Goal: Task Accomplishment & Management: Complete application form

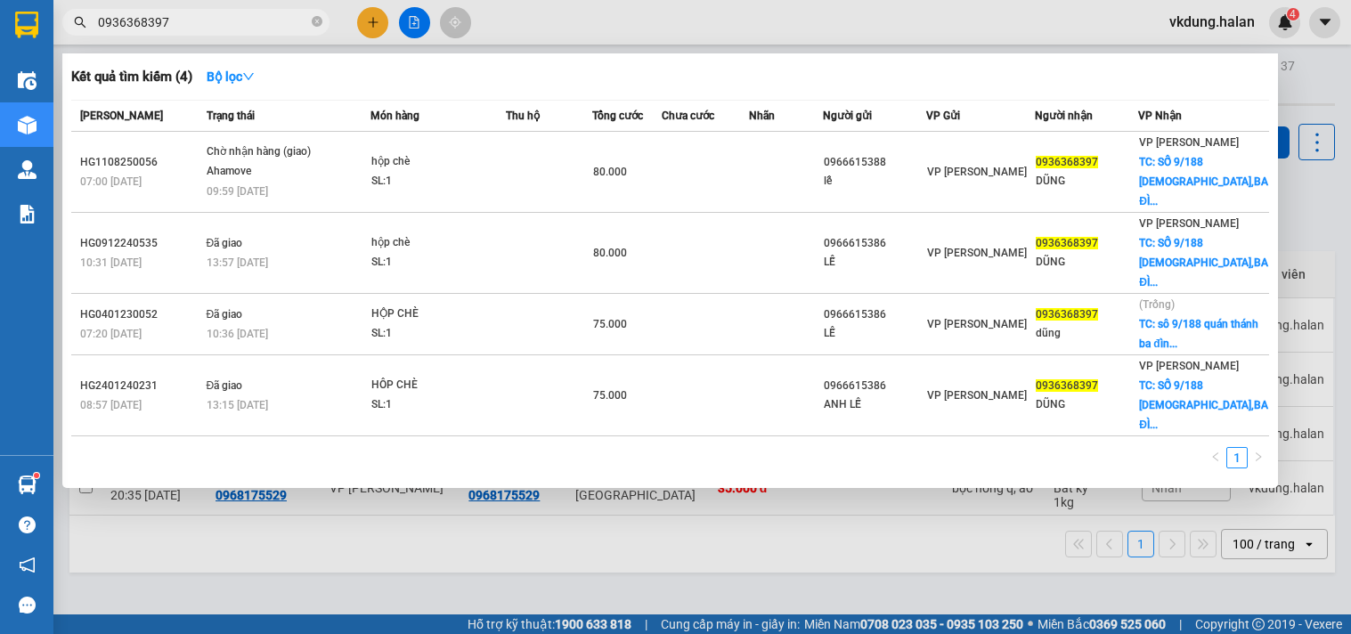
click at [312, 18] on icon "close-circle" at bounding box center [317, 21] width 11 height 11
click at [280, 25] on input "text" at bounding box center [203, 22] width 210 height 20
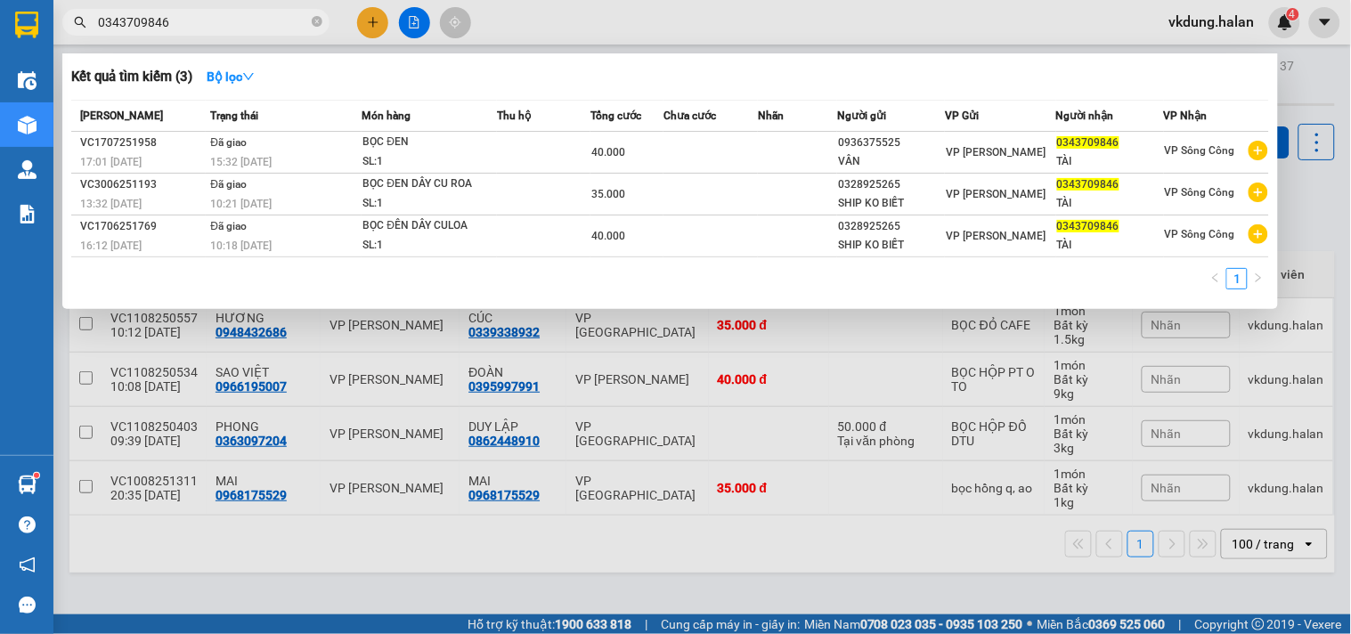
type input "0343709846"
click at [313, 24] on icon "close-circle" at bounding box center [317, 21] width 11 height 11
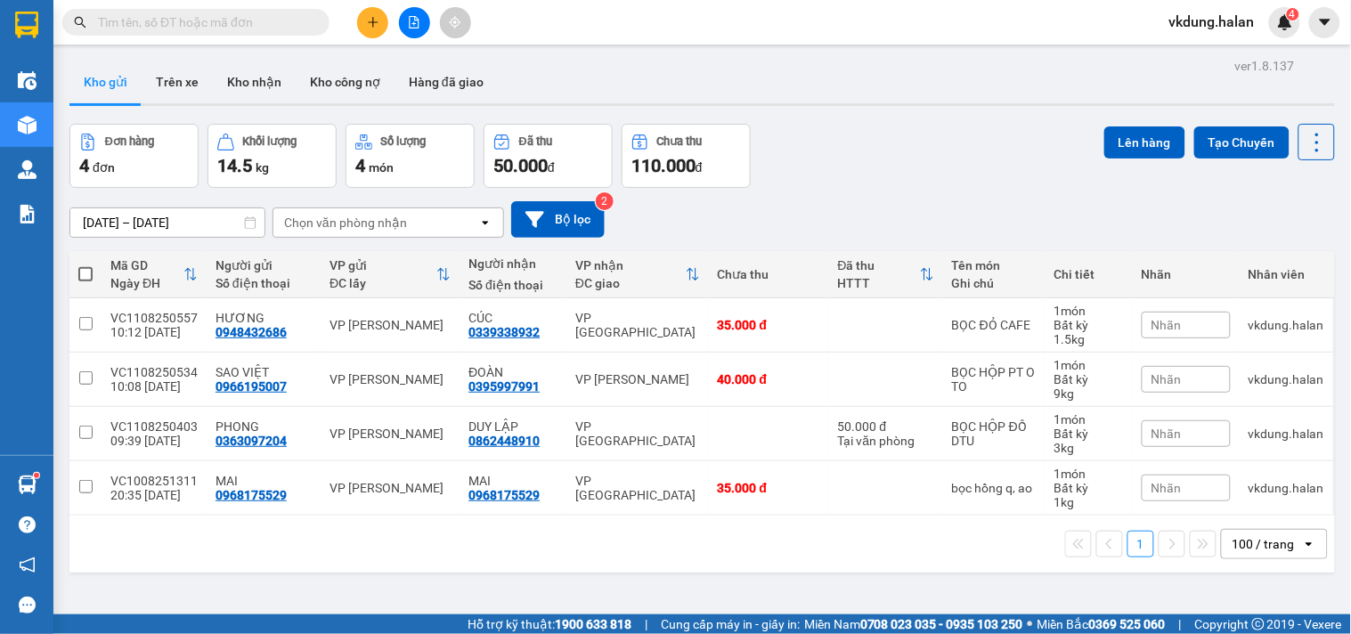
click at [263, 20] on input "text" at bounding box center [203, 22] width 210 height 20
paste input "0916400266"
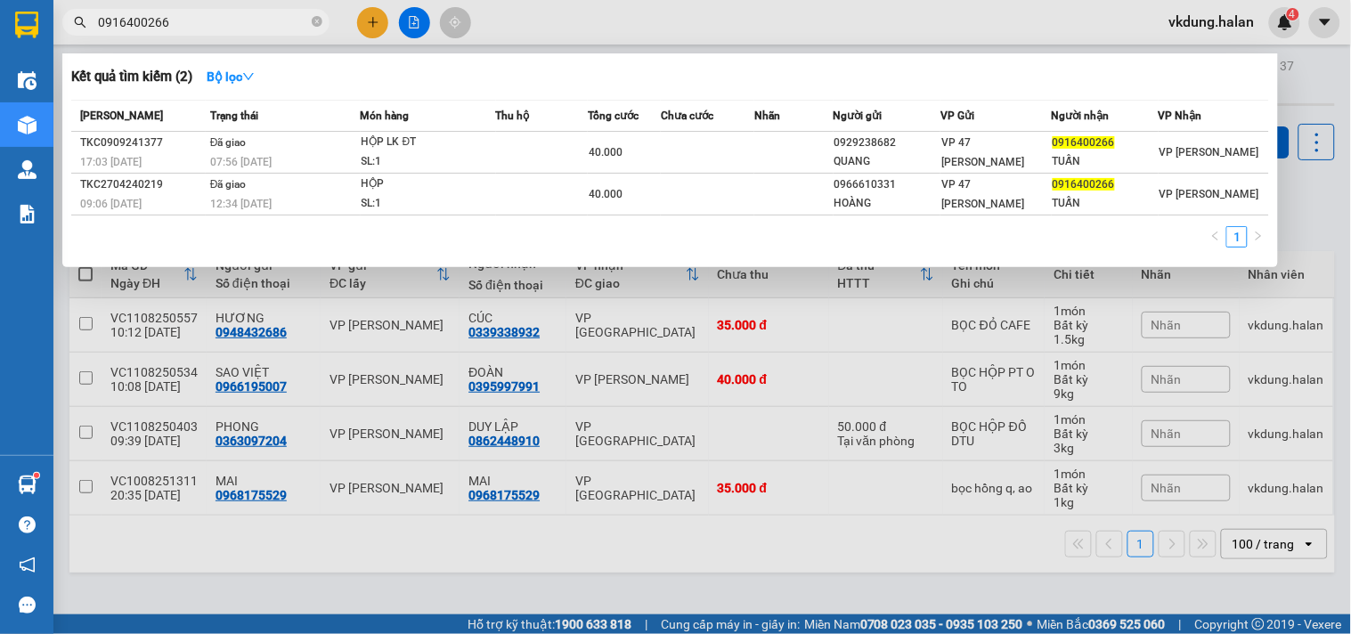
click at [239, 13] on input "0916400266" at bounding box center [203, 22] width 210 height 20
click at [239, 15] on input "0916400266" at bounding box center [203, 22] width 210 height 20
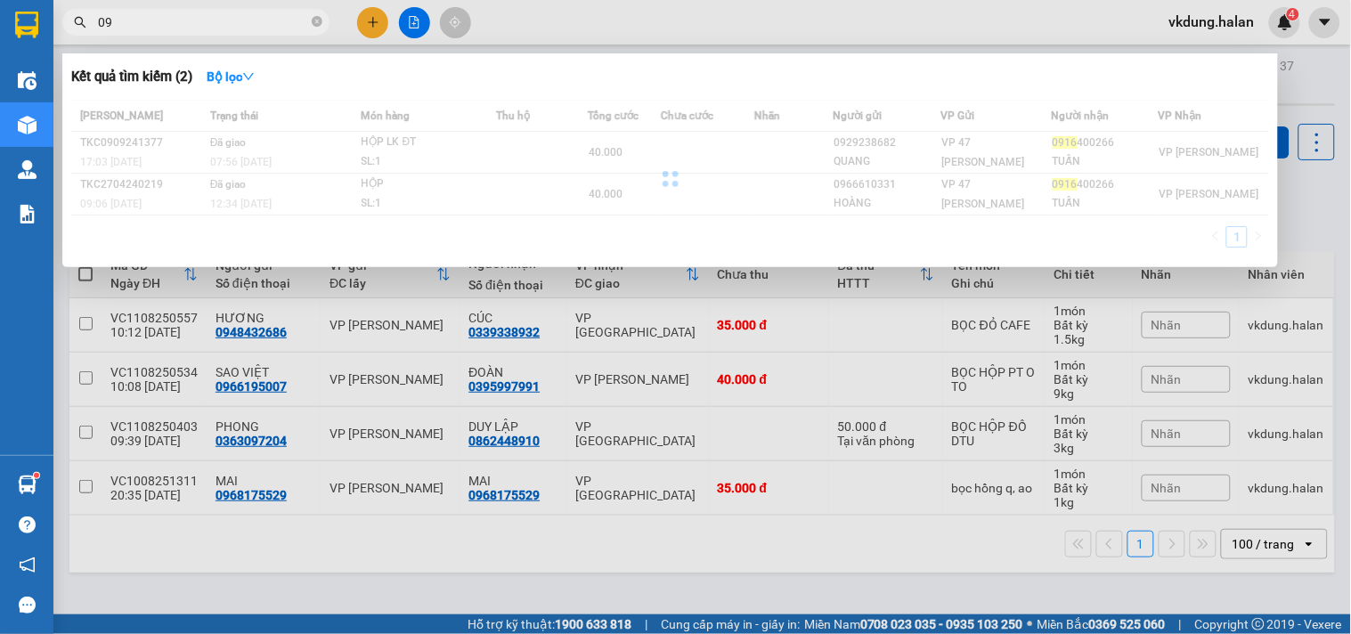
type input "0"
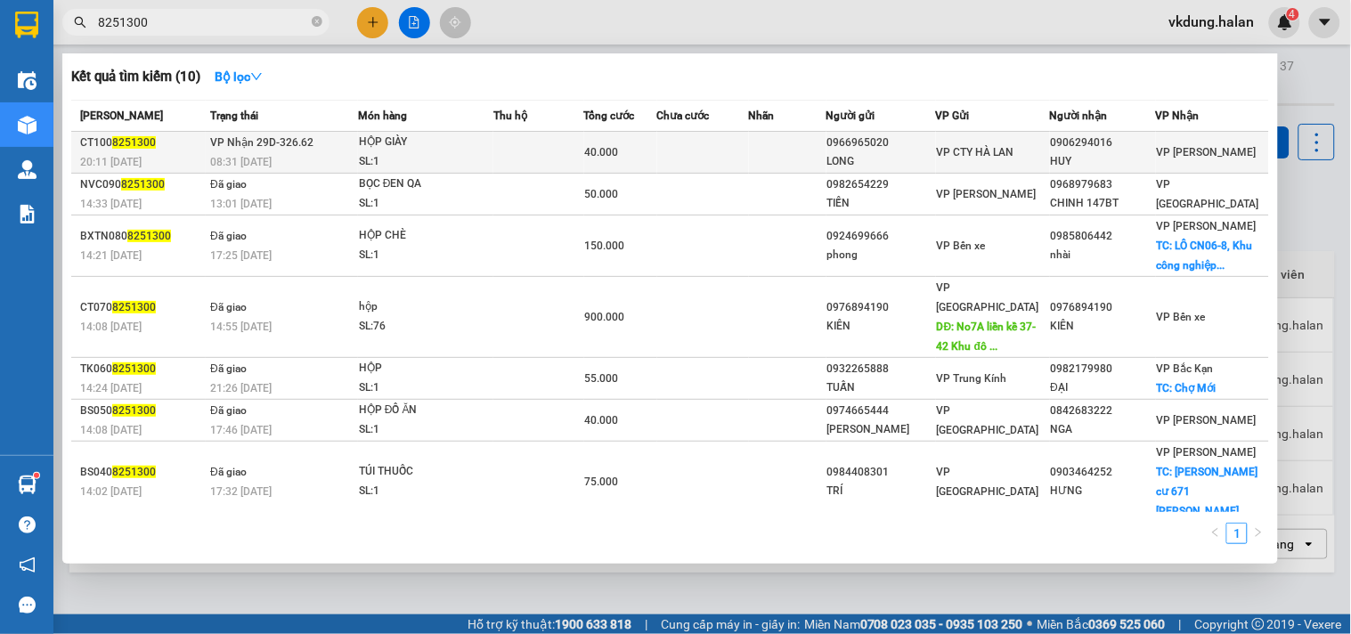
type input "8251300"
click at [324, 156] on div "08:31 [DATE]" at bounding box center [283, 162] width 147 height 20
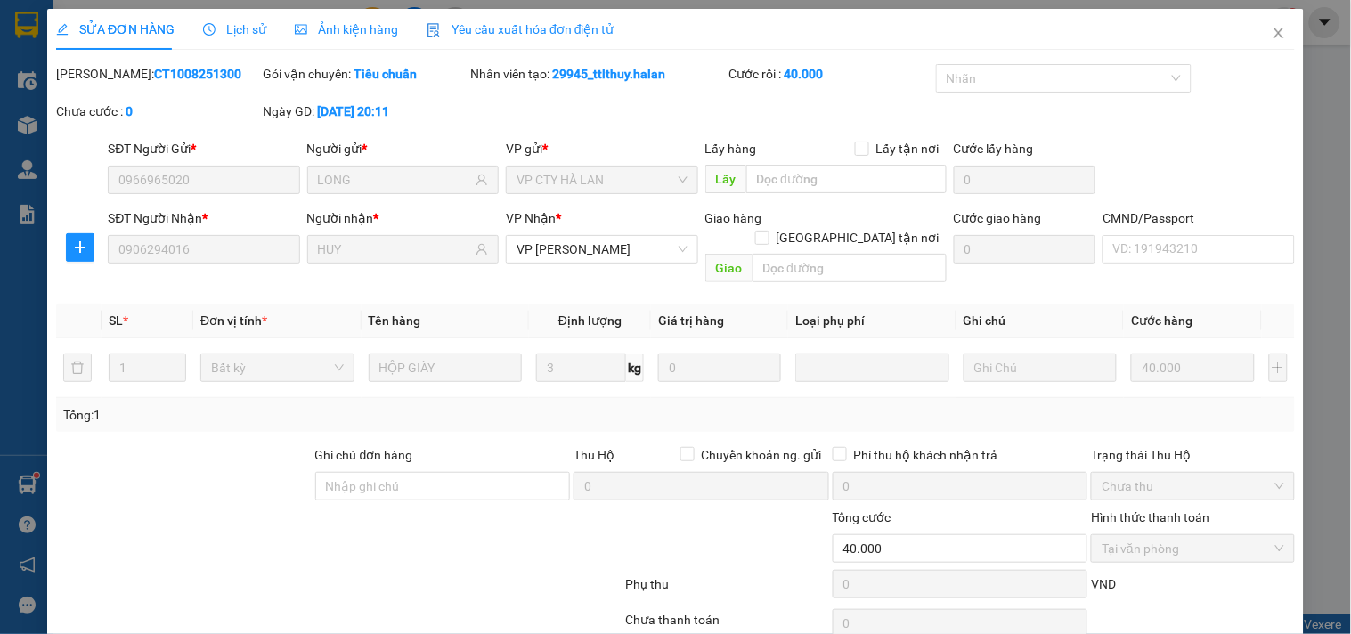
type input "0966965020"
type input "LONG"
type input "0906294016"
type input "HUY"
type input "40.000"
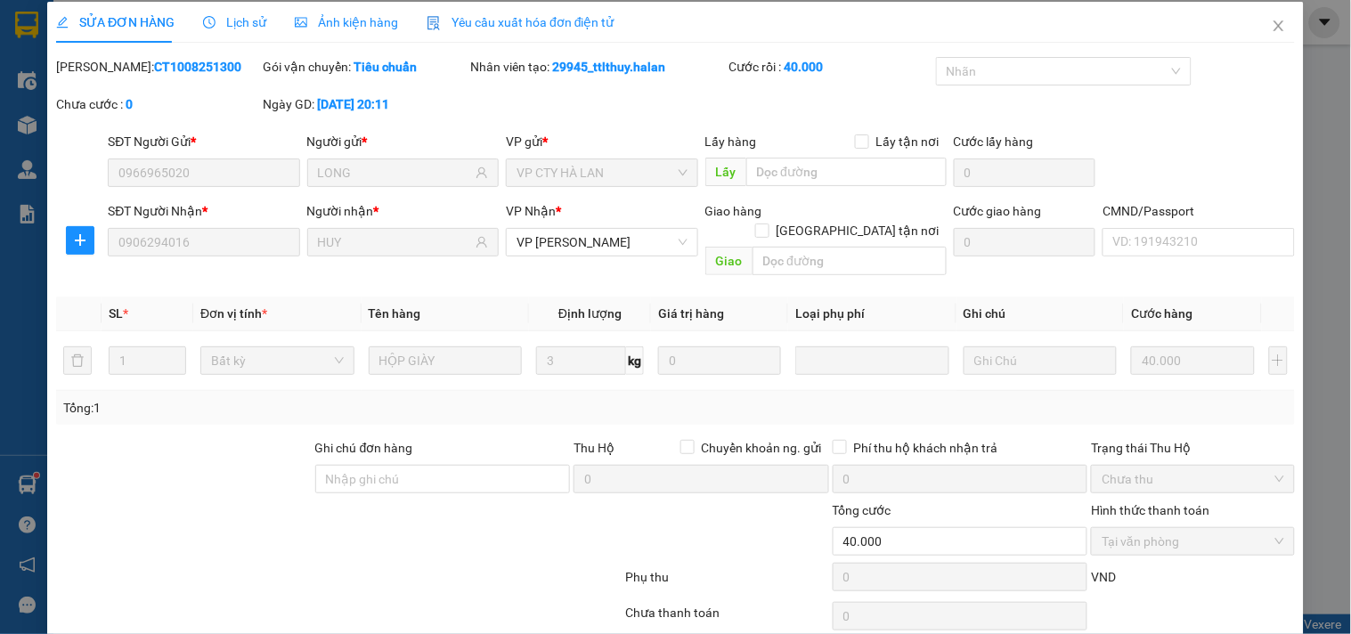
scroll to position [64, 0]
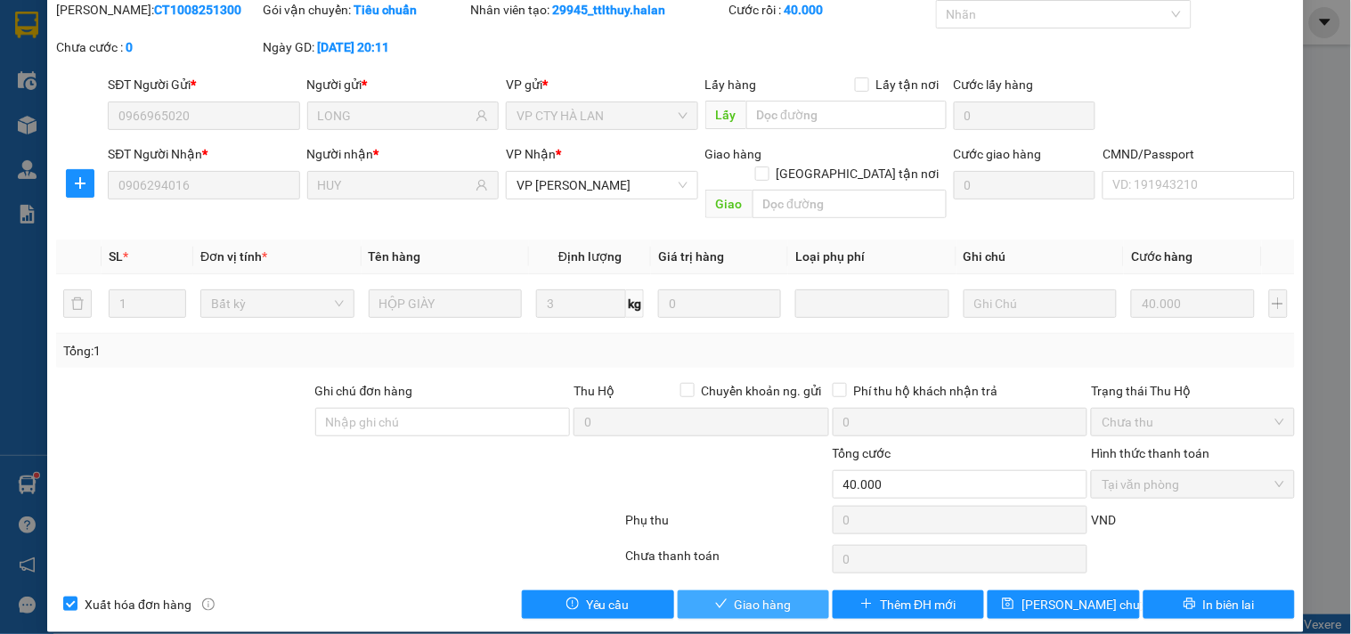
click at [755, 595] on span "Giao hàng" at bounding box center [763, 605] width 57 height 20
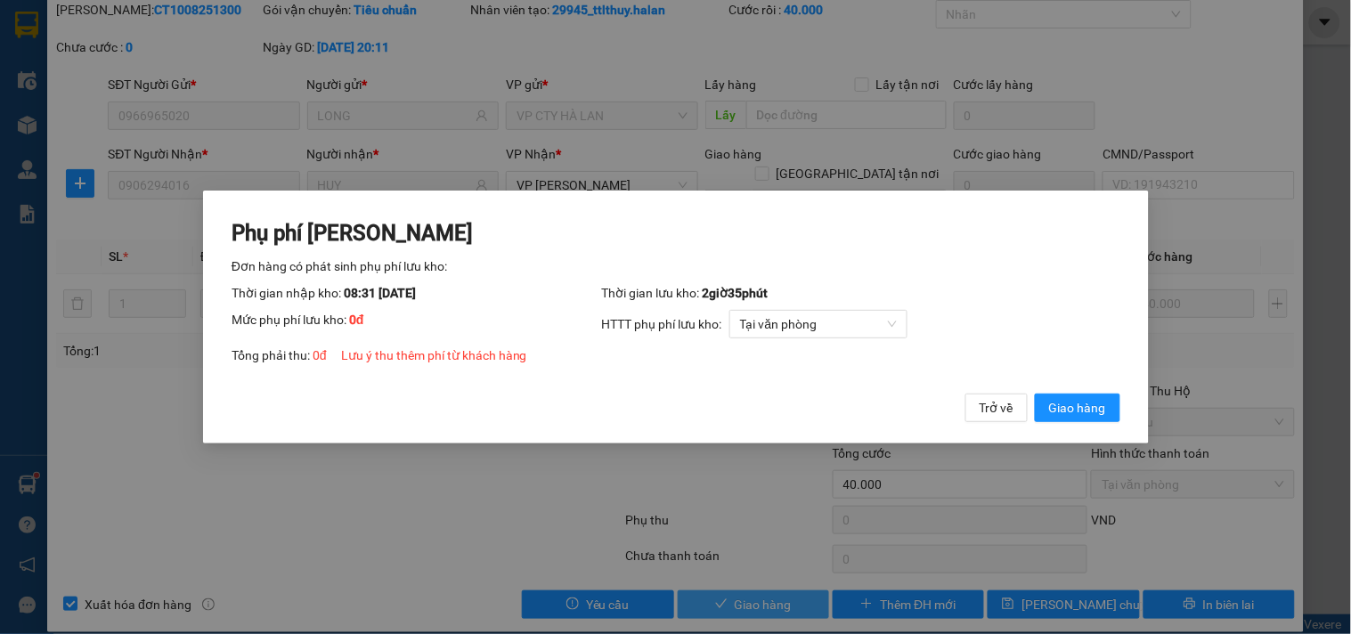
click at [1034, 394] on button "Giao hàng" at bounding box center [1077, 408] width 86 height 29
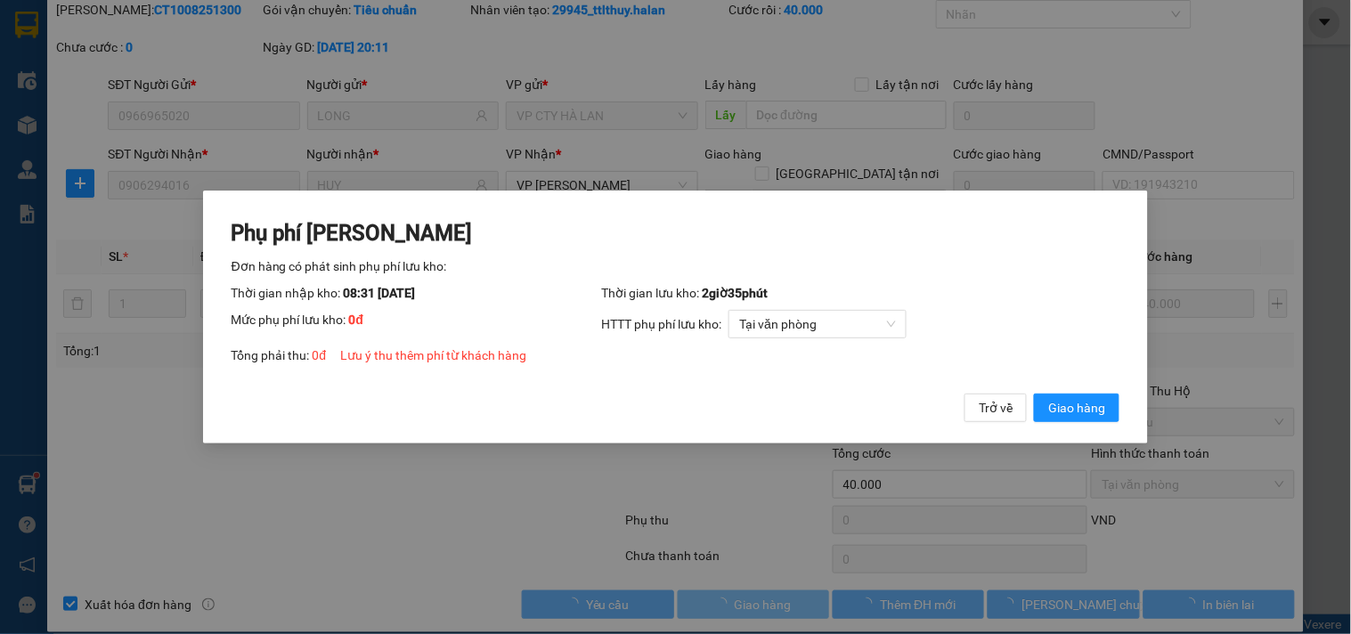
click at [1034, 394] on button "Giao hàng" at bounding box center [1077, 408] width 86 height 29
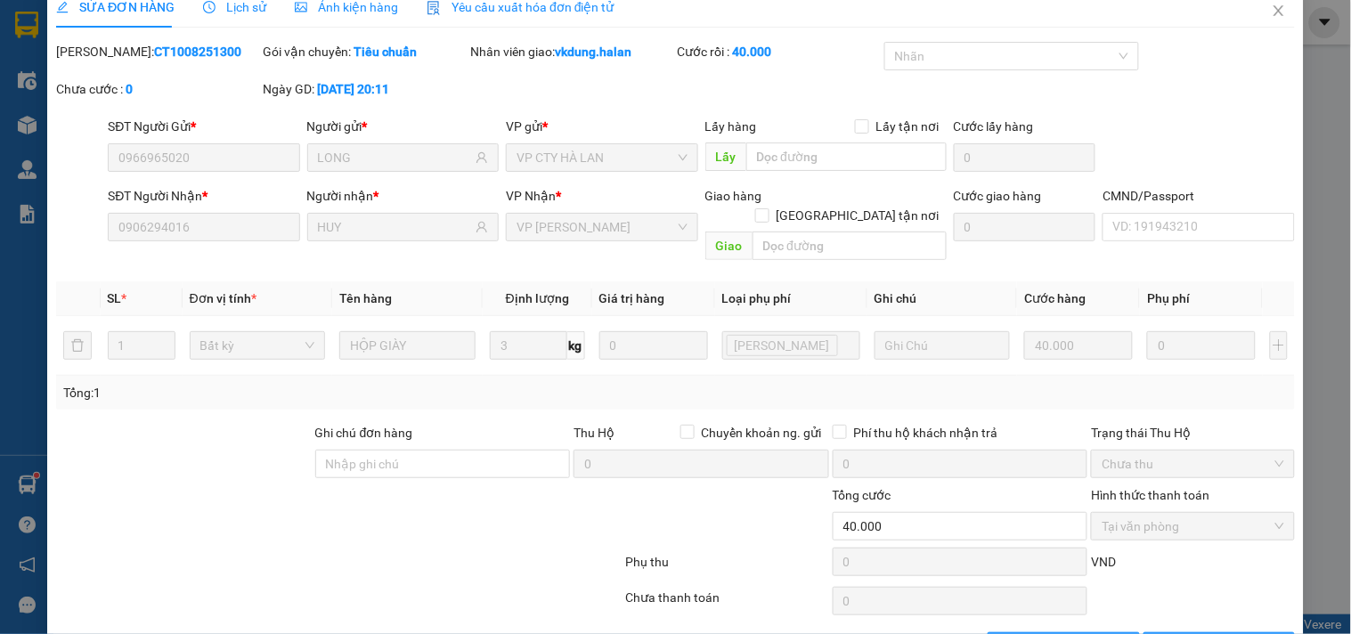
scroll to position [0, 0]
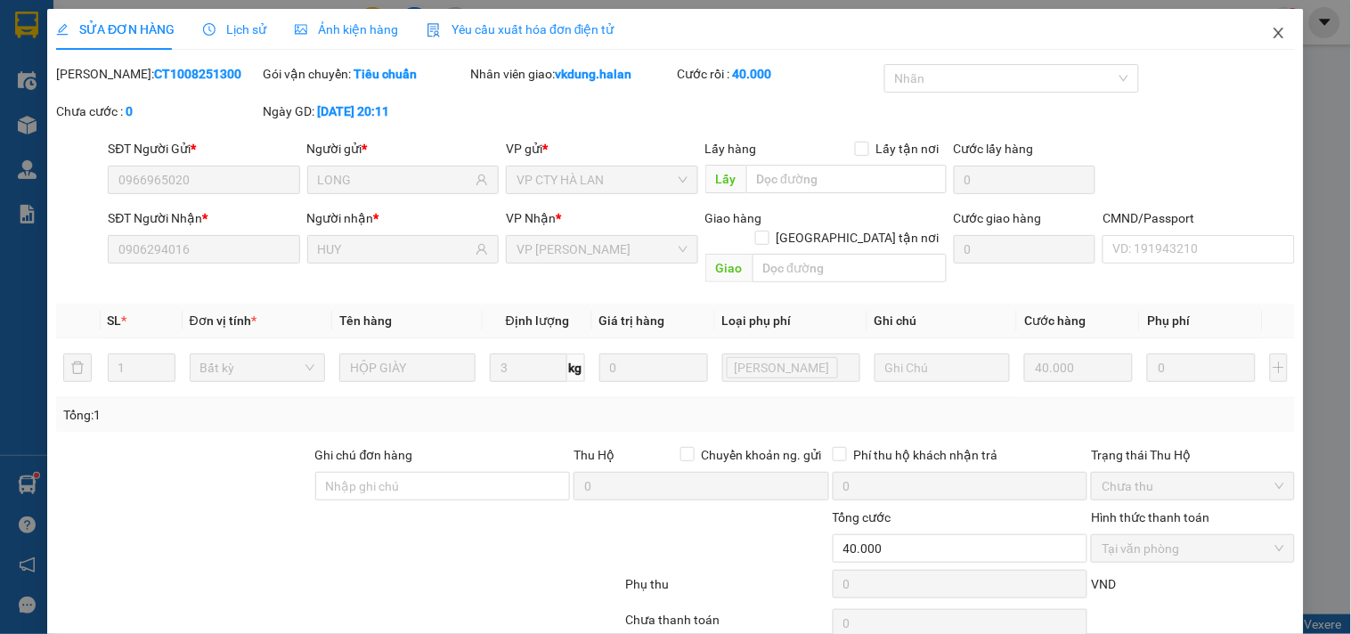
click at [1274, 31] on icon "close" at bounding box center [1279, 33] width 10 height 11
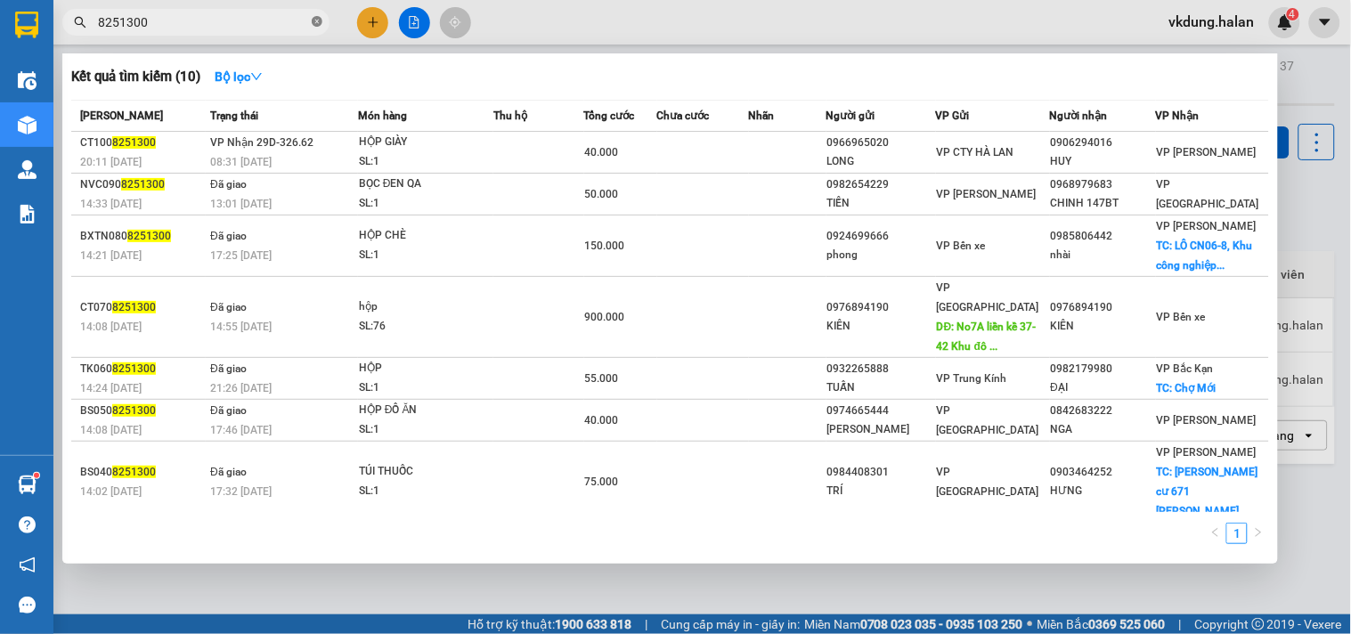
click at [319, 23] on icon "close-circle" at bounding box center [317, 21] width 11 height 11
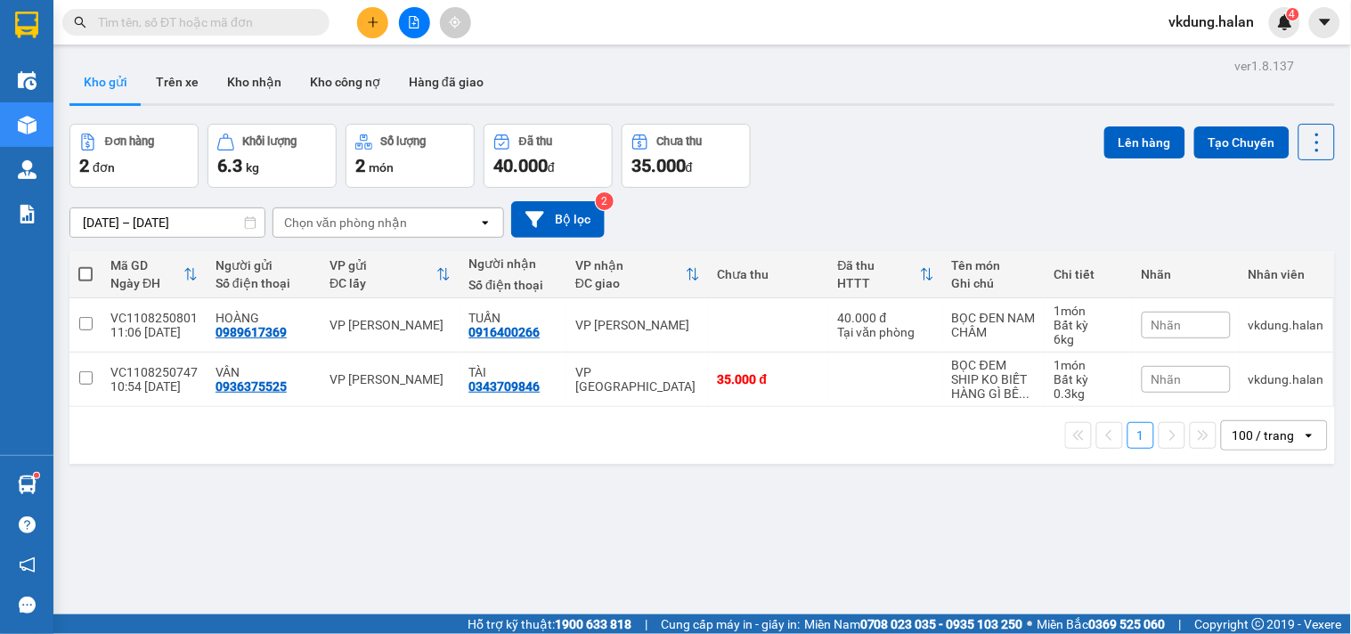
click at [376, 19] on icon "plus" at bounding box center [373, 22] width 12 height 12
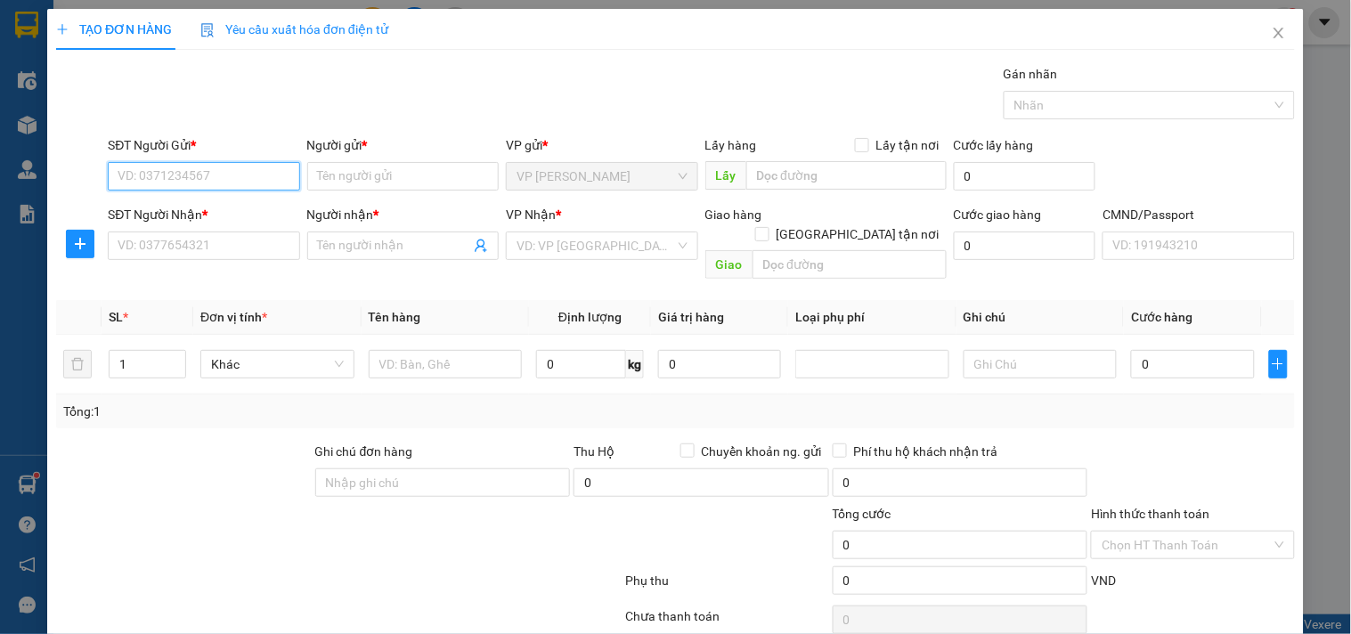
click at [233, 179] on input "SĐT Người Gửi *" at bounding box center [204, 176] width 192 height 29
type input "0972104082"
click at [232, 218] on div "0972104082 - HẰNG" at bounding box center [202, 212] width 168 height 20
type input "HẰNG"
type input "0972104082"
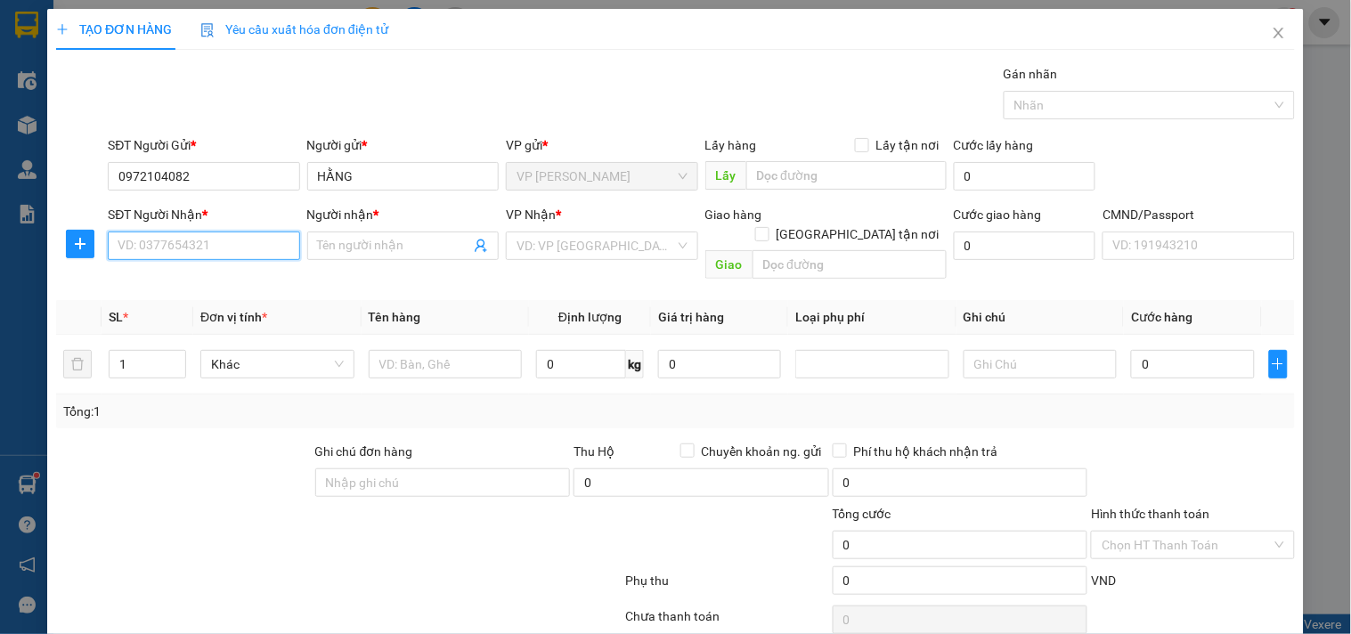
click at [221, 254] on input "SĐT Người Nhận *" at bounding box center [204, 246] width 192 height 29
type input "0819106049"
click at [228, 276] on div "0819106049 - LAM" at bounding box center [202, 282] width 168 height 20
type input "LAM"
type input "0819106049"
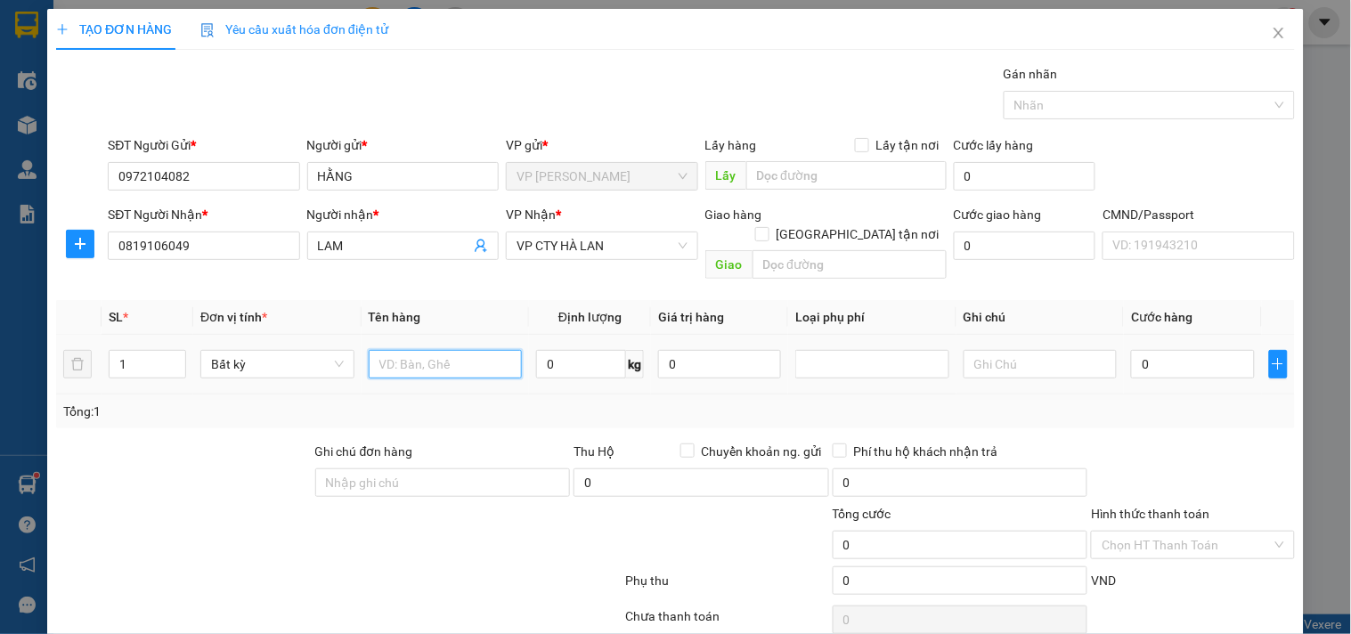
click at [469, 355] on input "text" at bounding box center [446, 364] width 154 height 29
click at [557, 350] on input "0" at bounding box center [581, 364] width 90 height 29
type input "0.3"
click at [449, 350] on input "text" at bounding box center [446, 364] width 154 height 29
type input "35.000"
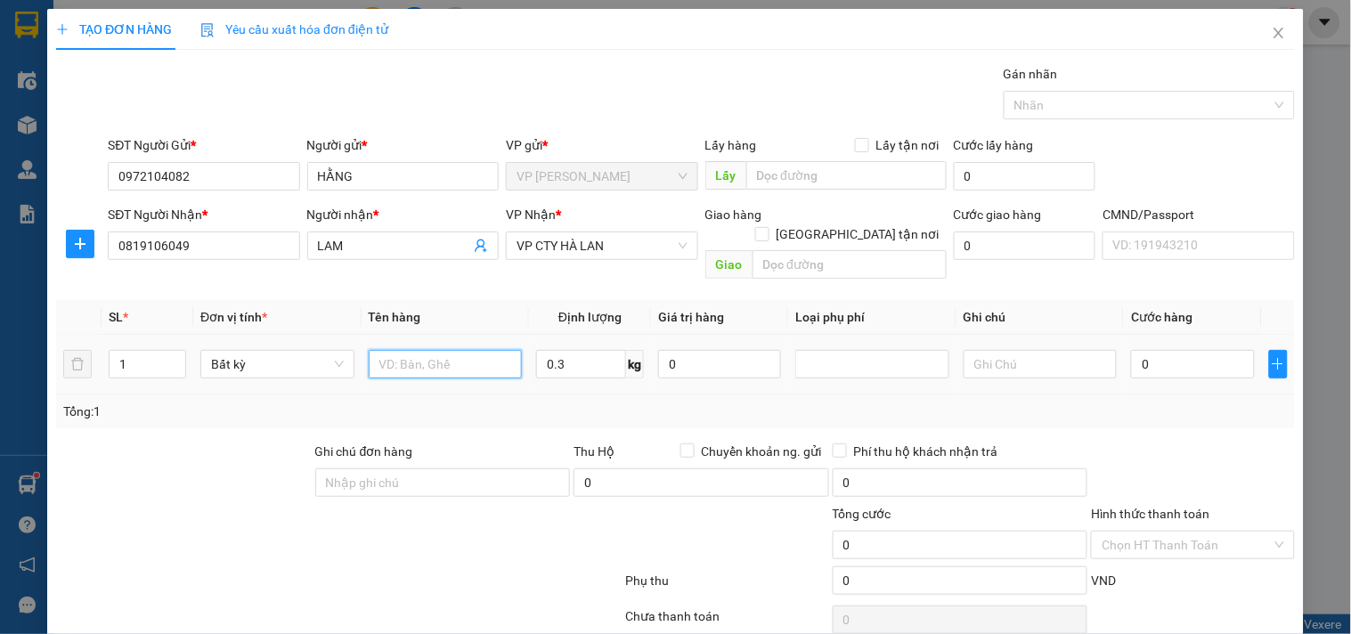
type input "35.000"
type input "HỘP MẪU RĂNG"
type input "0"
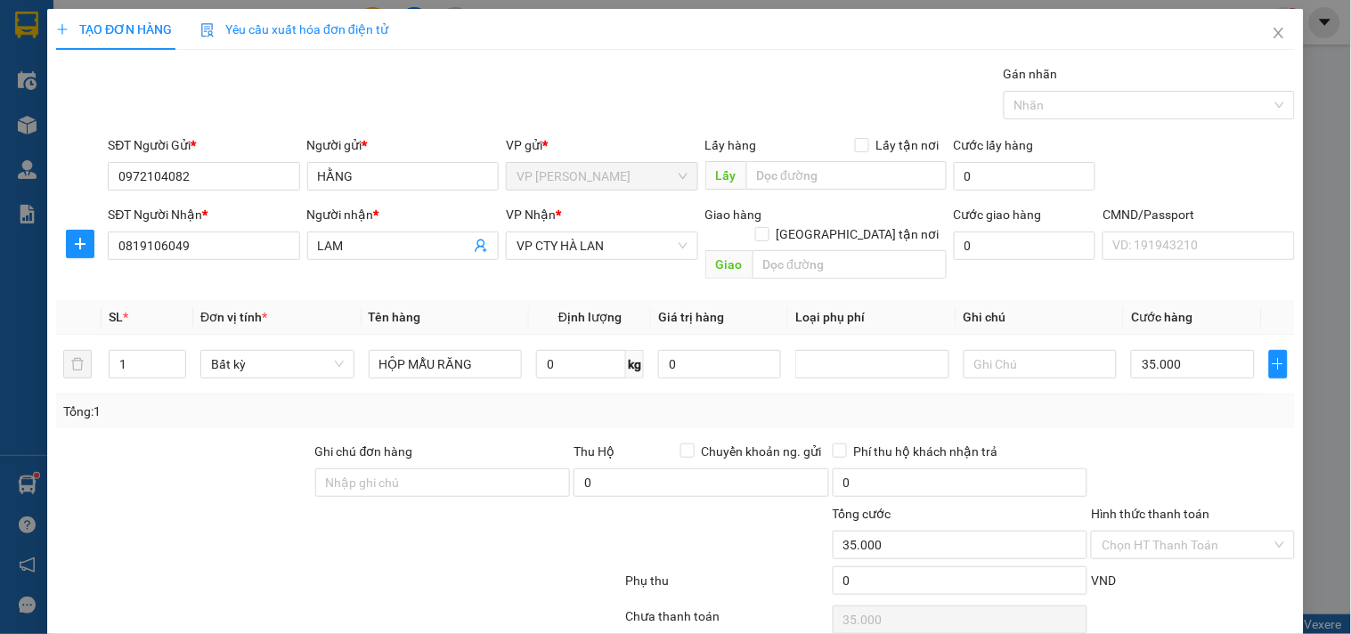
type input "0"
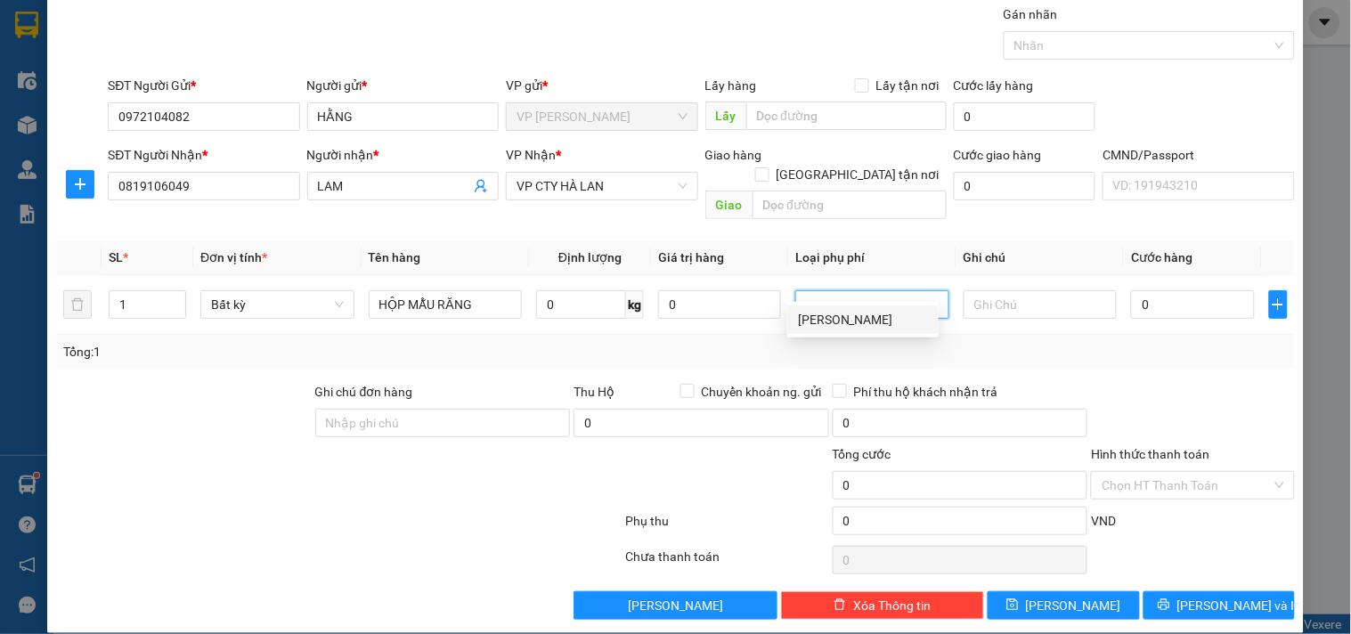
click at [675, 342] on div "Tổng: 1" at bounding box center [675, 352] width 1225 height 20
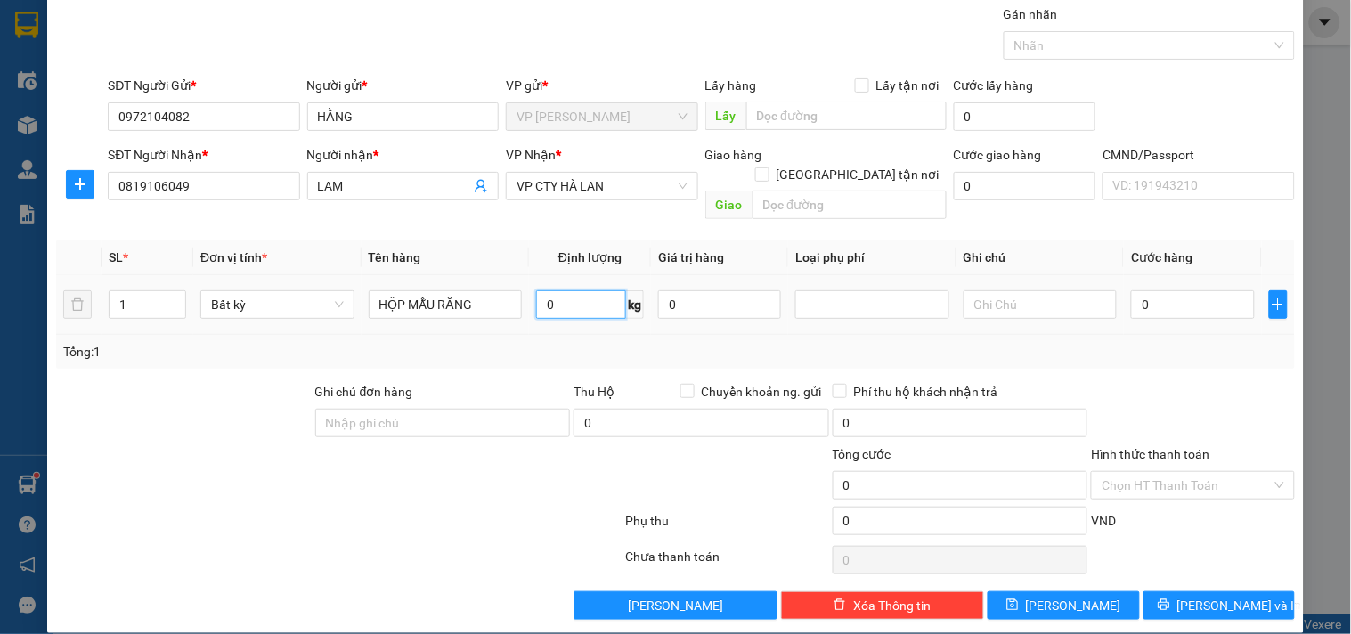
click at [599, 290] on input "0" at bounding box center [581, 304] width 90 height 29
type input "0.3"
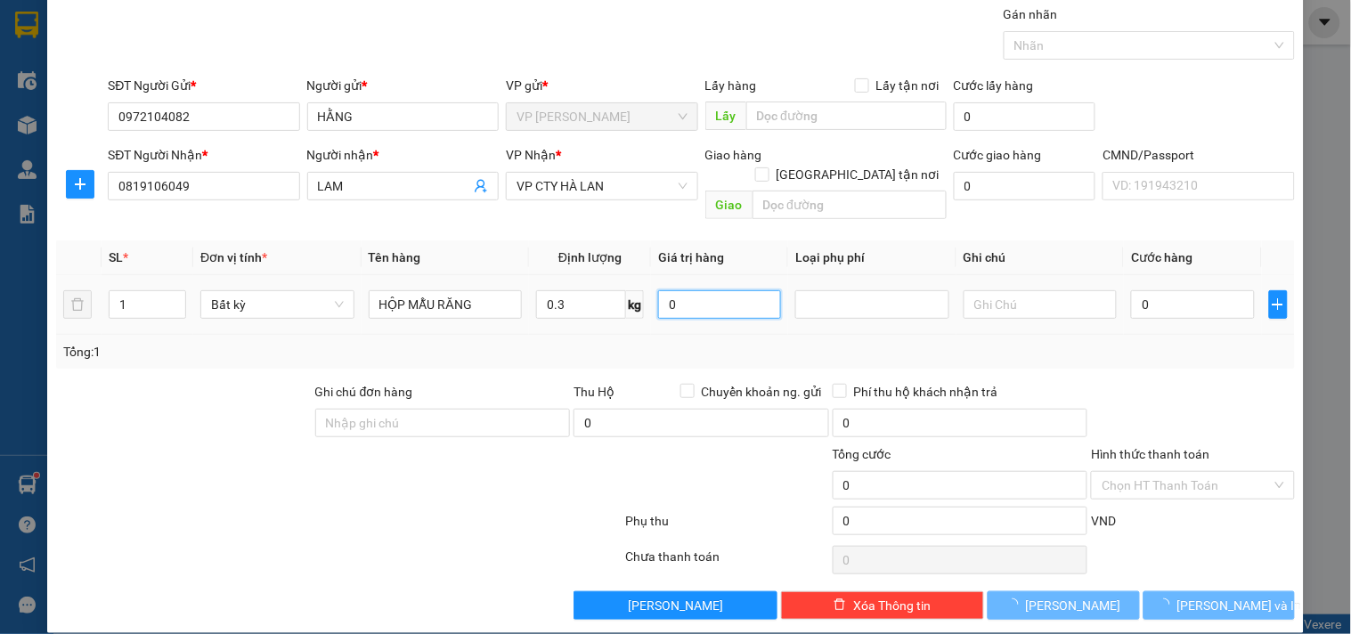
type input "35.000"
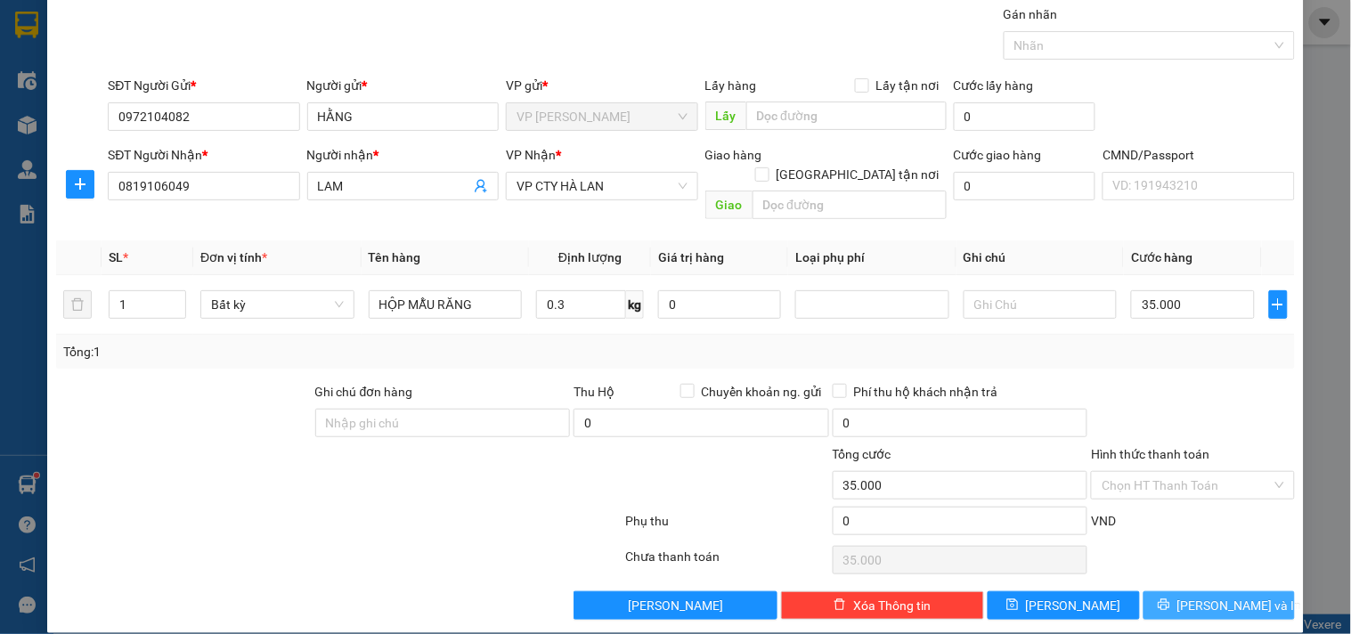
click at [1227, 596] on span "[PERSON_NAME] và In" at bounding box center [1240, 606] width 125 height 20
click at [1170, 591] on button "[PERSON_NAME] và In" at bounding box center [1219, 605] width 151 height 29
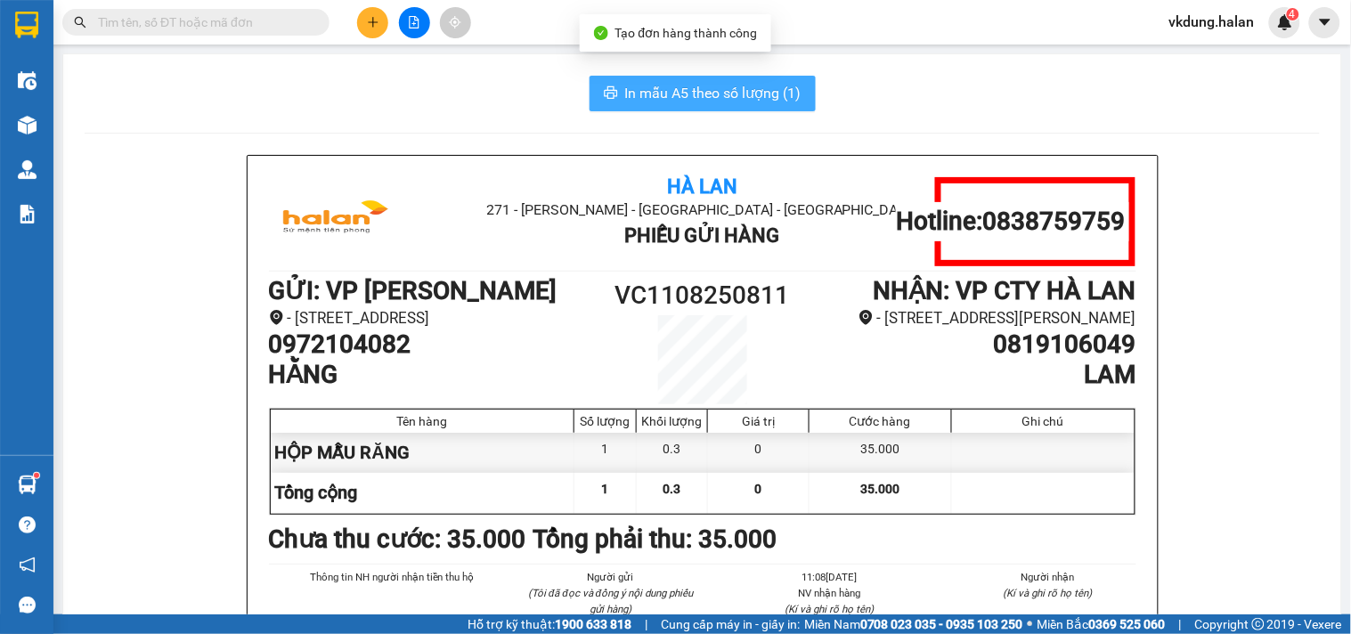
click at [746, 95] on span "In mẫu A5 theo số lượng (1)" at bounding box center [713, 93] width 176 height 22
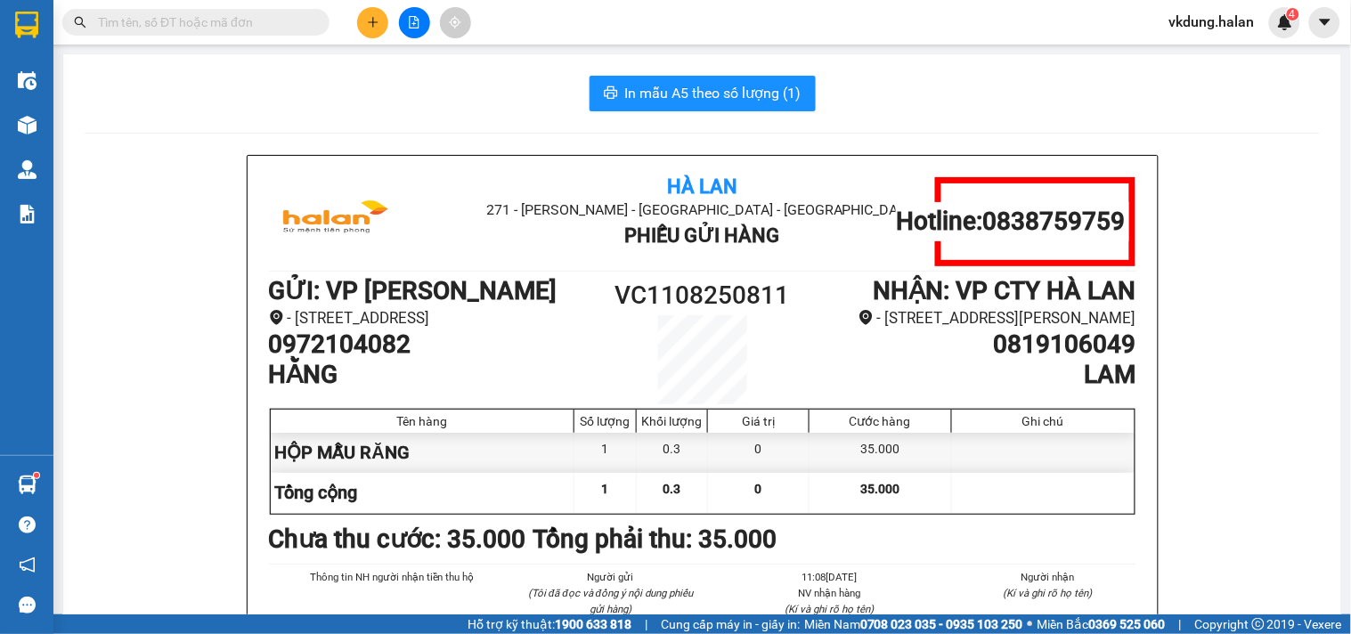
click at [384, 18] on button at bounding box center [372, 22] width 31 height 31
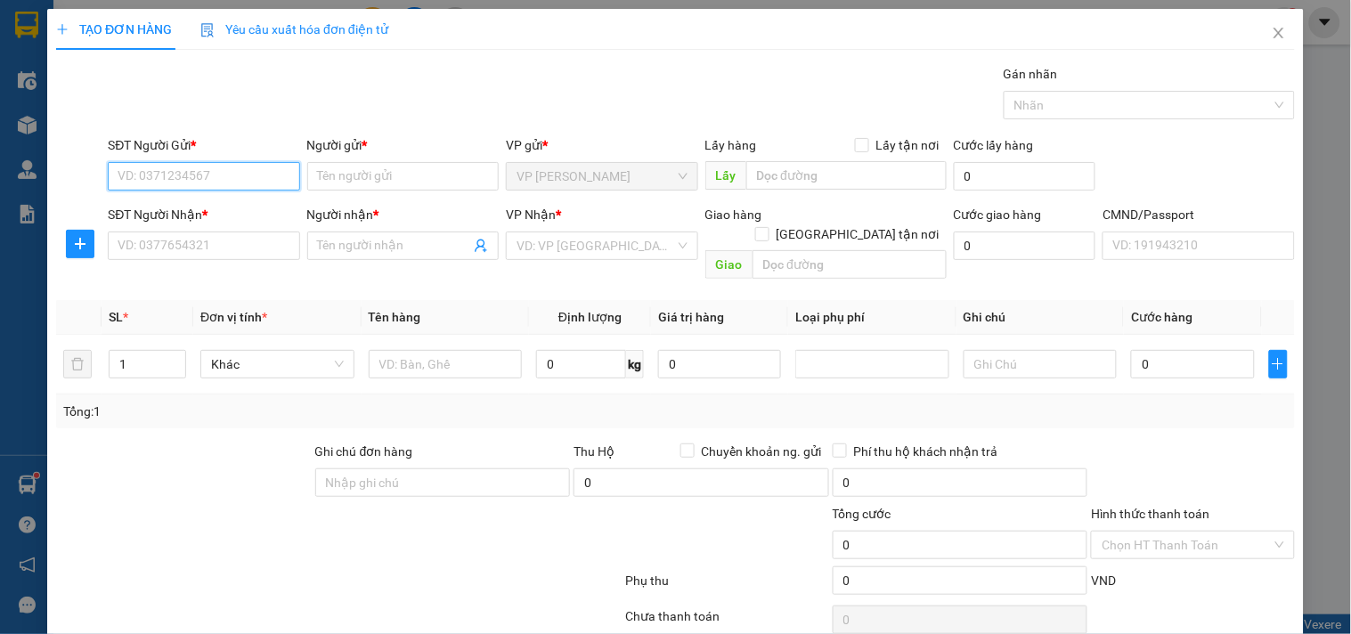
click at [207, 178] on input "SĐT Người Gửi *" at bounding box center [204, 176] width 192 height 29
type input "0945678324"
click at [219, 216] on div "0945678324 - QUYẾT" at bounding box center [202, 212] width 168 height 20
type input "QUYẾT"
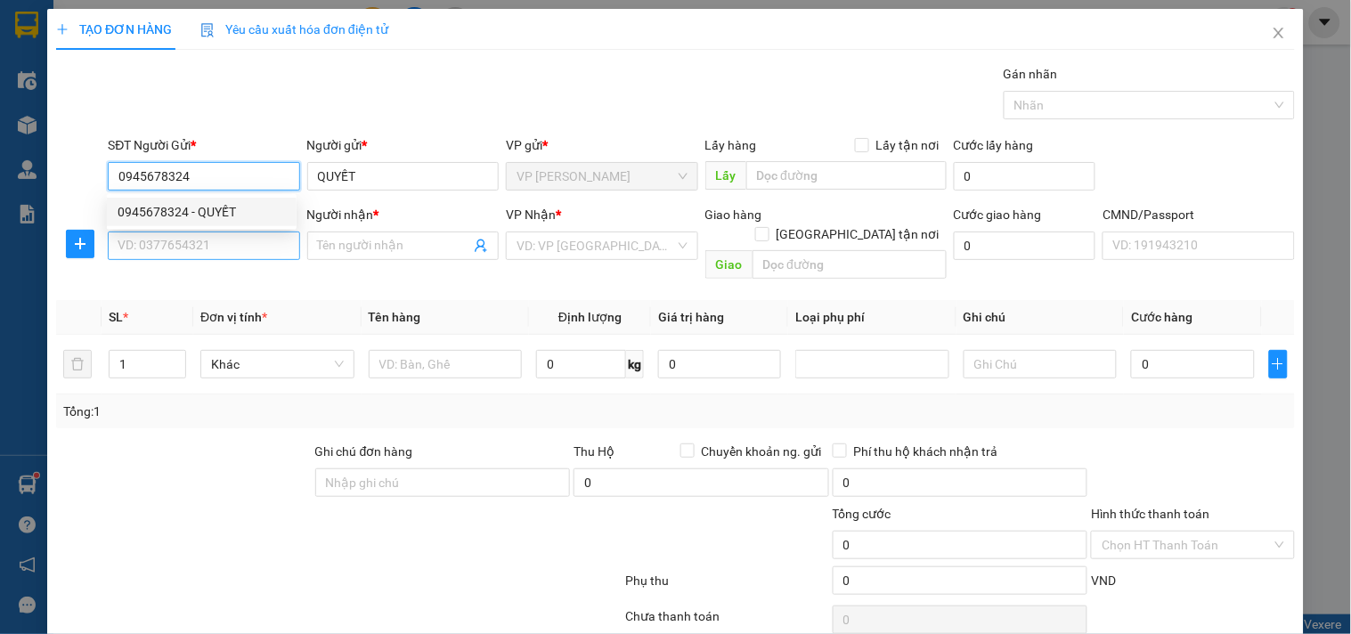
type input "0945678324"
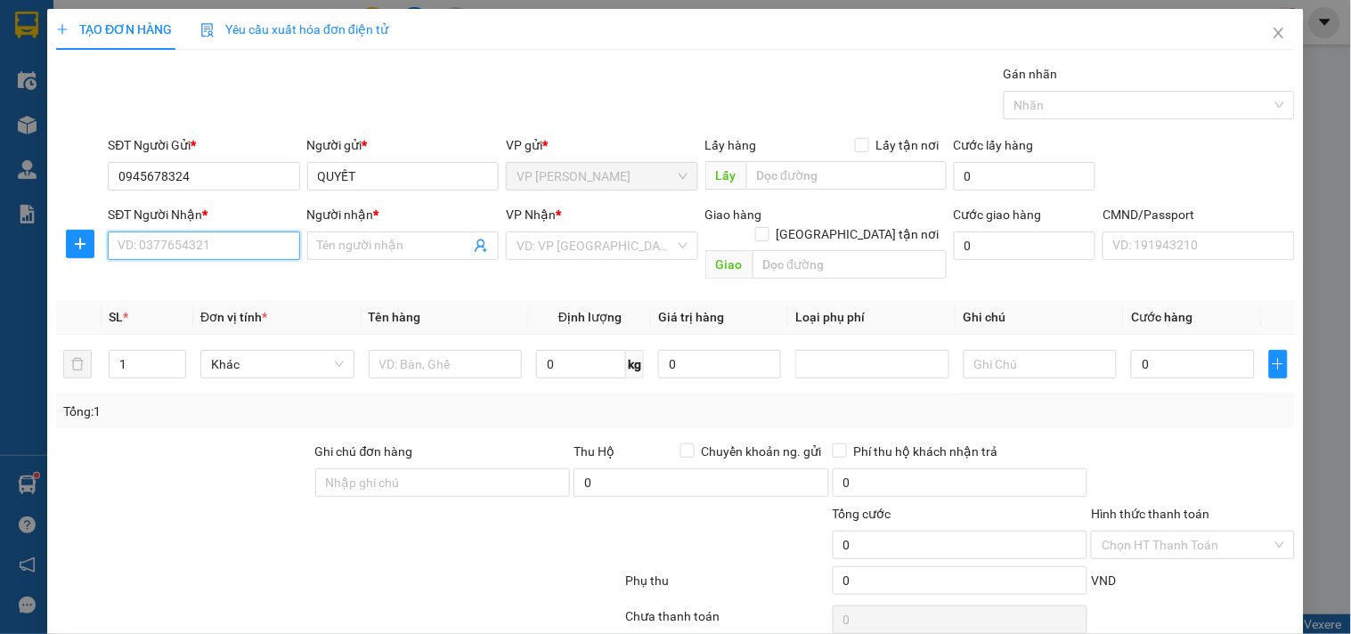
click at [217, 245] on input "SĐT Người Nhận *" at bounding box center [204, 246] width 192 height 29
click at [211, 286] on div "0902244979 - KIÊN -GT" at bounding box center [202, 282] width 168 height 20
type input "0902244979"
type input "KIÊN -GT"
type input "0902244979"
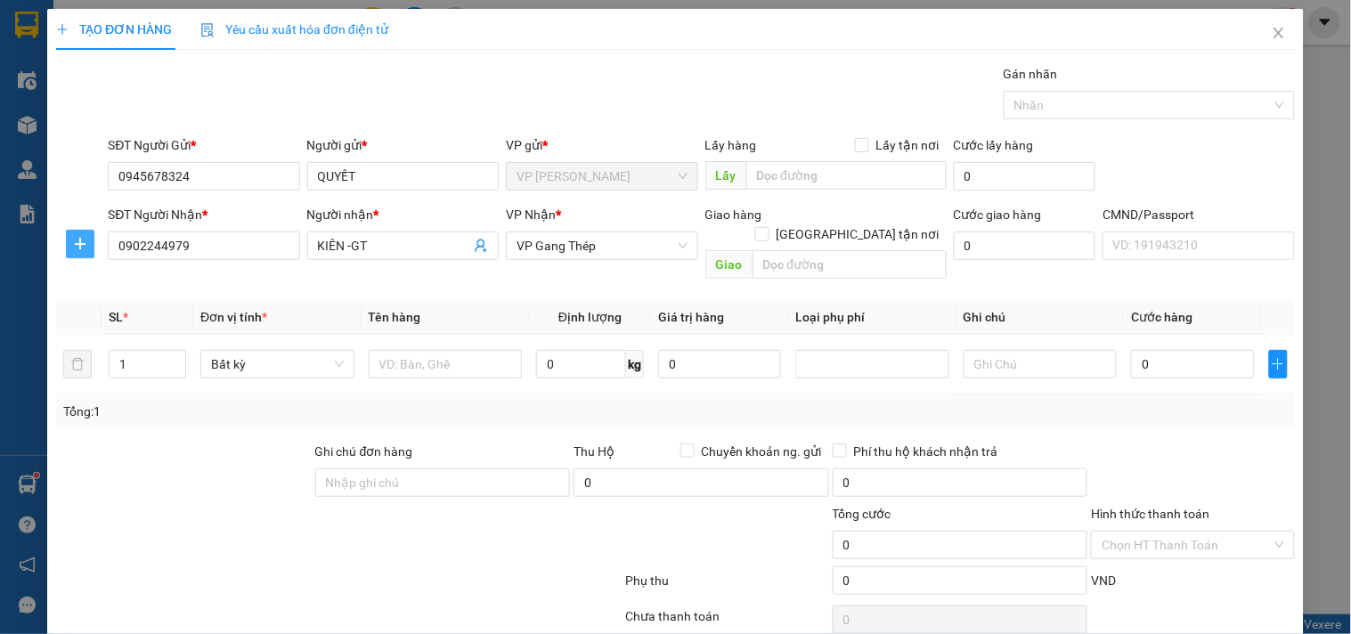
click at [87, 245] on span "plus" at bounding box center [80, 244] width 27 height 14
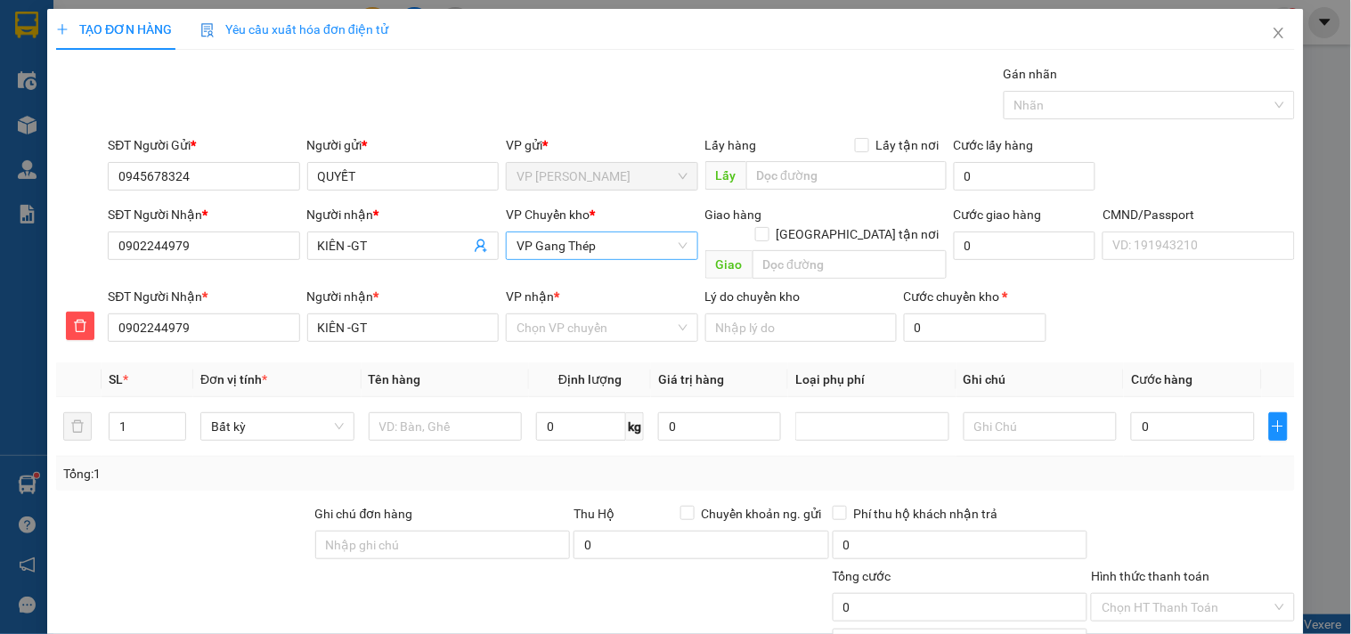
click at [545, 249] on span "VP Gang Thép" at bounding box center [602, 245] width 170 height 27
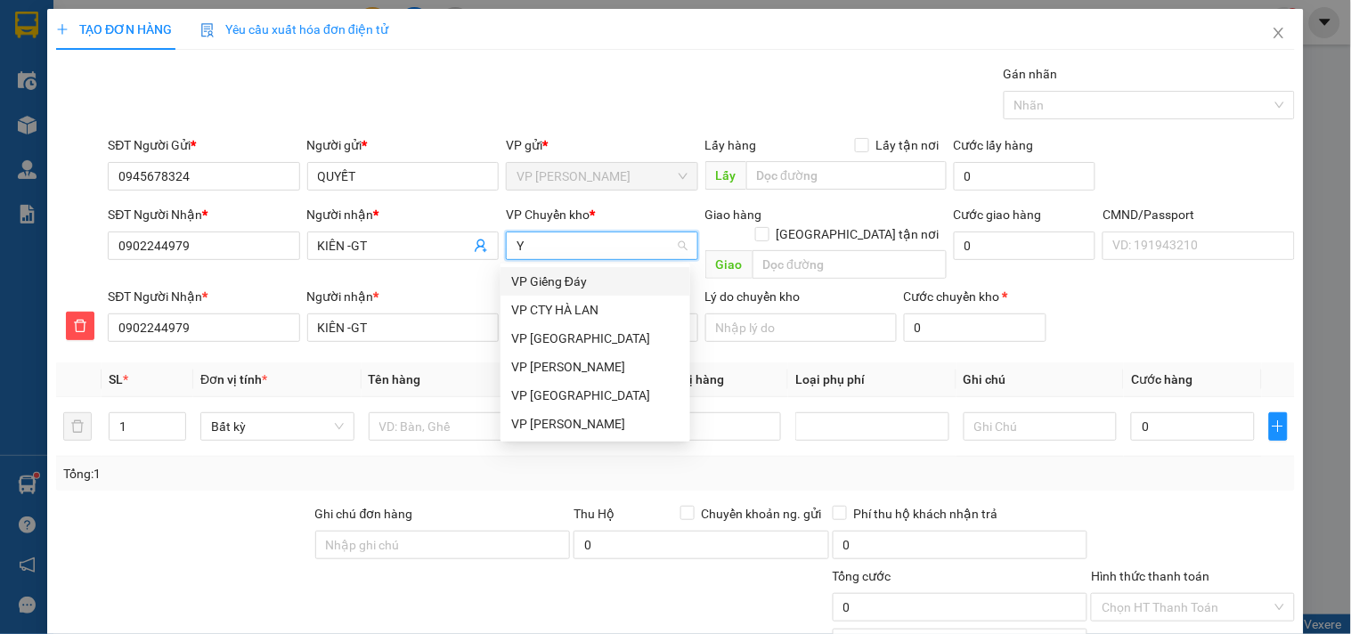
type input "YB"
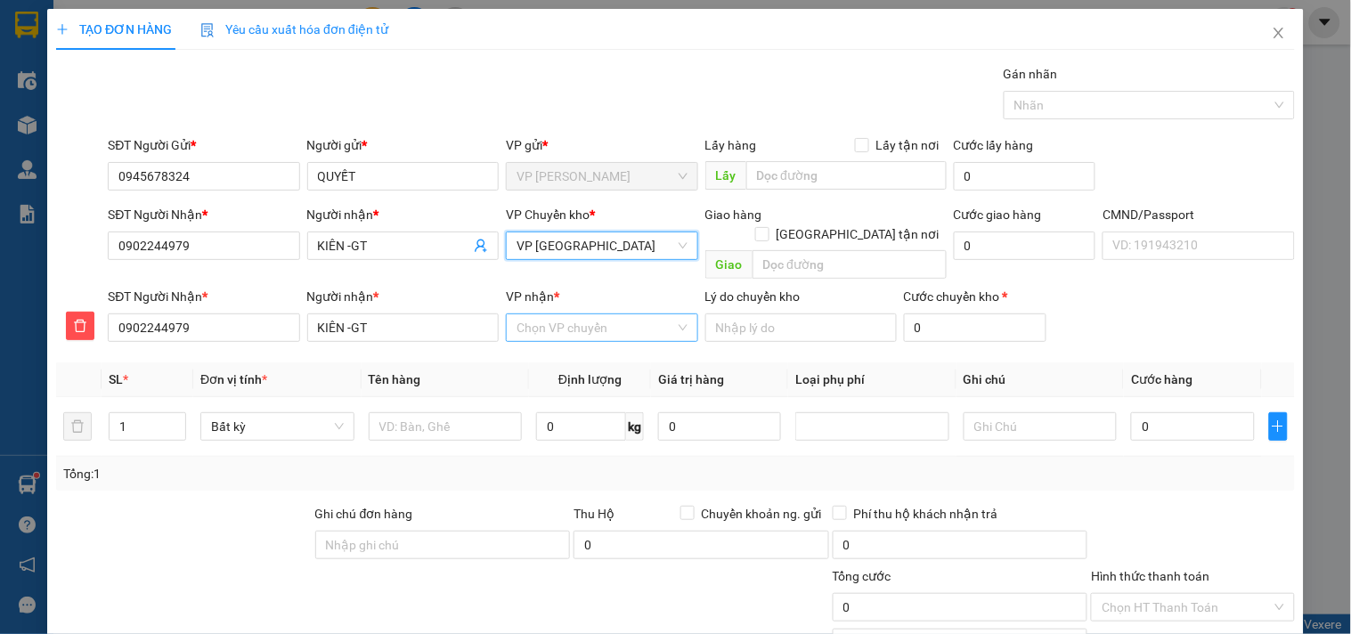
click at [553, 314] on input "VP nhận *" at bounding box center [596, 327] width 158 height 27
type input "GAN"
click at [585, 339] on div "VP Gang Thép" at bounding box center [595, 344] width 168 height 20
click at [450, 412] on input "text" at bounding box center [446, 426] width 154 height 29
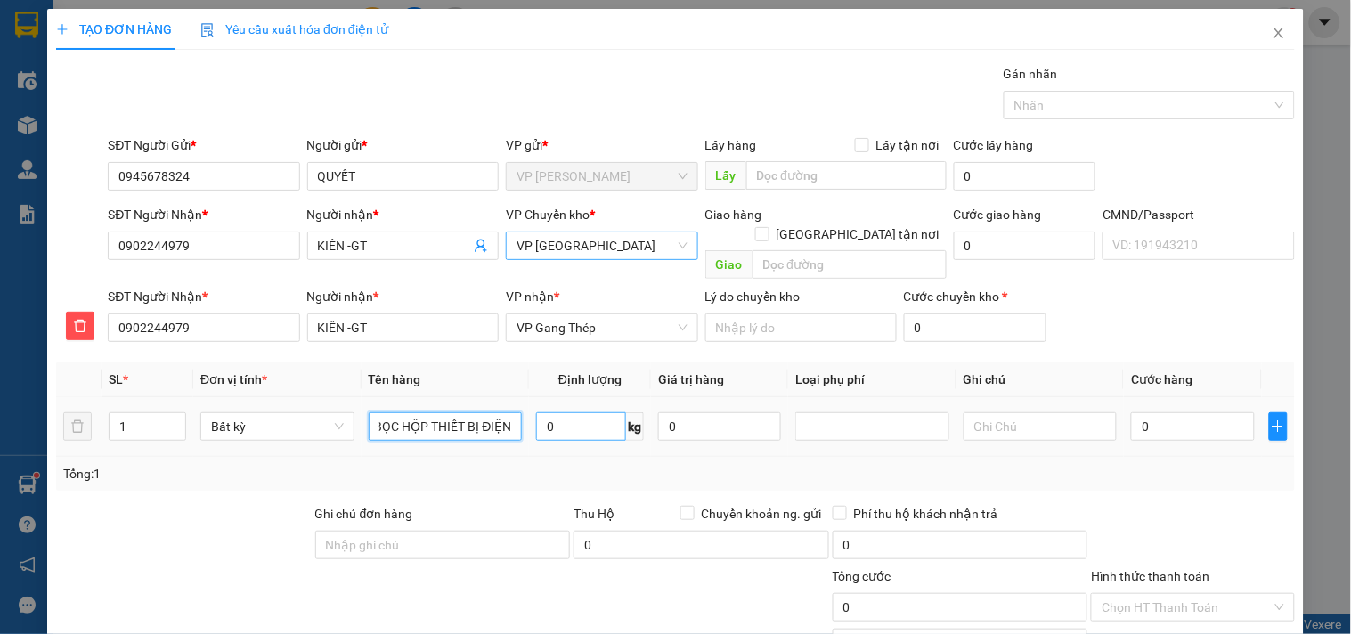
type input "BỌC HỘP THIẾT BỊ ĐIỆN"
click at [599, 412] on input "0" at bounding box center [581, 426] width 90 height 29
type input "1.8"
click at [608, 464] on div "Tổng: 1" at bounding box center [675, 474] width 1225 height 20
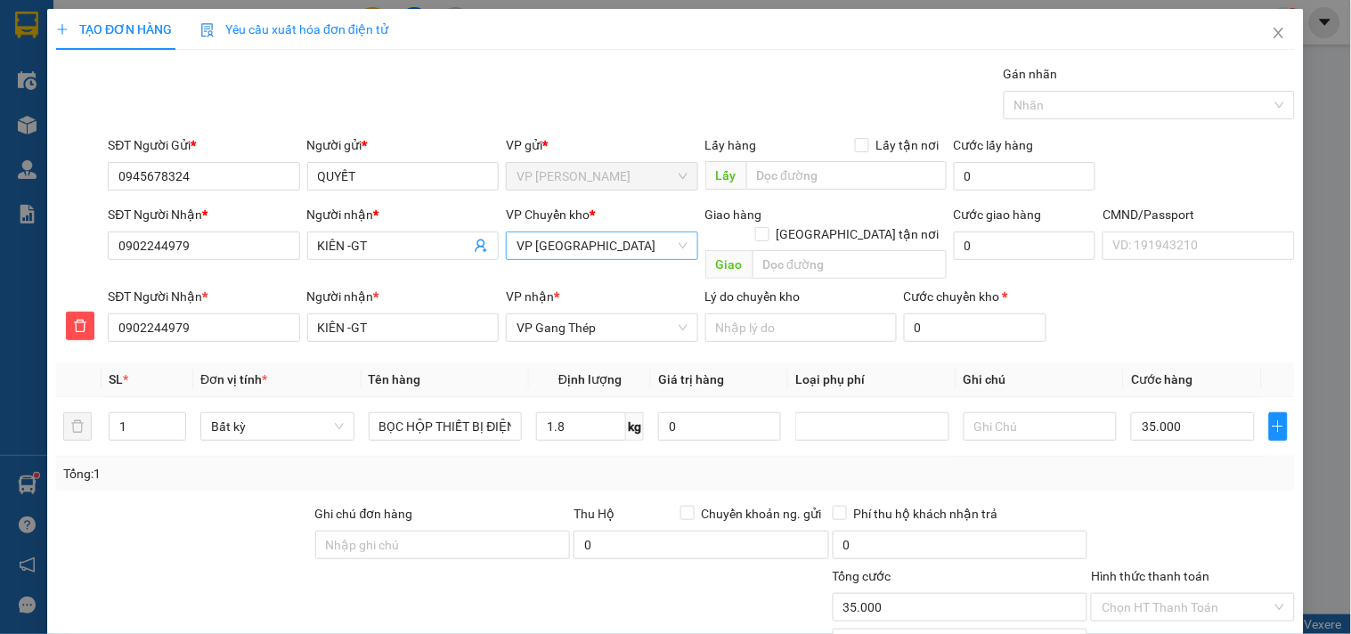
type input "35.000"
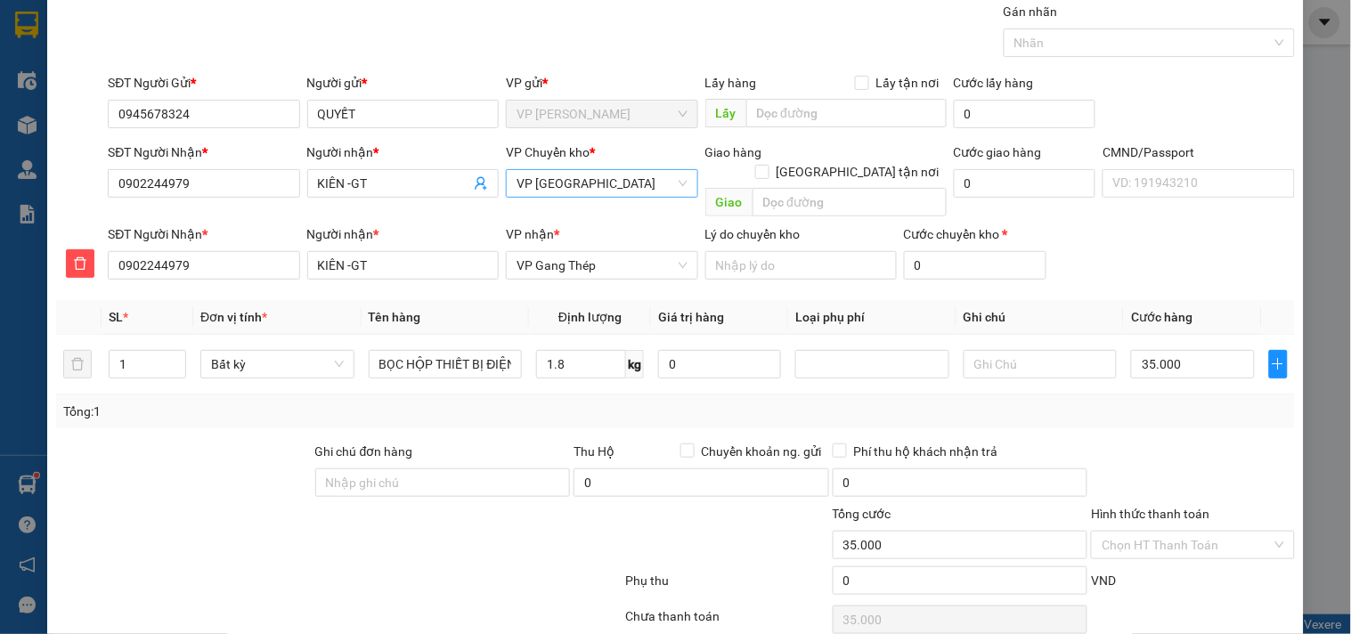
scroll to position [123, 0]
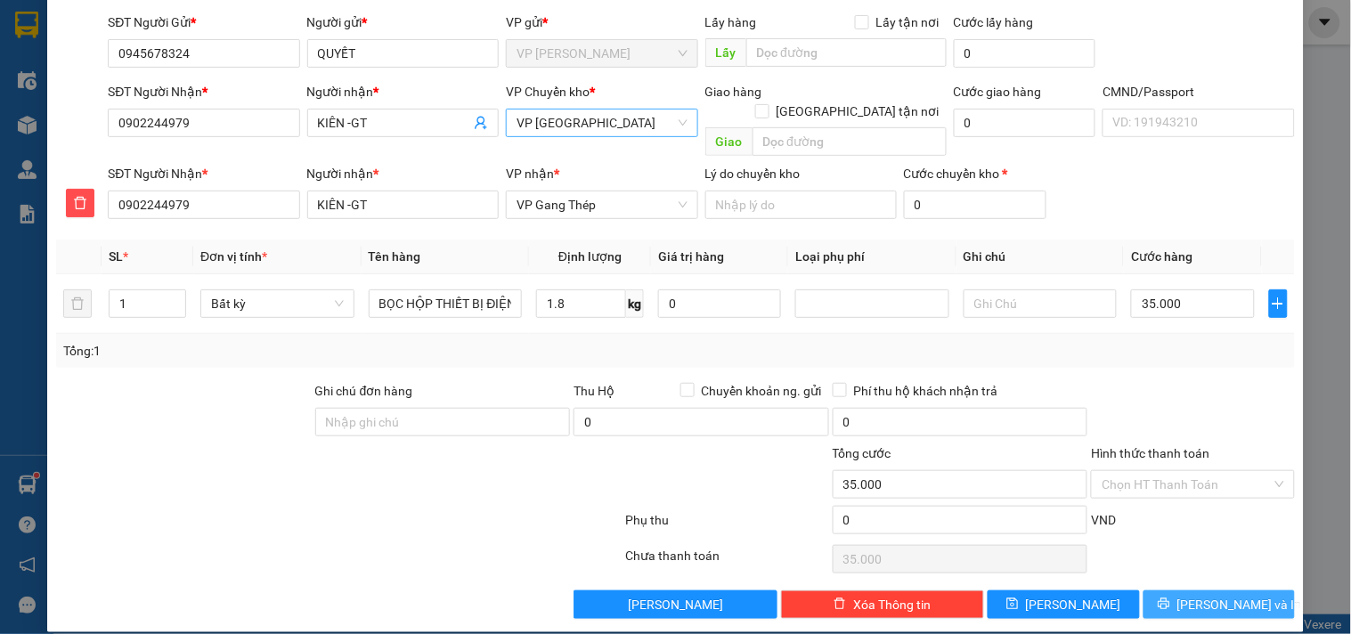
click at [1221, 595] on span "[PERSON_NAME] và In" at bounding box center [1240, 605] width 125 height 20
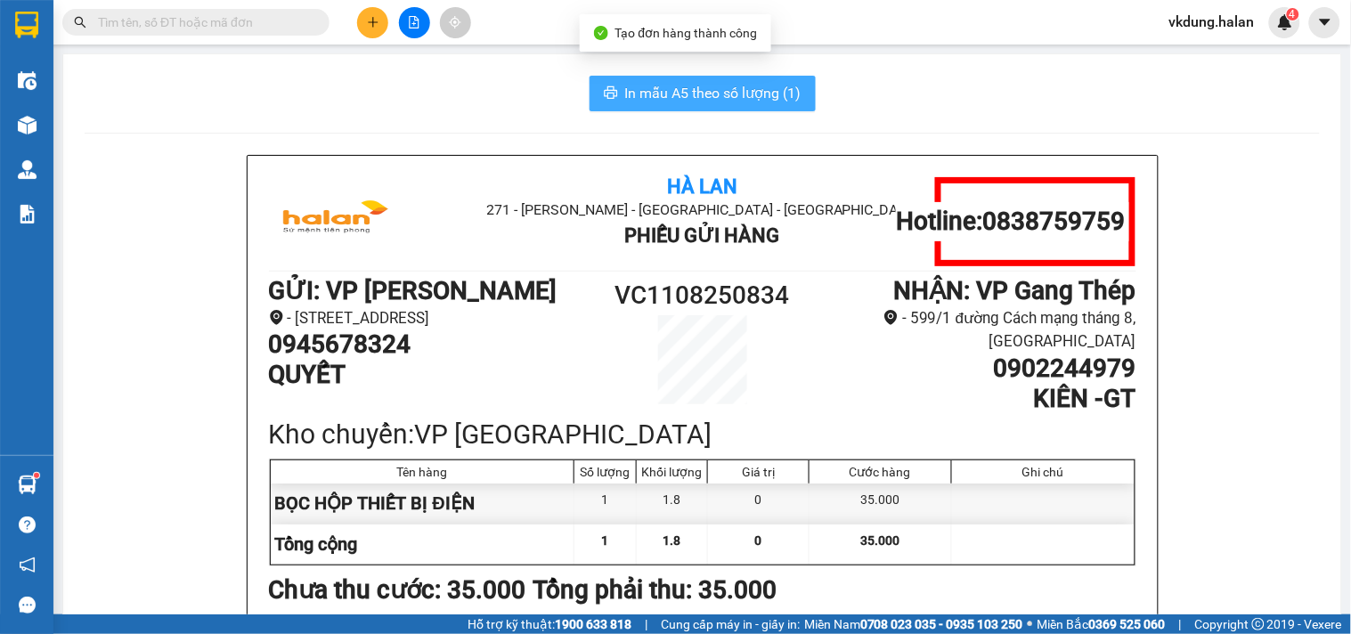
click at [686, 98] on span "In mẫu A5 theo số lượng (1)" at bounding box center [713, 93] width 176 height 22
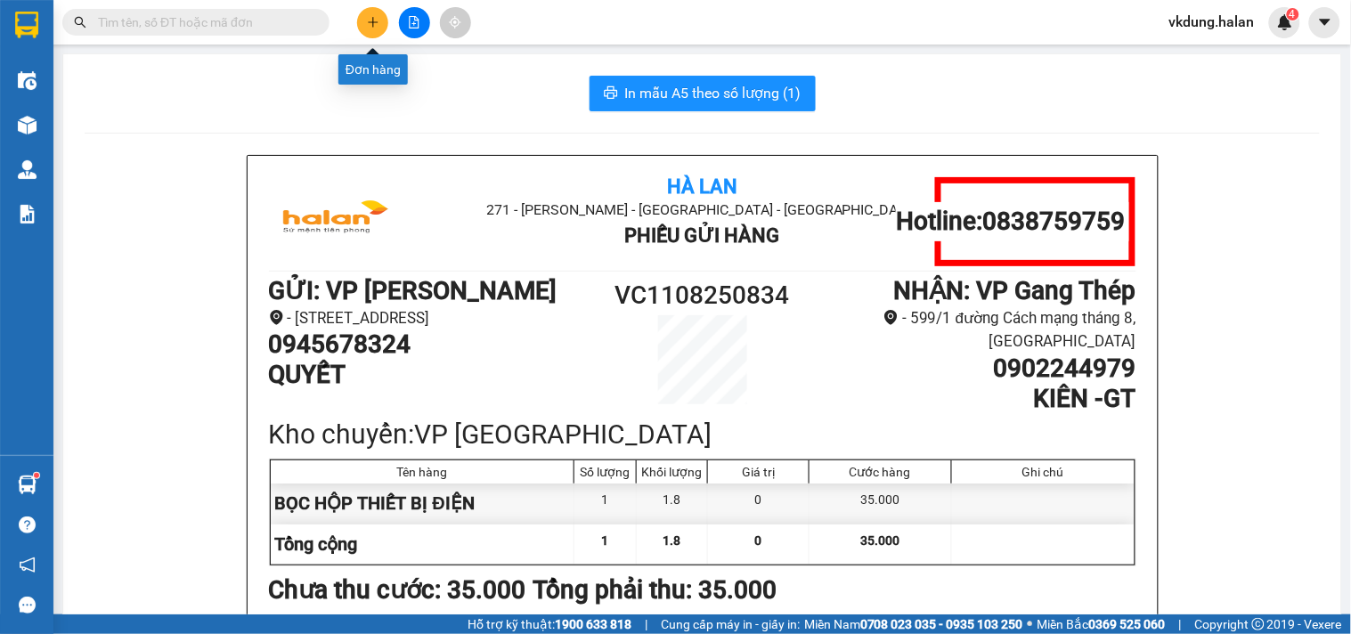
click at [374, 23] on icon "plus" at bounding box center [373, 22] width 12 height 12
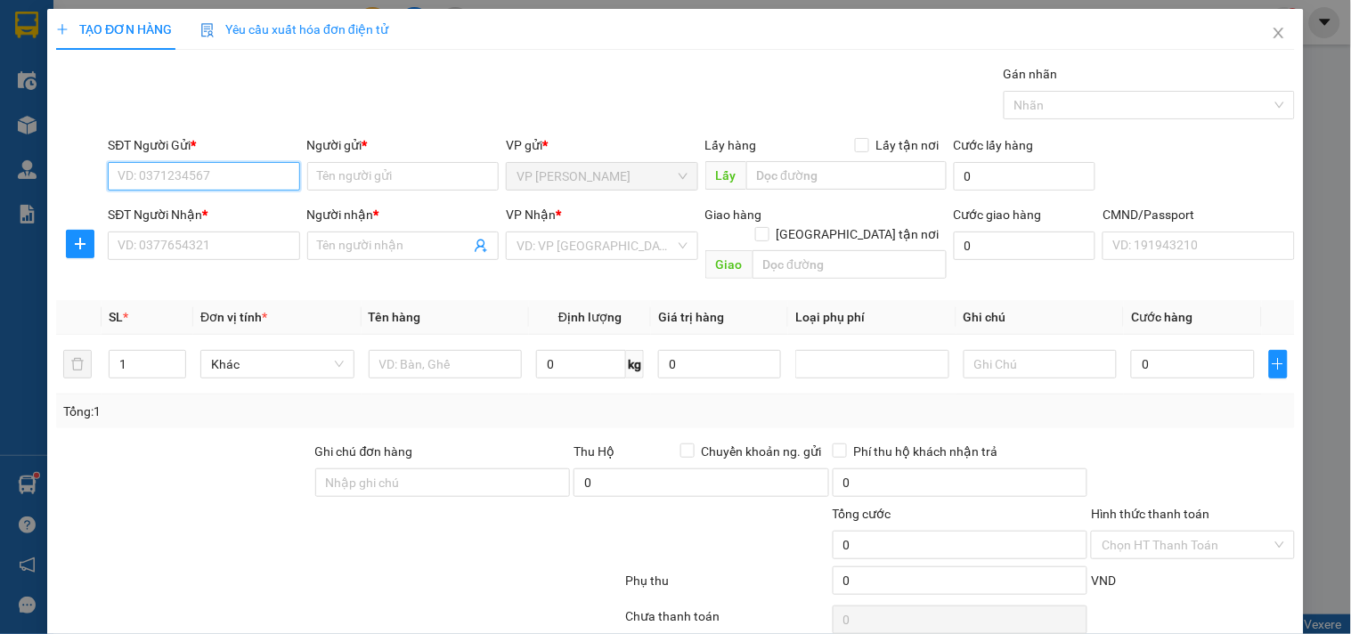
click at [279, 179] on input "SĐT Người Gửi *" at bounding box center [204, 176] width 192 height 29
type input "0972686482"
click at [221, 214] on div "0972686482 - [PERSON_NAME]" at bounding box center [205, 212] width 175 height 20
type input "DUY"
type input "0972686482"
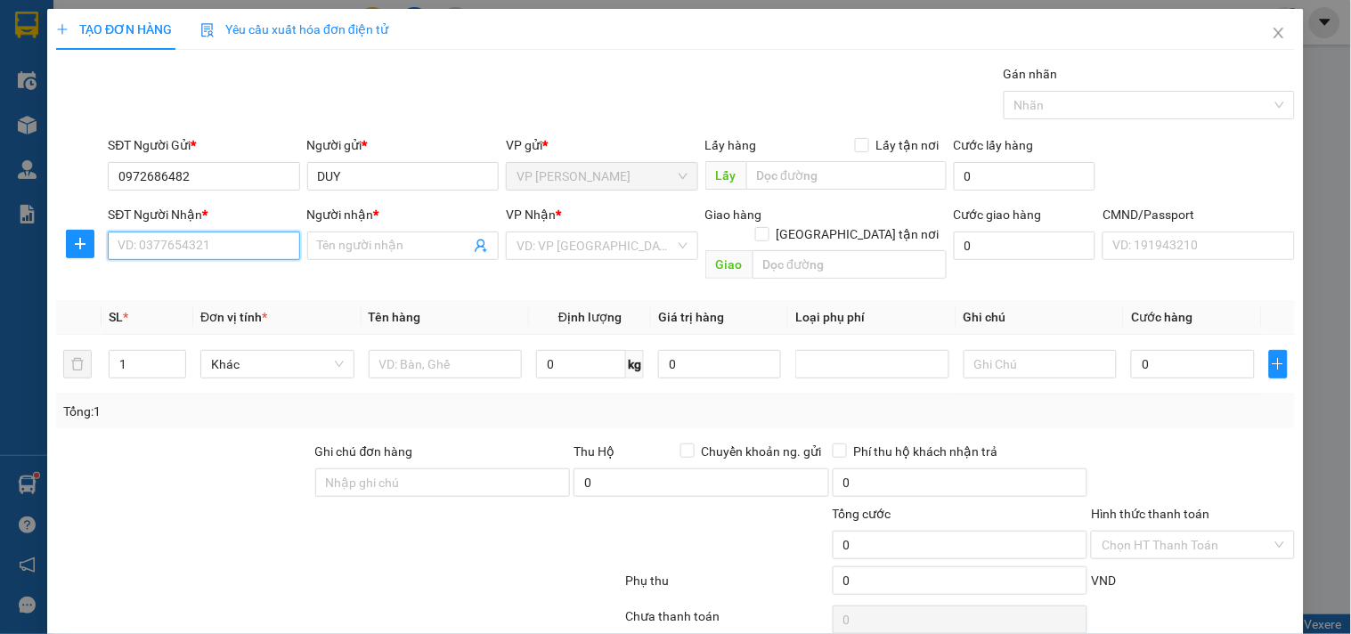
click at [229, 243] on input "SĐT Người Nhận *" at bounding box center [204, 246] width 192 height 29
click at [208, 281] on div "0986041908 - MAI" at bounding box center [202, 282] width 168 height 20
type input "0986041908"
type input "MAI"
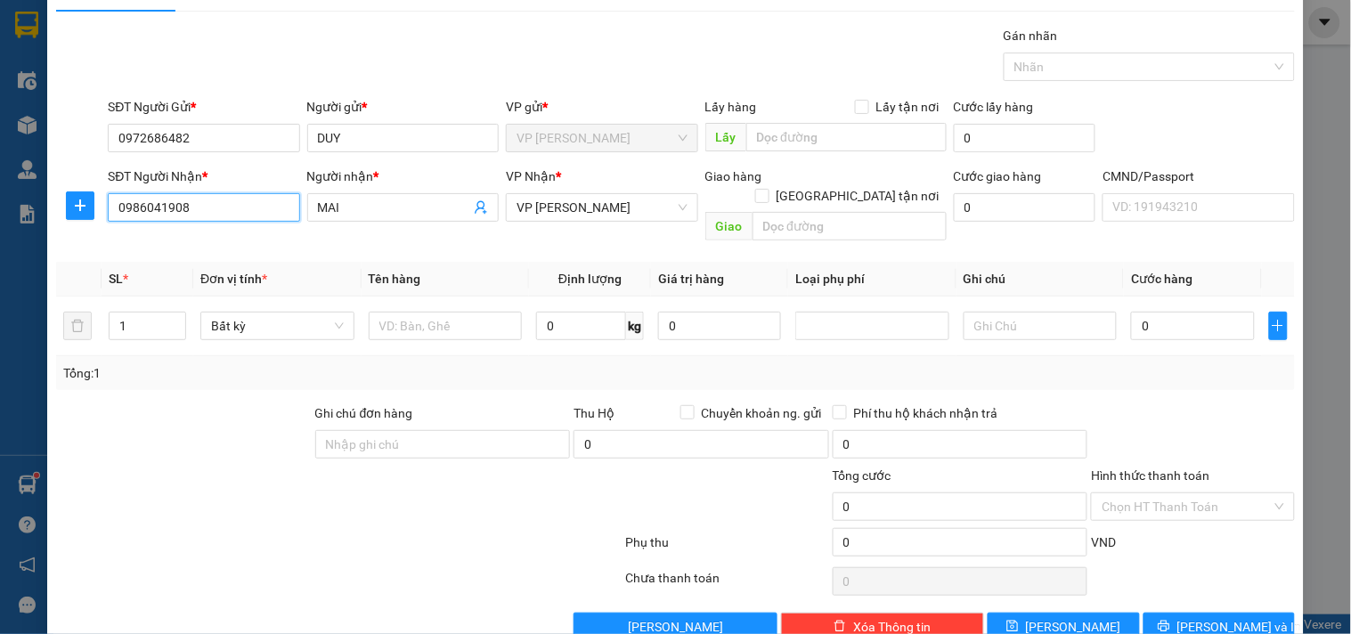
scroll to position [60, 0]
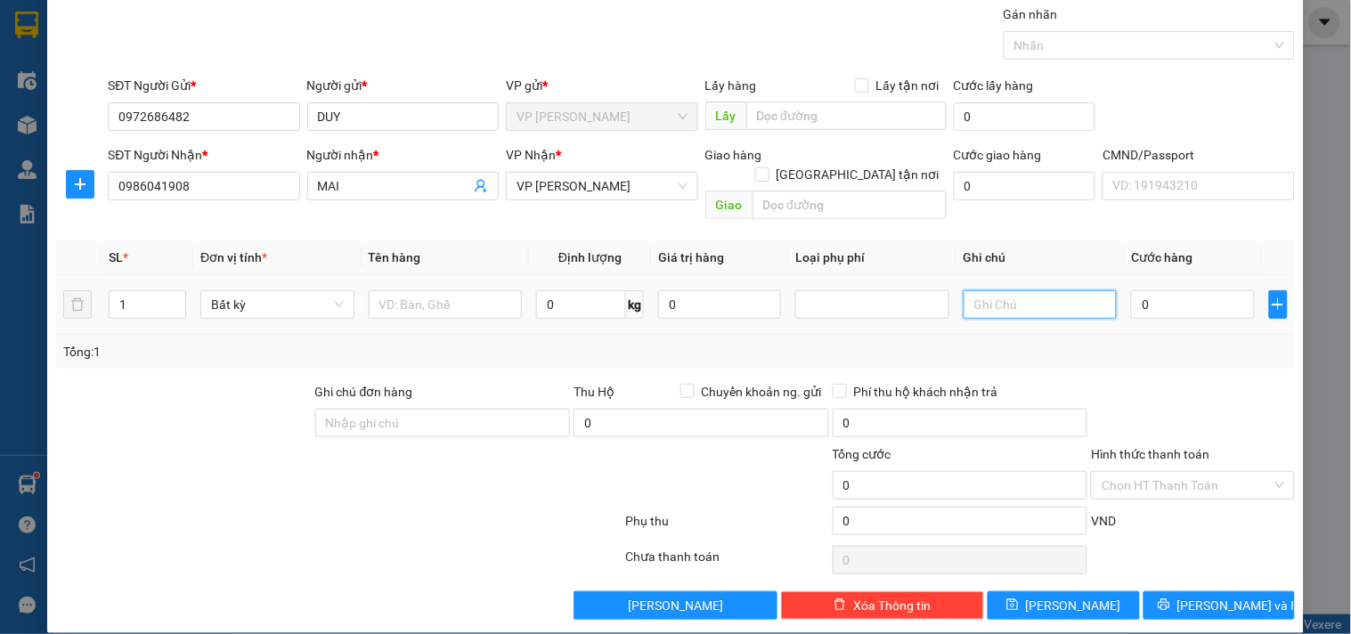
click at [1035, 290] on input "text" at bounding box center [1041, 304] width 154 height 29
type input "26+24+14"
click at [794, 342] on div "Tổng: 1" at bounding box center [675, 352] width 1225 height 20
click at [616, 290] on input "0" at bounding box center [581, 304] width 90 height 29
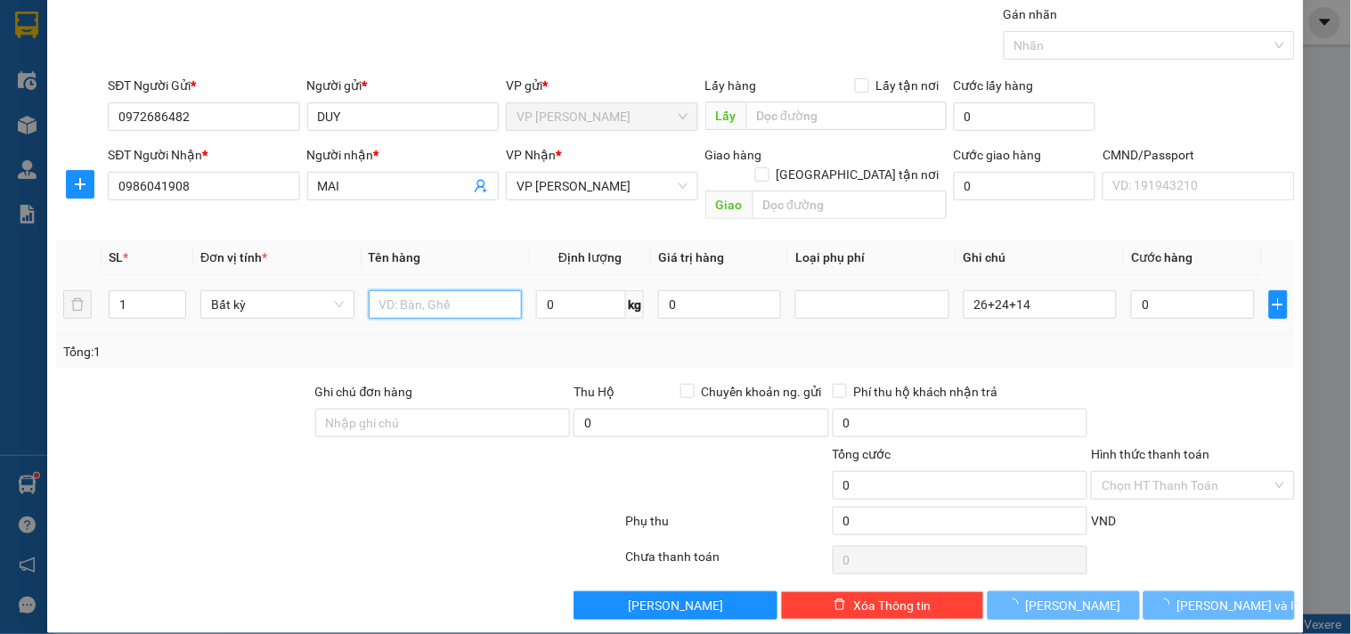
click at [482, 290] on input "text" at bounding box center [446, 304] width 154 height 29
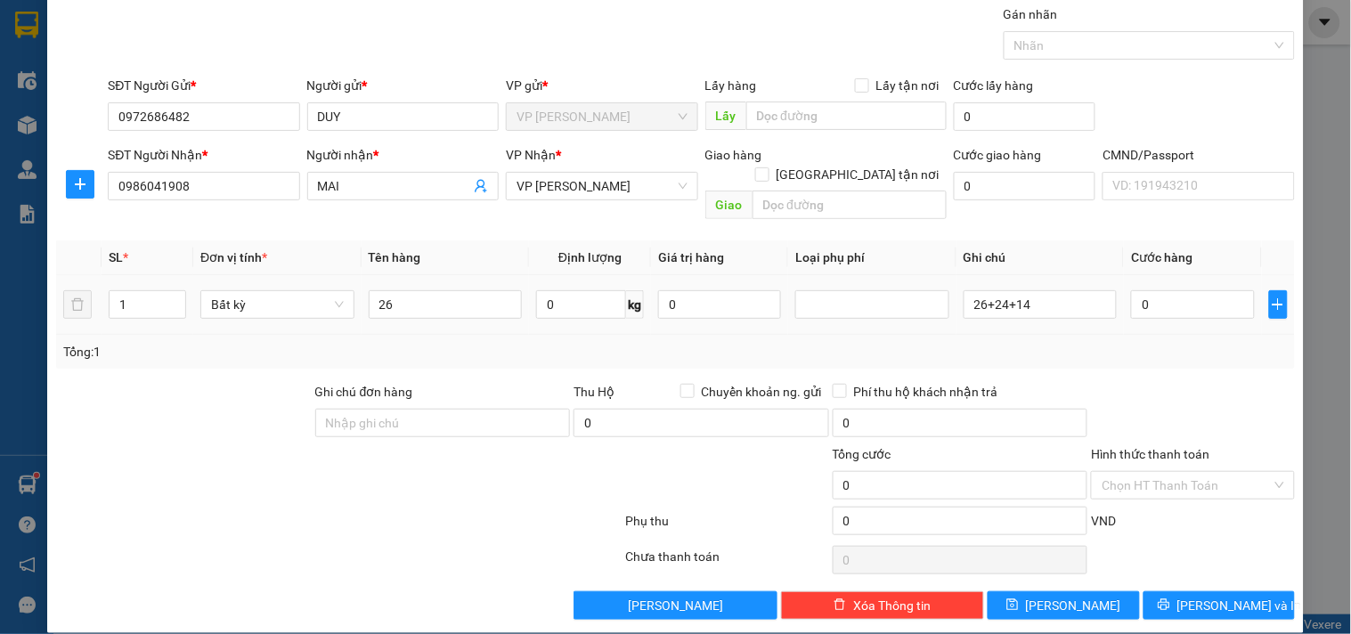
click at [547, 342] on div "Tổng: 1" at bounding box center [675, 352] width 1225 height 20
click at [501, 290] on input "26" at bounding box center [446, 304] width 154 height 29
click at [510, 335] on div "Tổng: 1" at bounding box center [675, 352] width 1239 height 34
click at [458, 290] on input "26" at bounding box center [446, 304] width 154 height 29
click at [467, 310] on td "26" at bounding box center [446, 305] width 168 height 60
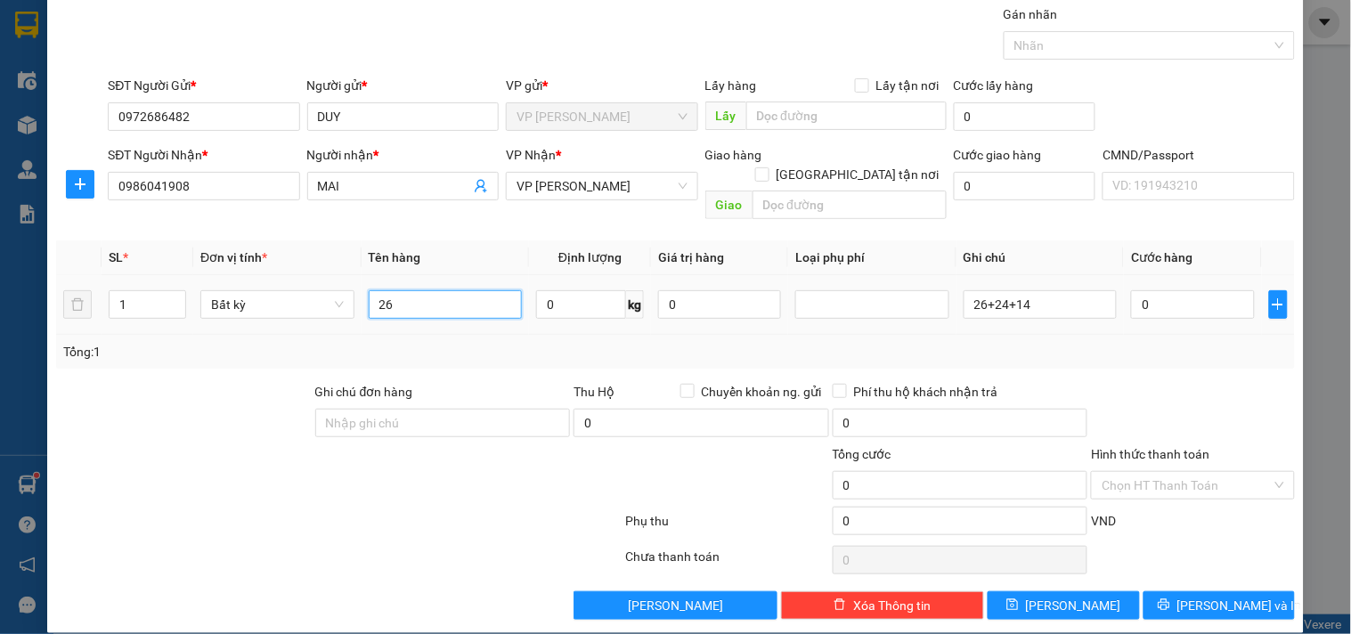
click at [461, 290] on input "26" at bounding box center [446, 304] width 154 height 29
type input "2"
click at [174, 298] on icon "up" at bounding box center [177, 301] width 6 height 6
type input "3"
click at [174, 298] on icon "up" at bounding box center [177, 301] width 6 height 6
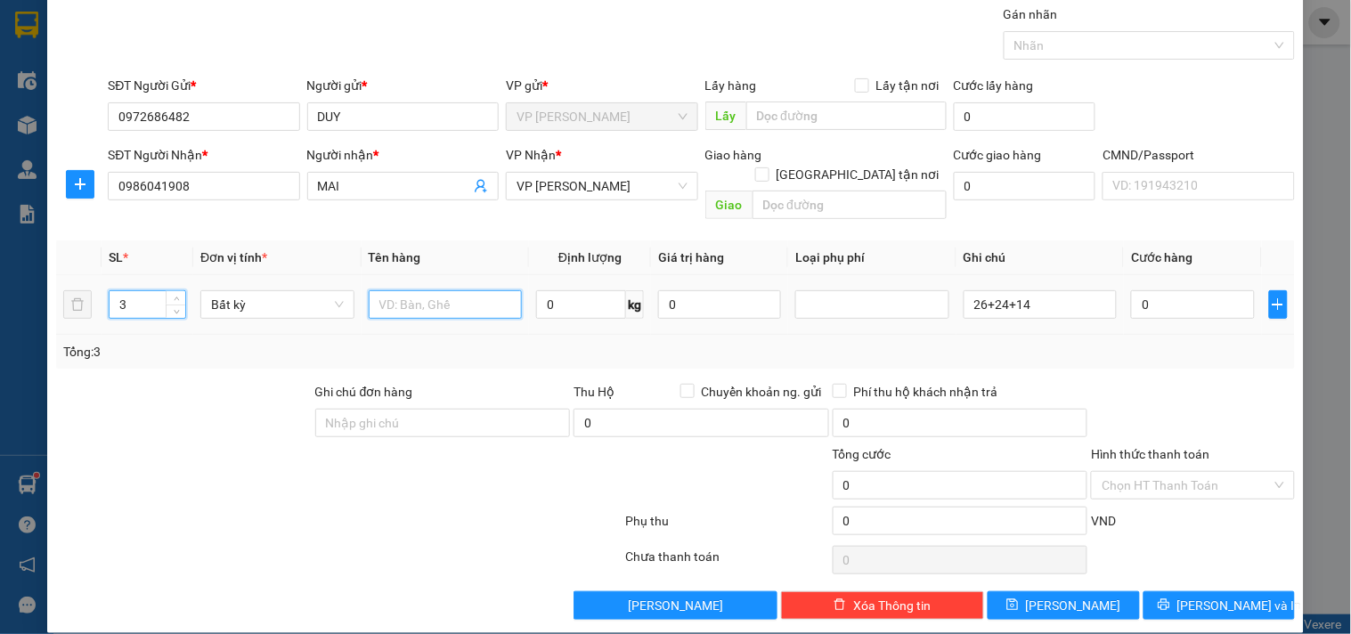
click at [426, 290] on input "text" at bounding box center [446, 304] width 154 height 29
type input "TẢI XANH ĐỒ GD"
click at [1162, 290] on input "0" at bounding box center [1192, 304] width 123 height 29
type input "1"
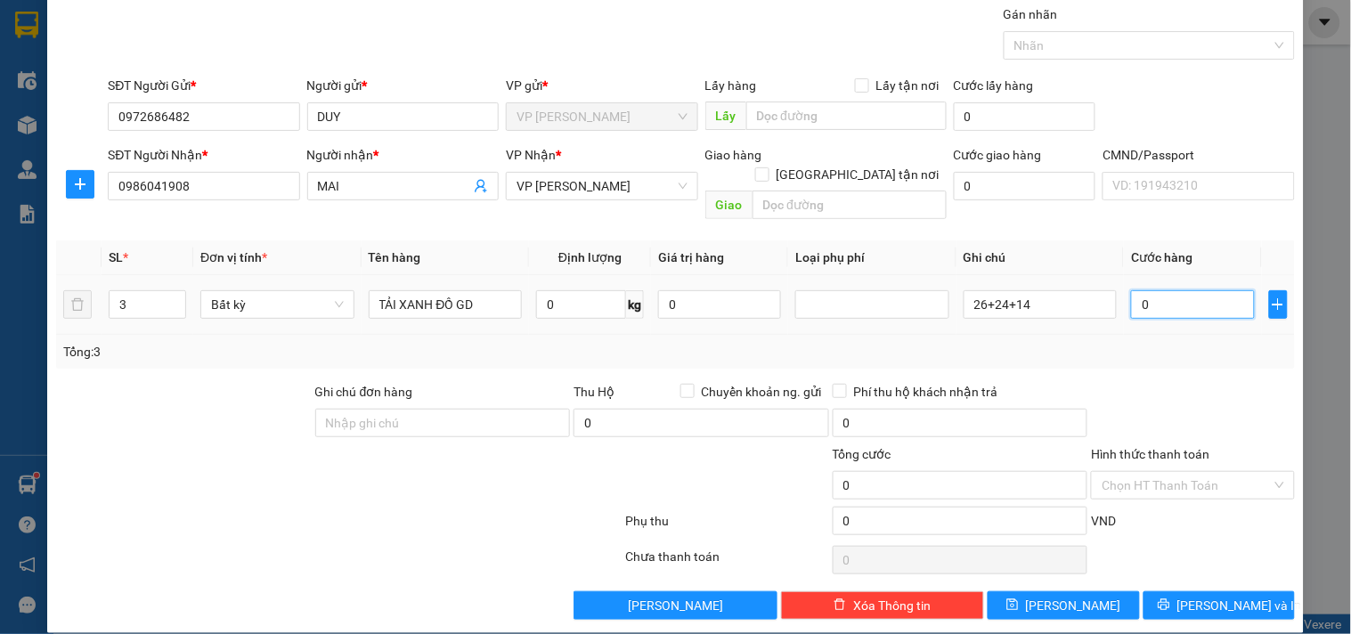
type input "1"
type input "15"
type input "150"
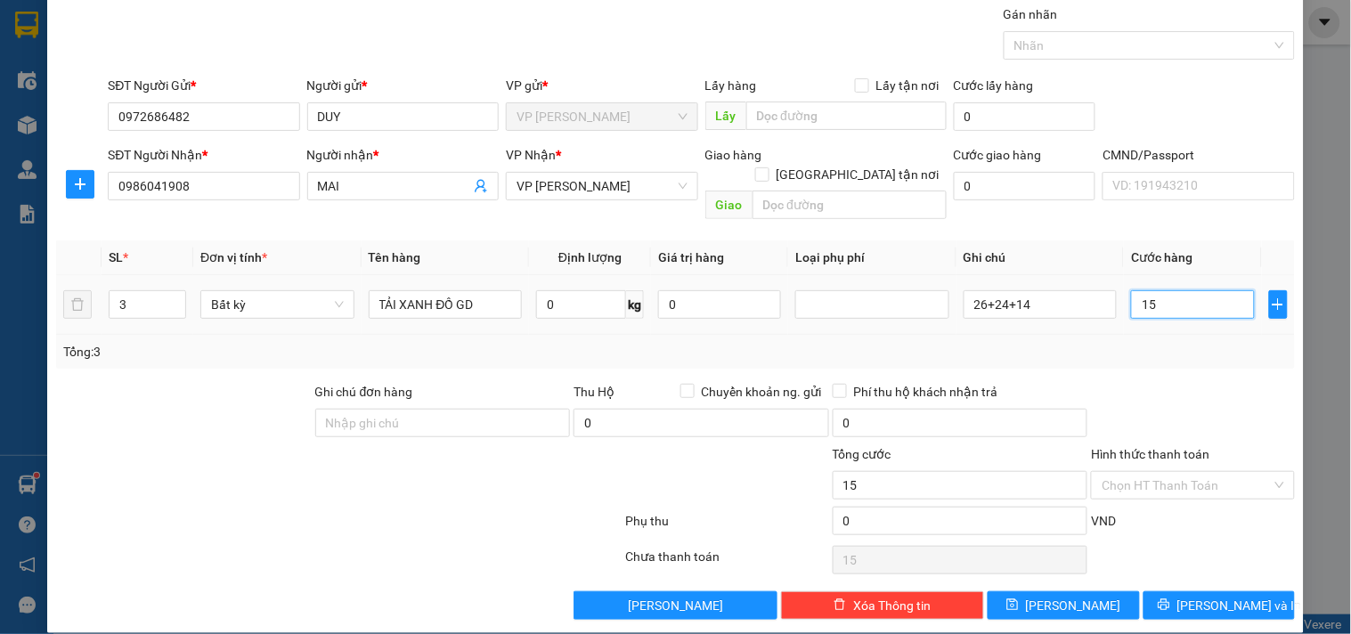
type input "150"
type input "150.000"
click at [1185, 472] on input "Hình thức thanh toán" at bounding box center [1186, 485] width 169 height 27
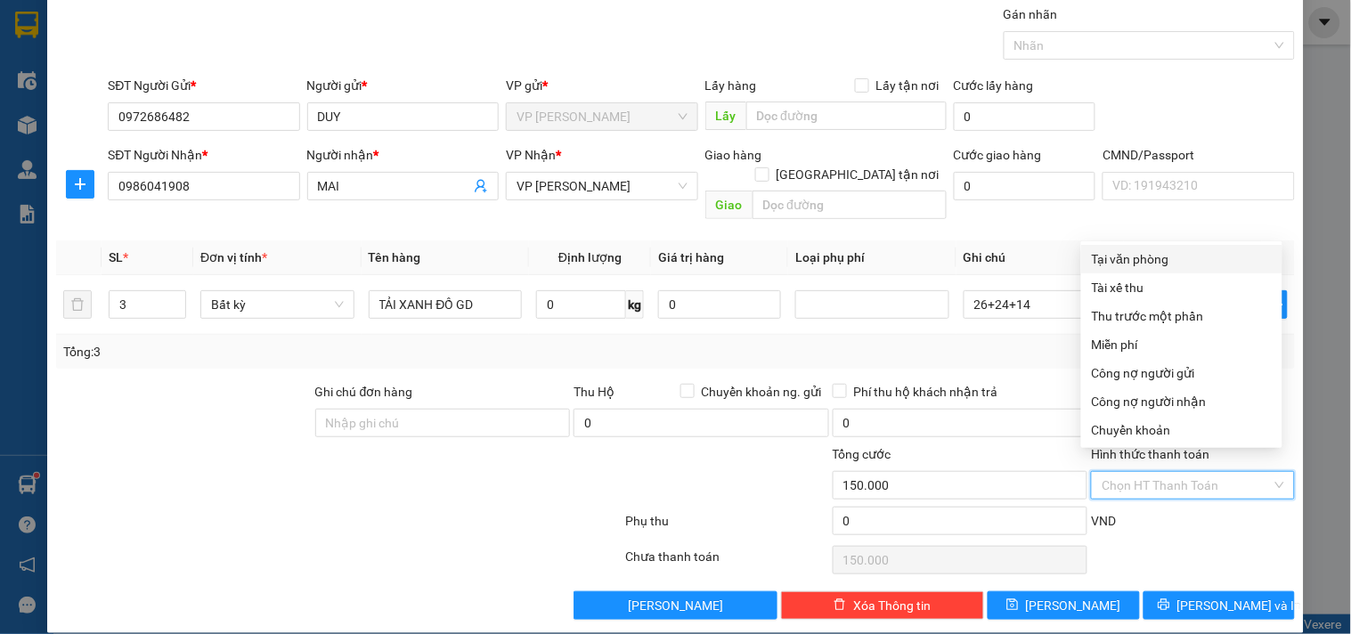
click at [1129, 257] on div "Tại văn phòng" at bounding box center [1182, 259] width 180 height 20
type input "0"
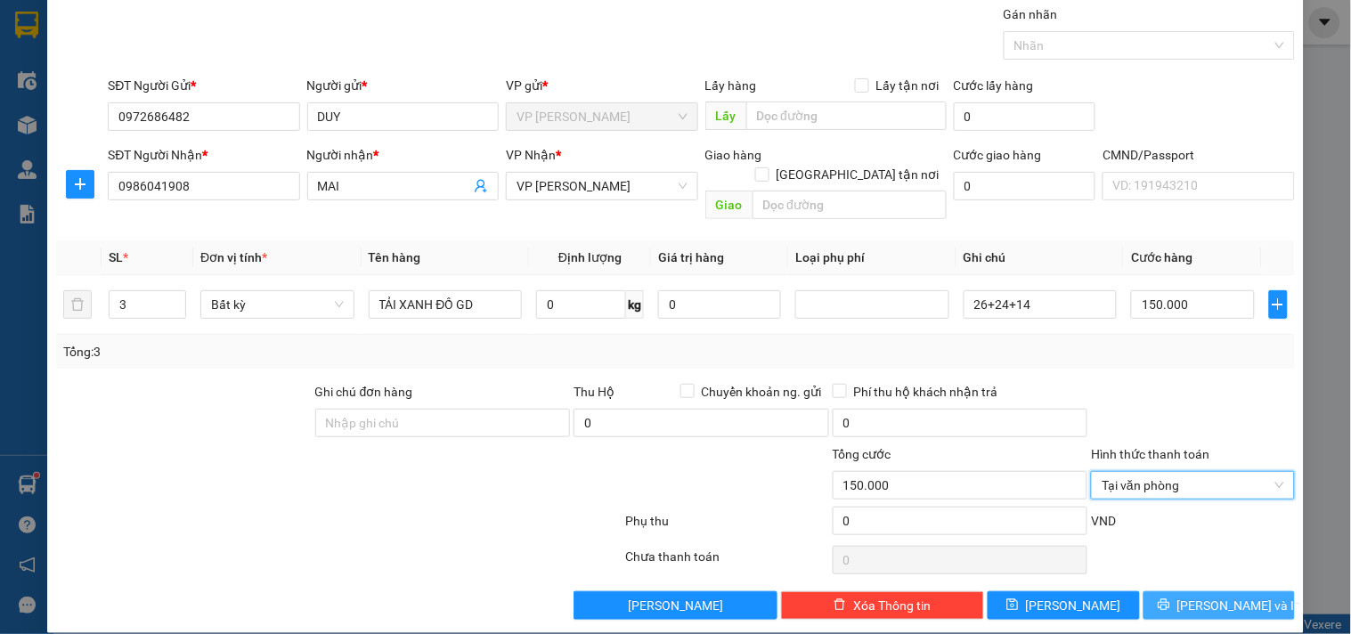
drag, startPoint x: 1225, startPoint y: 588, endPoint x: 1164, endPoint y: 534, distance: 80.8
click at [1224, 596] on span "[PERSON_NAME] và In" at bounding box center [1240, 606] width 125 height 20
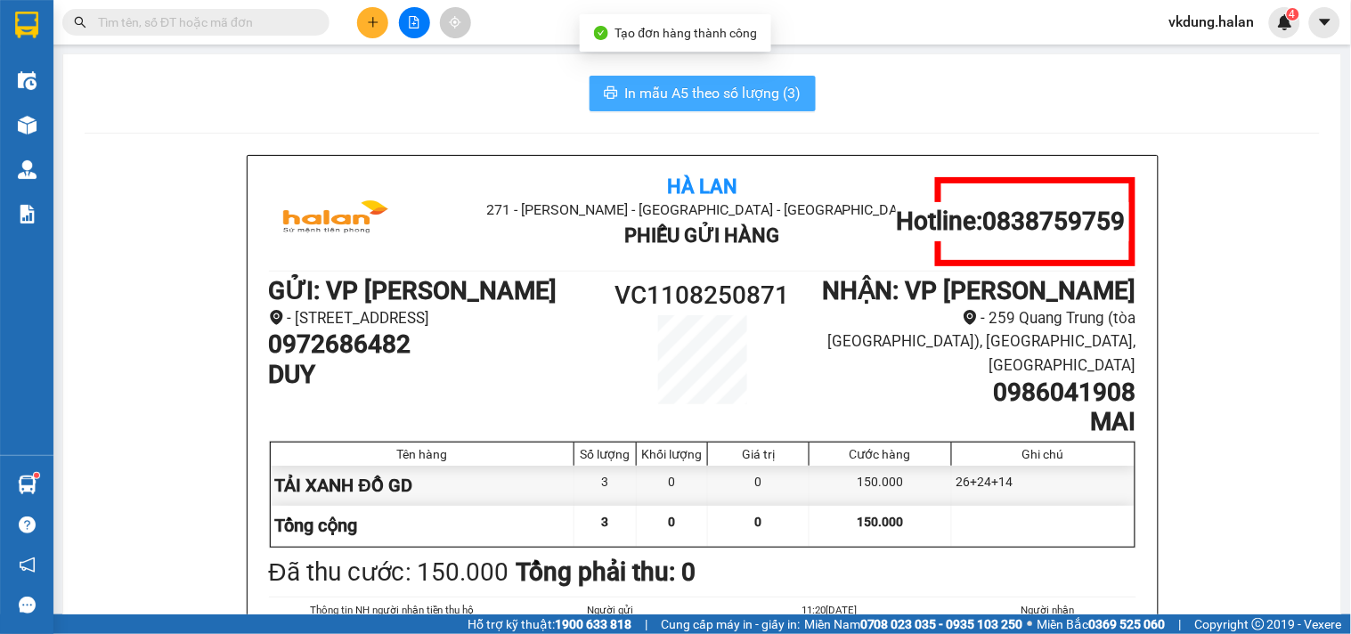
click at [692, 80] on button "In mẫu A5 theo số lượng (3)" at bounding box center [703, 94] width 226 height 36
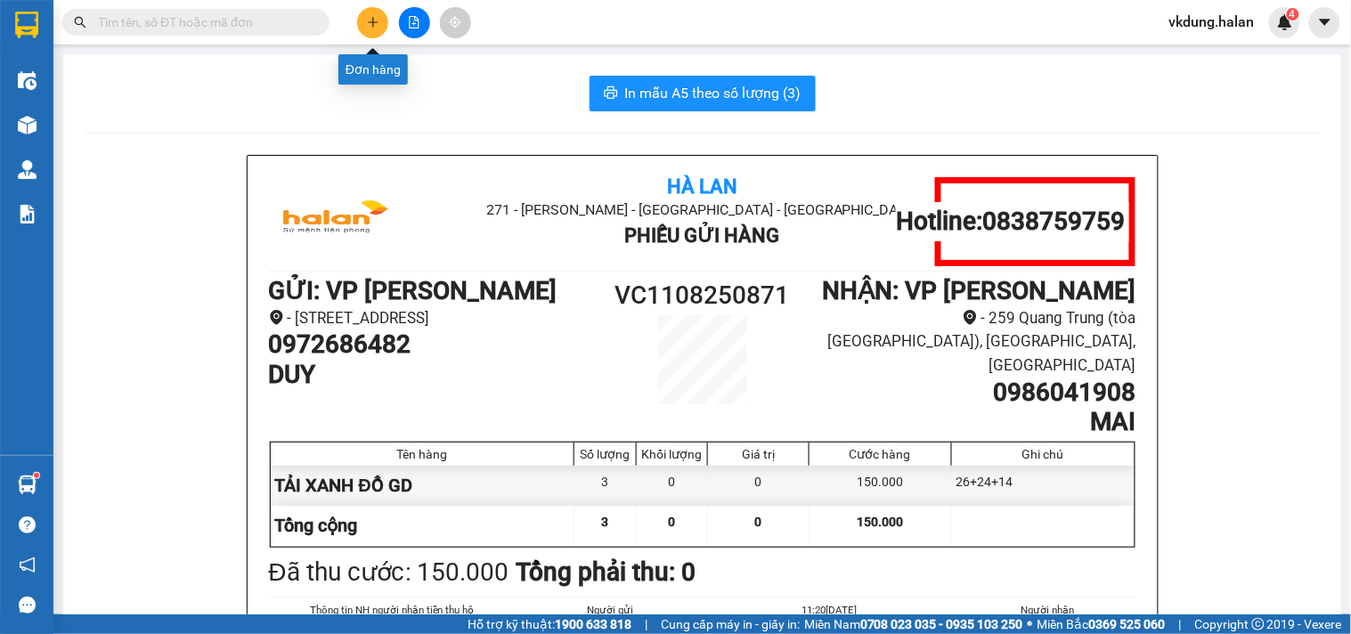
click at [362, 19] on button at bounding box center [372, 22] width 31 height 31
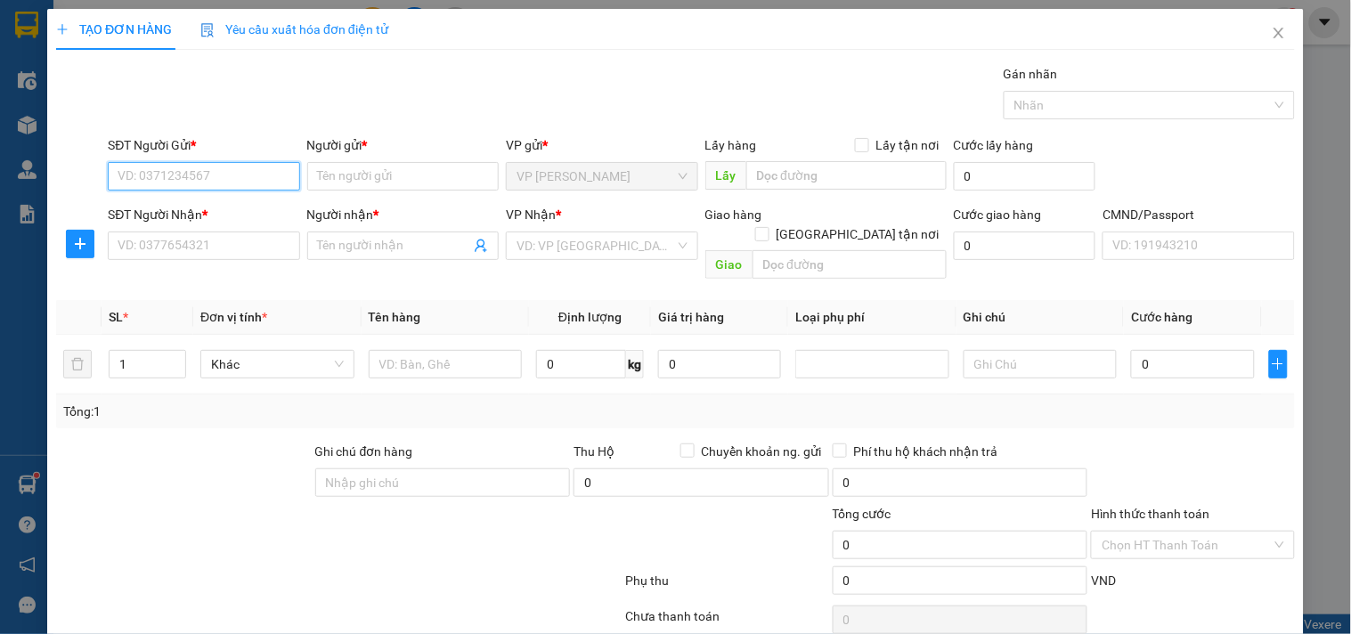
click at [172, 169] on input "SĐT Người Gửi *" at bounding box center [204, 176] width 192 height 29
type input "0355184018"
click at [180, 208] on div "0355184018 - HUẾ" at bounding box center [202, 212] width 168 height 20
type input "HUẾ"
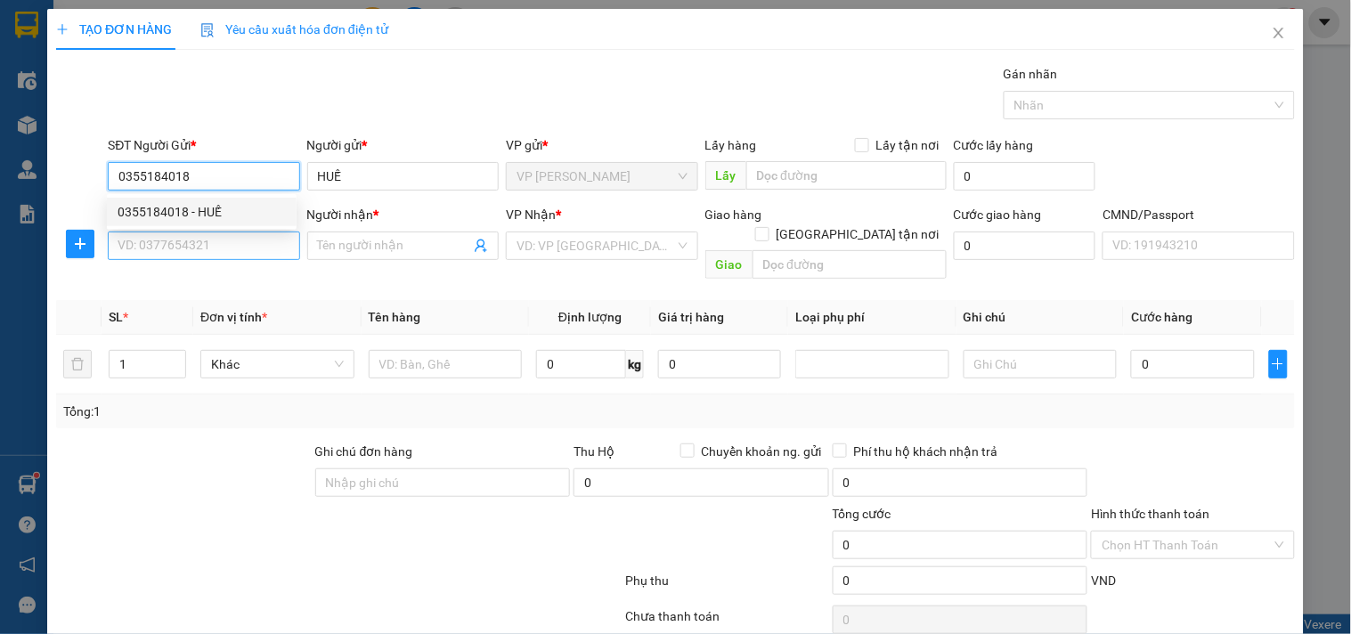
type input "0355184018"
click at [175, 243] on input "SĐT Người Nhận *" at bounding box center [204, 246] width 192 height 29
click at [163, 245] on input "SĐT Người Nhận *" at bounding box center [204, 246] width 192 height 29
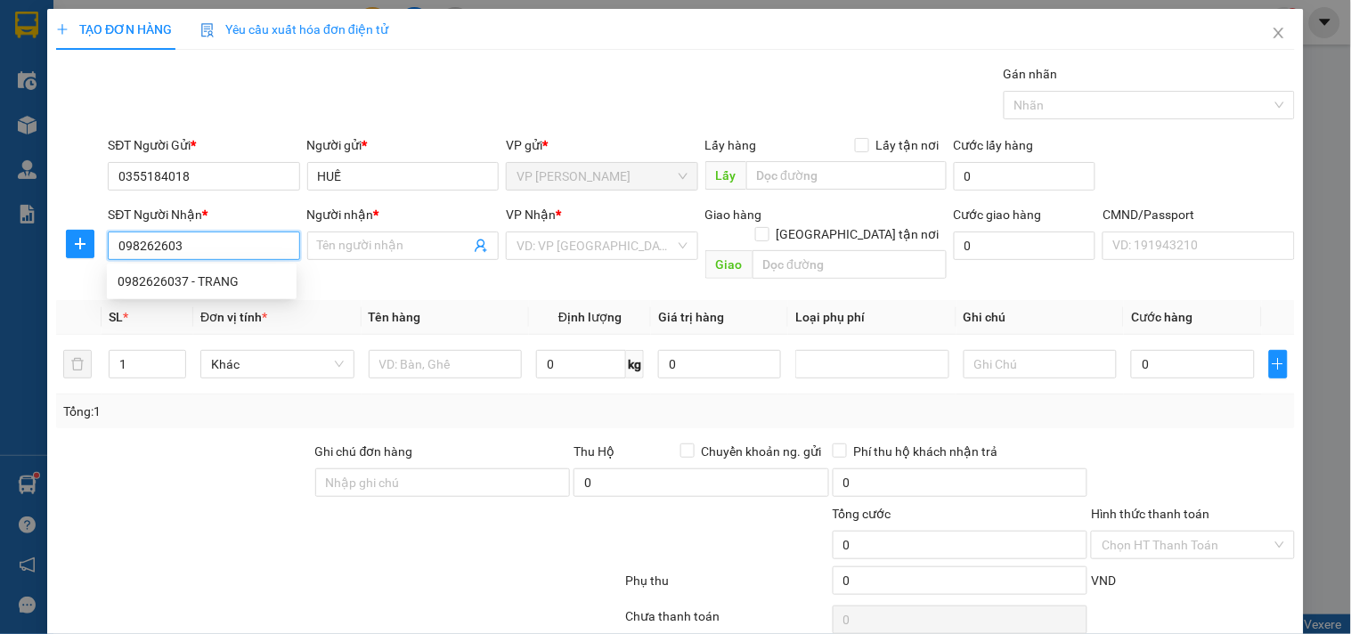
type input "0982626037"
drag, startPoint x: 198, startPoint y: 282, endPoint x: 234, endPoint y: 278, distance: 36.8
click at [199, 282] on div "0982626037 - TRANG" at bounding box center [202, 282] width 168 height 20
type input "TRANG"
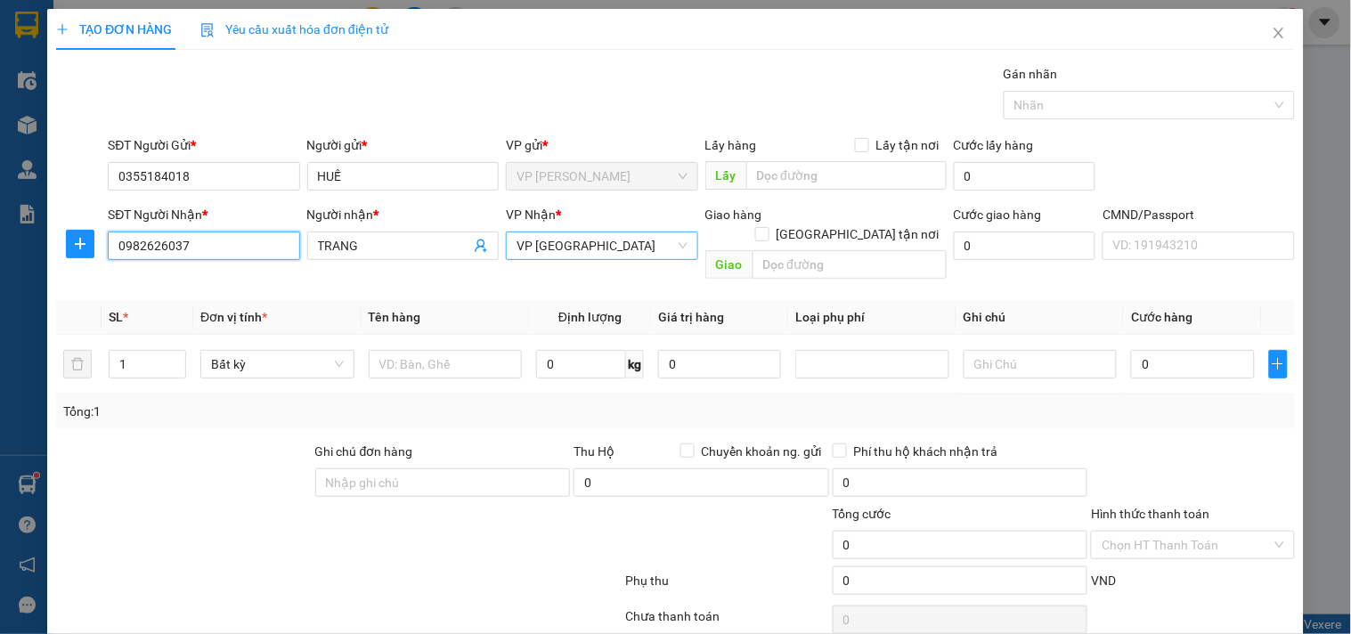
click at [634, 244] on span "VP [GEOGRAPHIC_DATA]" at bounding box center [602, 245] width 170 height 27
type input "0982626037"
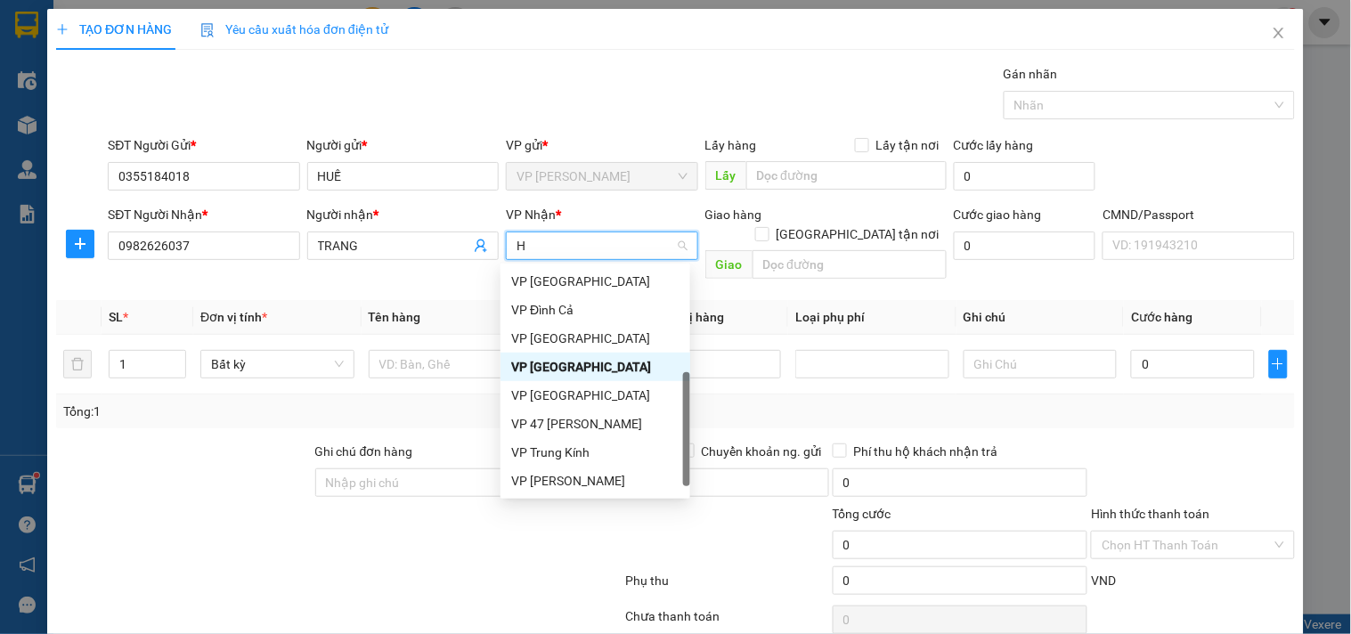
scroll to position [263, 0]
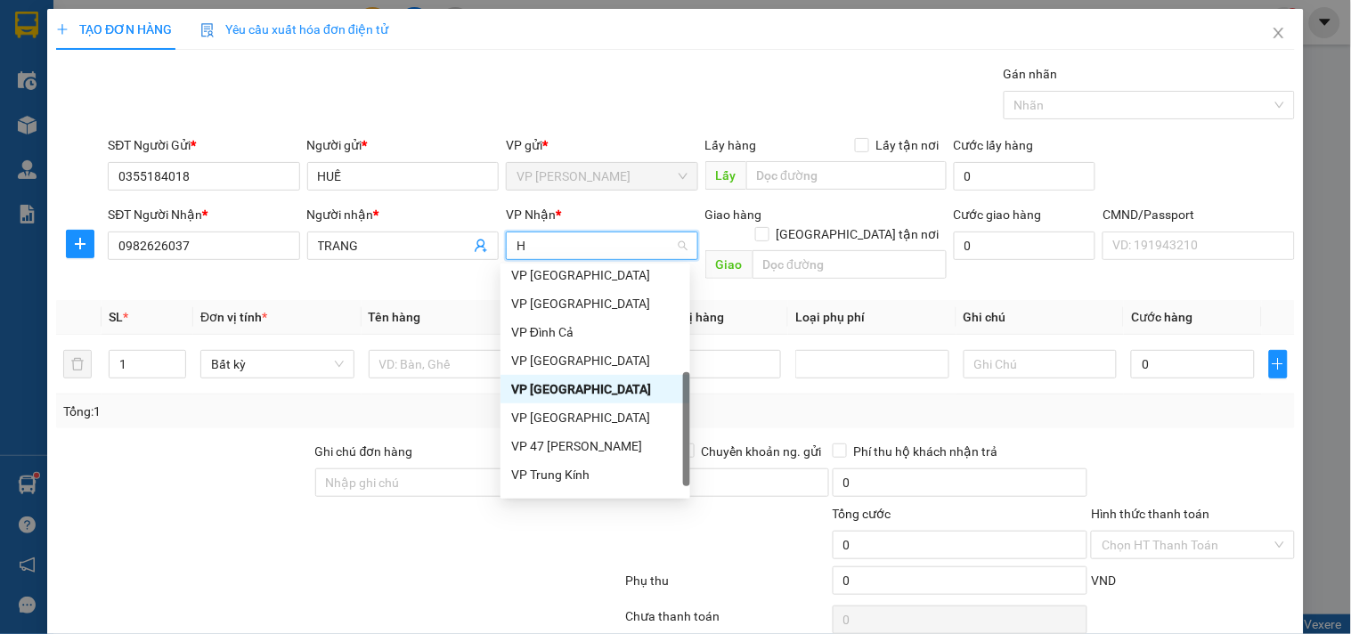
type input "HG"
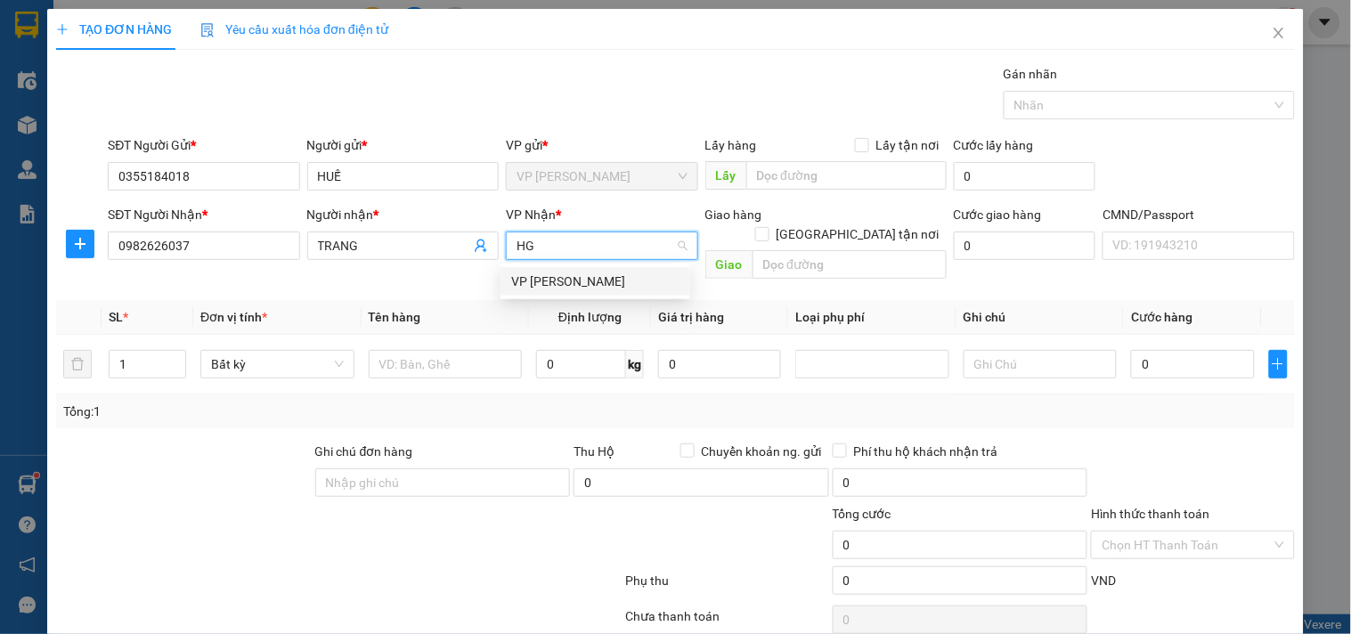
click at [590, 278] on div "VP [PERSON_NAME]" at bounding box center [595, 282] width 168 height 20
click at [86, 238] on icon "plus" at bounding box center [80, 244] width 14 height 14
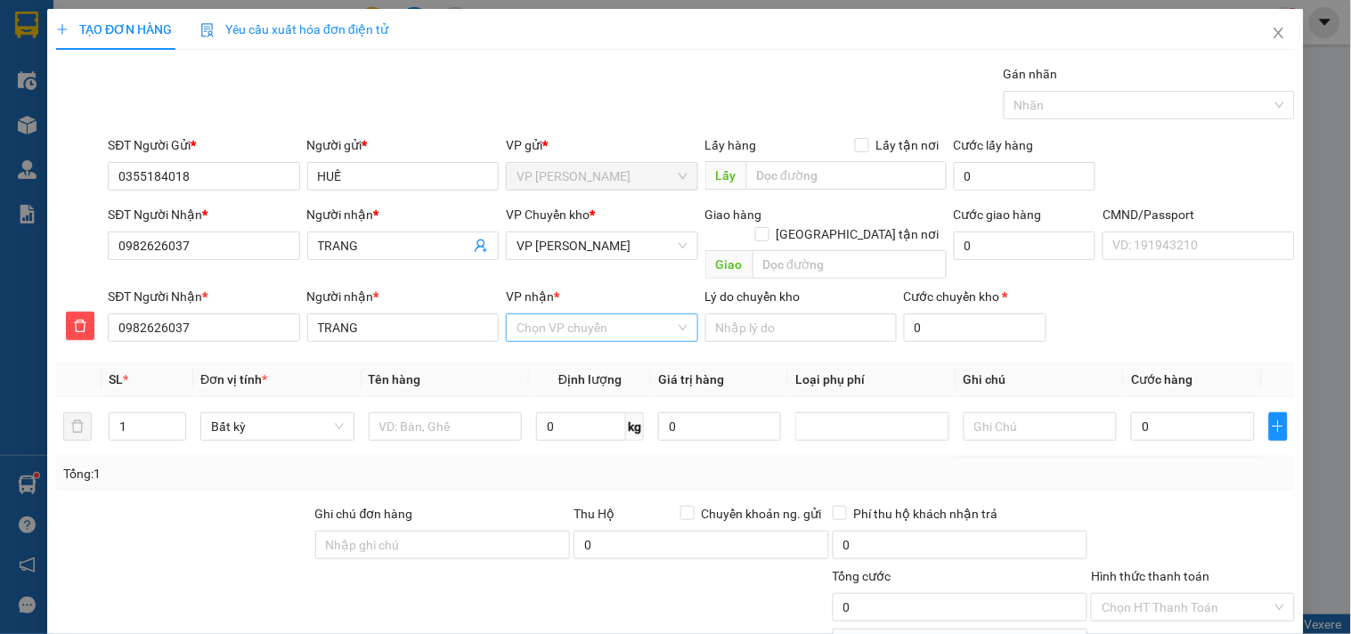
click at [566, 314] on input "VP nhận *" at bounding box center [596, 327] width 158 height 27
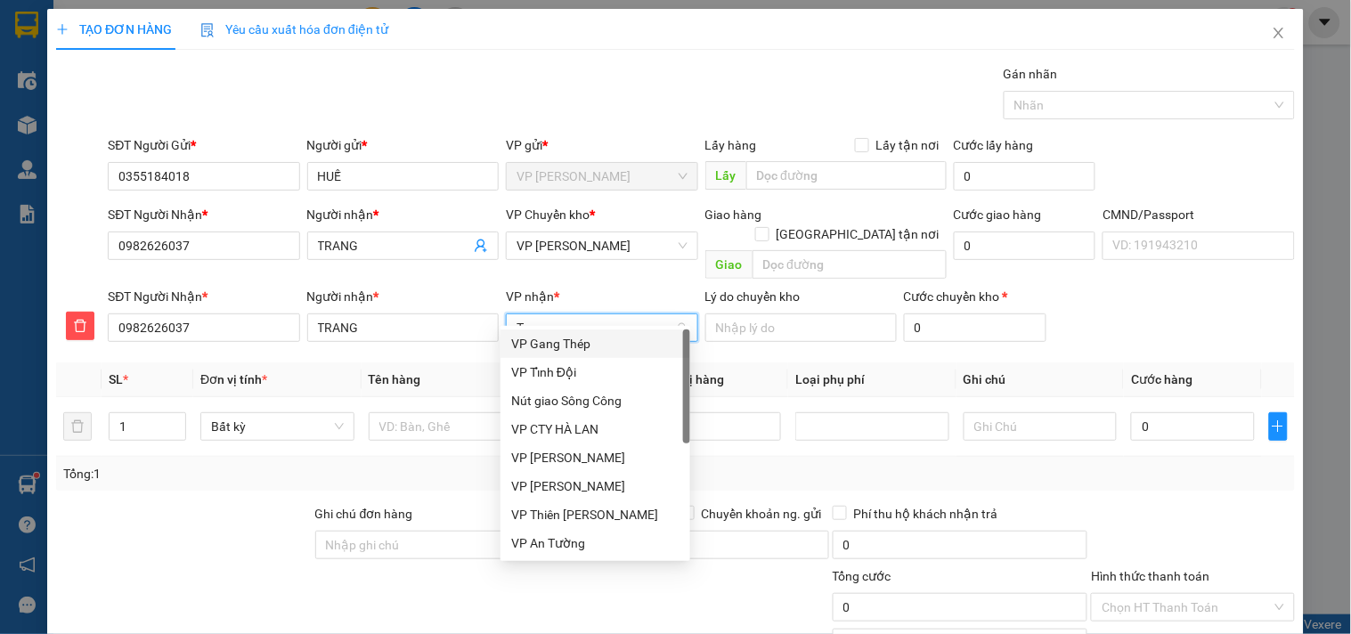
type input "TC"
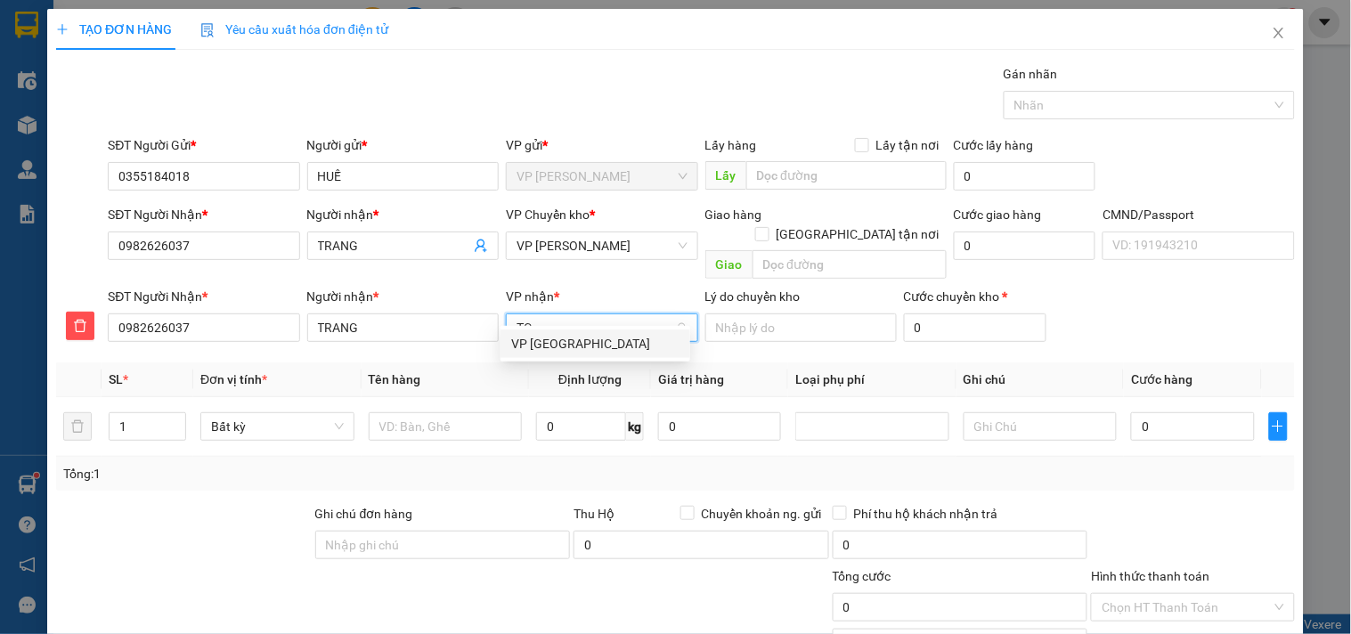
click at [558, 345] on div "VP [GEOGRAPHIC_DATA]" at bounding box center [595, 344] width 168 height 20
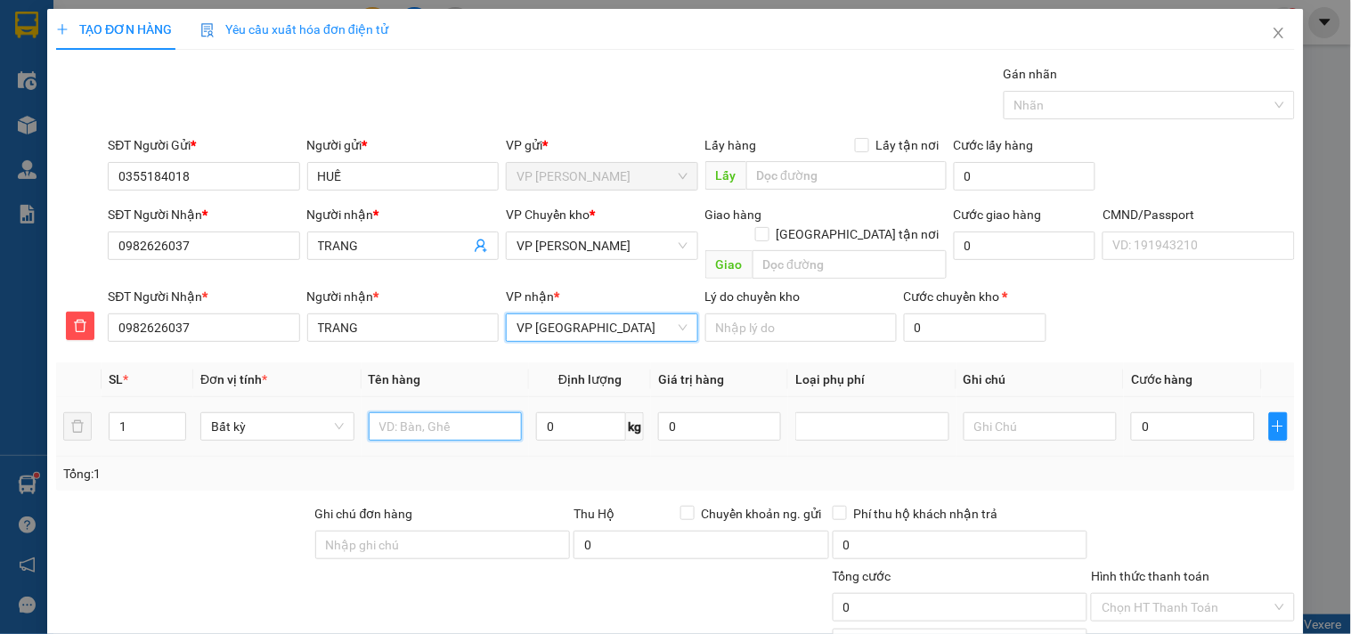
click at [398, 412] on input "text" at bounding box center [446, 426] width 154 height 29
click at [178, 413] on span "Increase Value" at bounding box center [176, 421] width 20 height 16
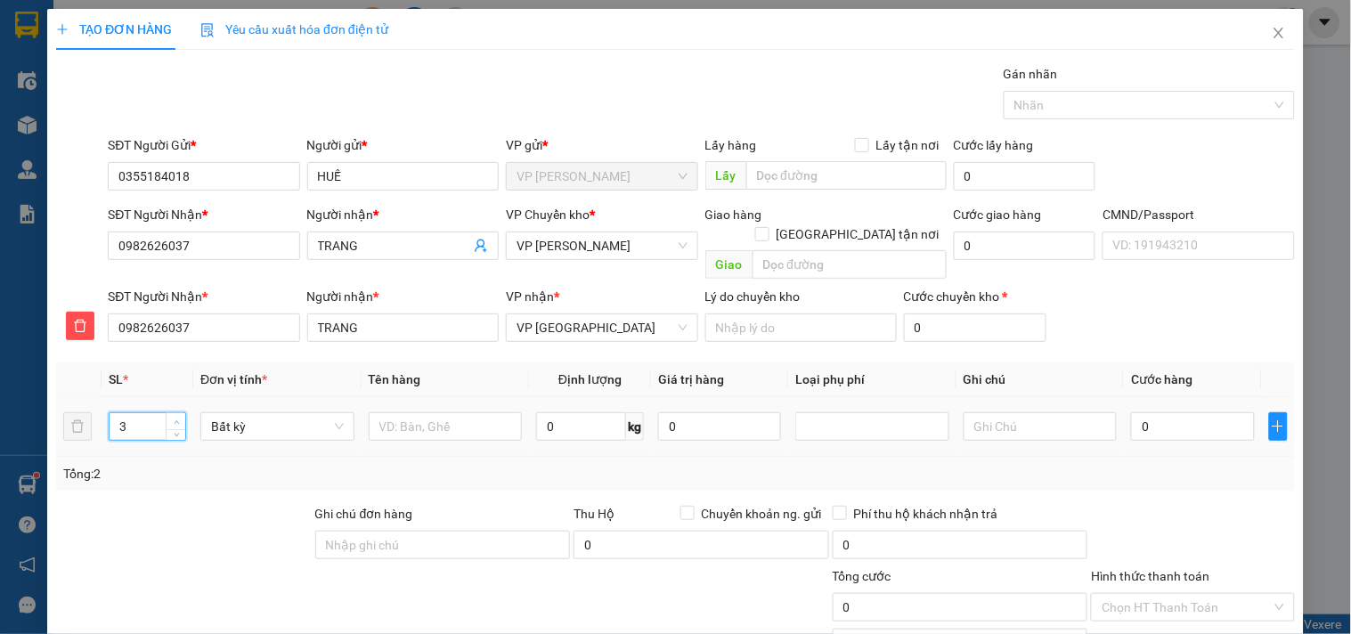
click at [178, 413] on span "Increase Value" at bounding box center [176, 421] width 20 height 16
type input "4"
click at [178, 413] on span "Increase Value" at bounding box center [176, 421] width 20 height 16
click at [440, 412] on input "text" at bounding box center [446, 426] width 154 height 29
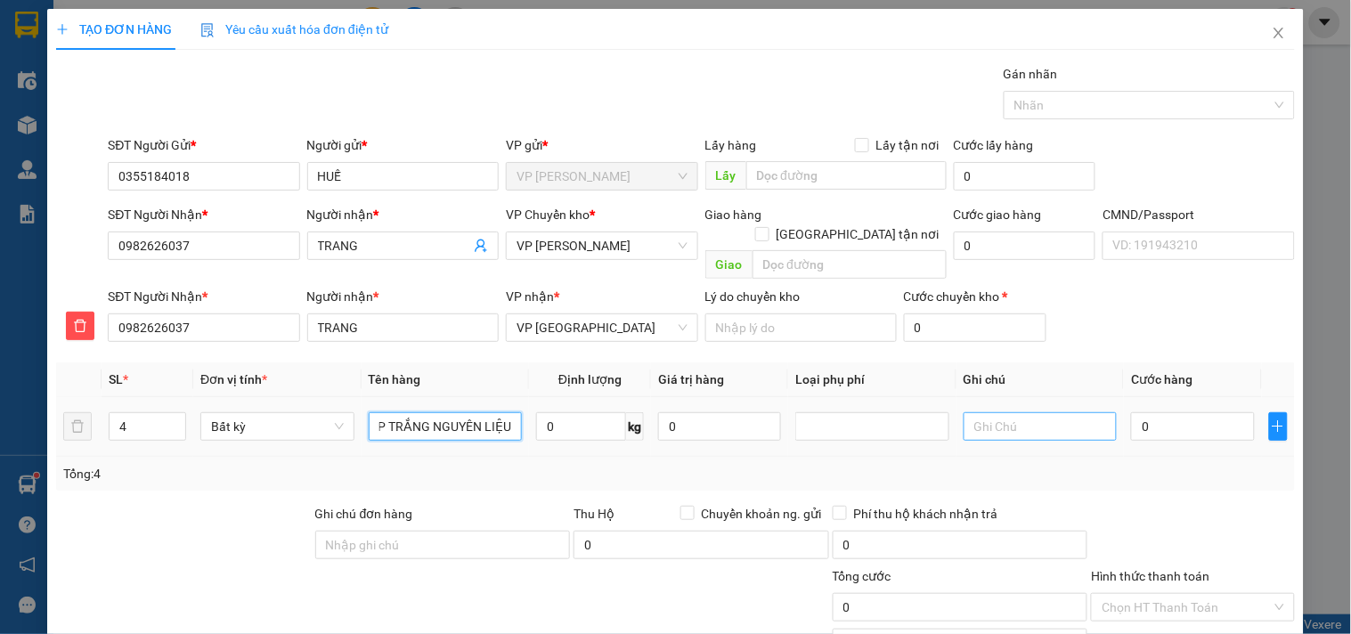
type input "HỘP TRẮNG NGUYÊN LIỆU"
click at [1018, 412] on input "text" at bounding box center [1041, 426] width 154 height 29
type input "19*4"
click at [565, 412] on input "0" at bounding box center [581, 426] width 90 height 29
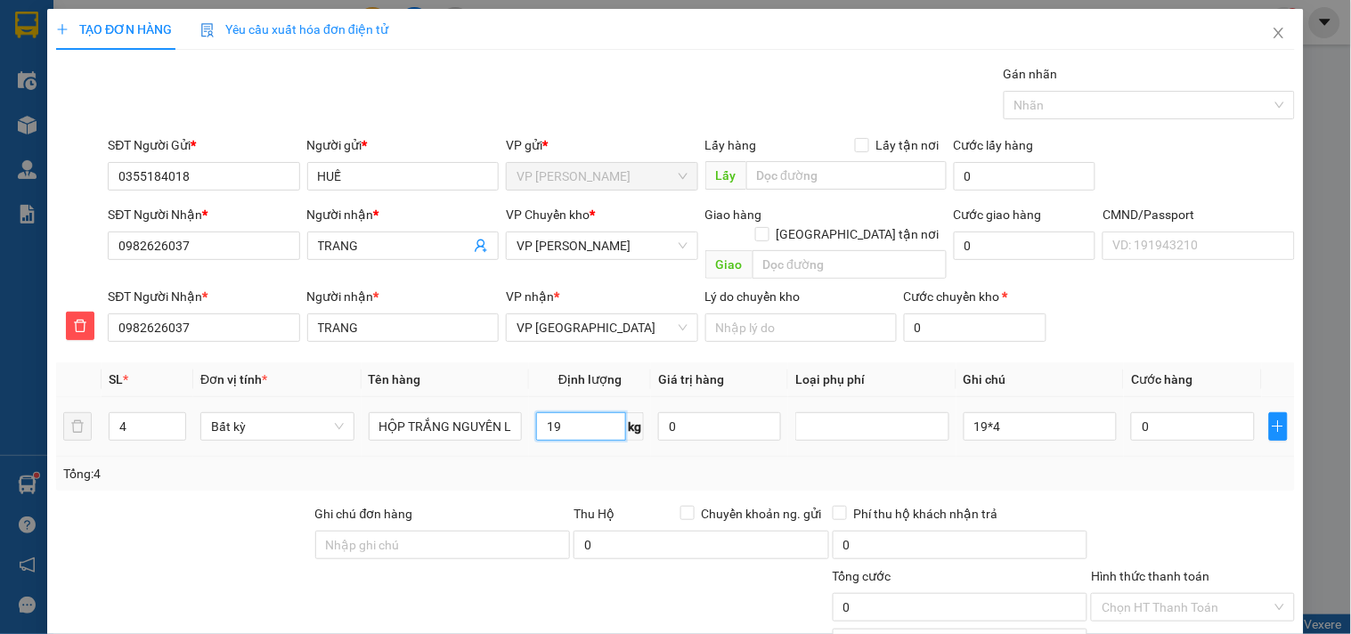
type input "19"
type input "65.000"
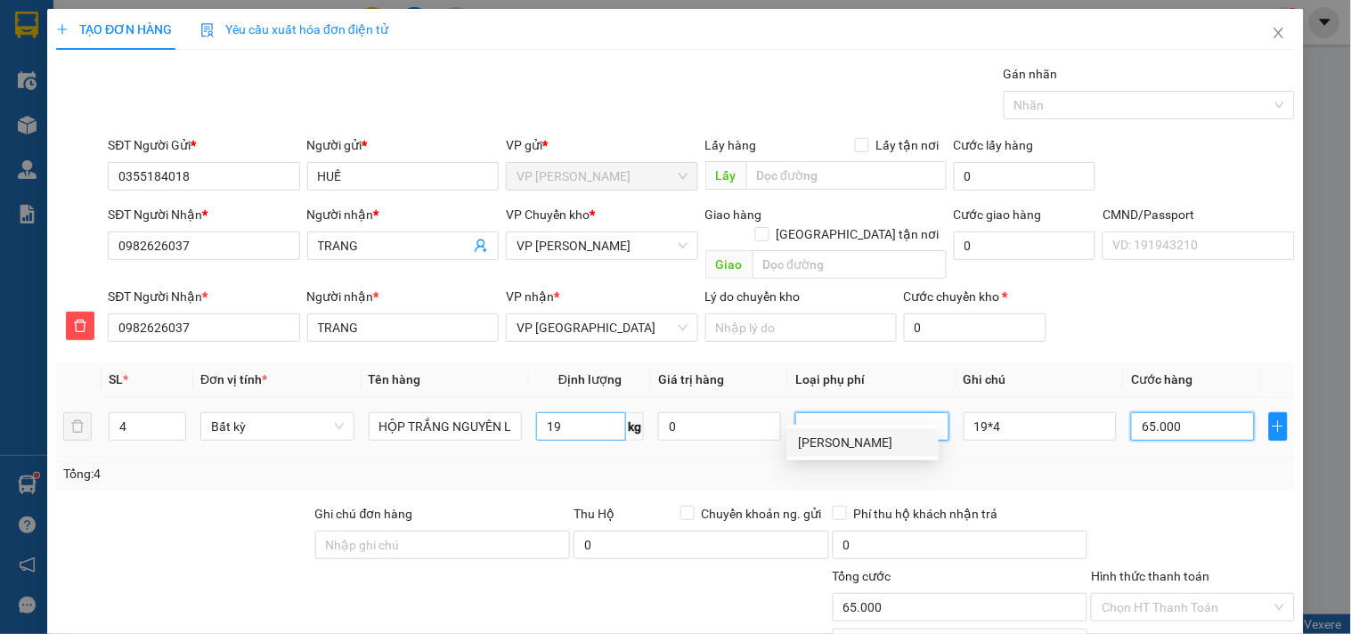
type input "65.000"
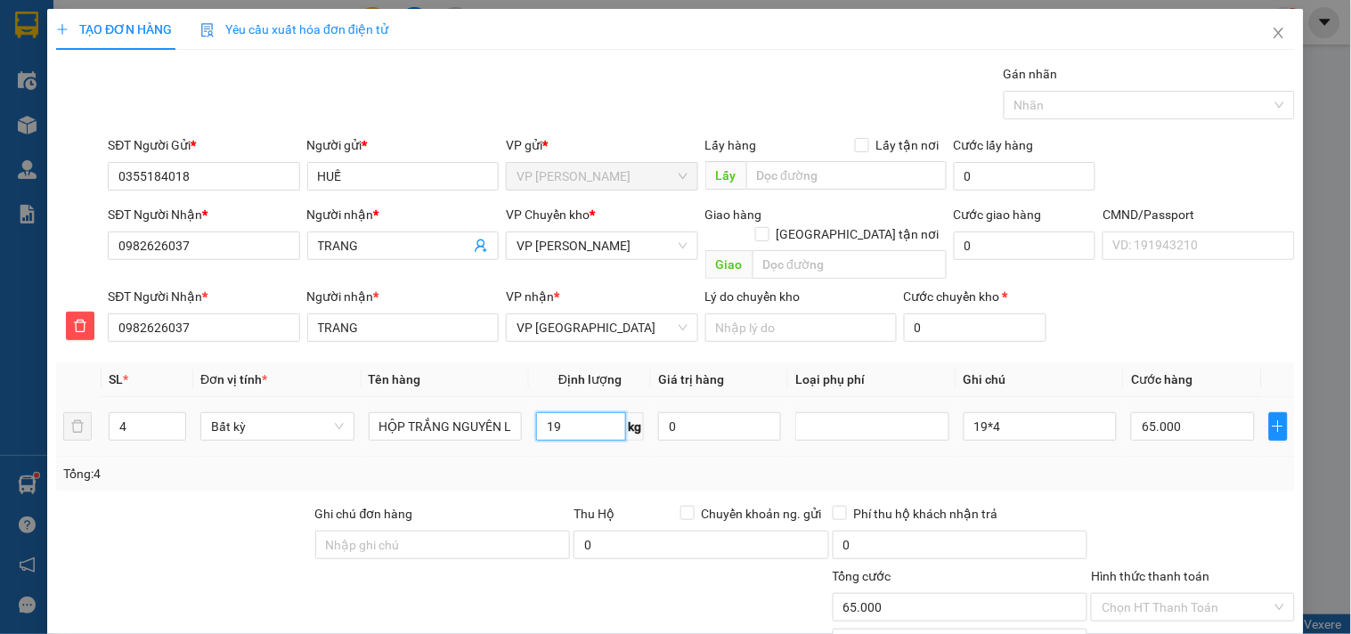
click at [575, 412] on input "19" at bounding box center [581, 426] width 90 height 29
type input "0"
click at [1160, 412] on input "65.000" at bounding box center [1192, 426] width 123 height 29
type input "0"
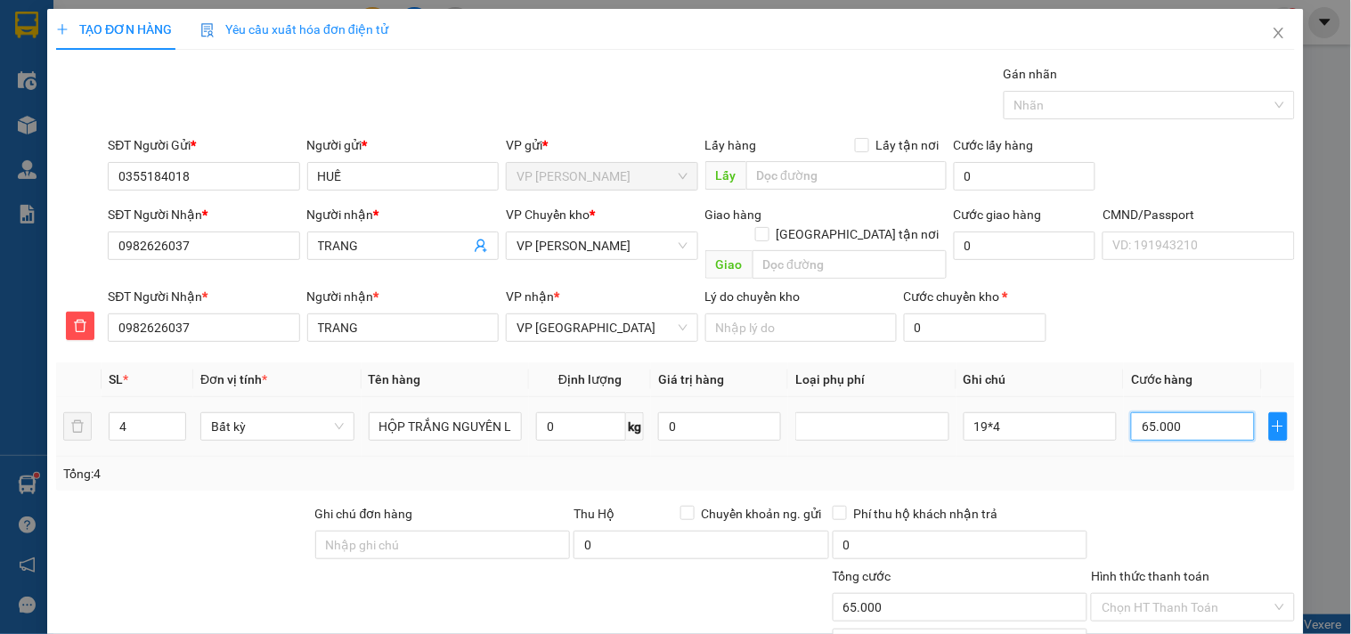
type input "0"
type input "02"
type input "2"
type input "020"
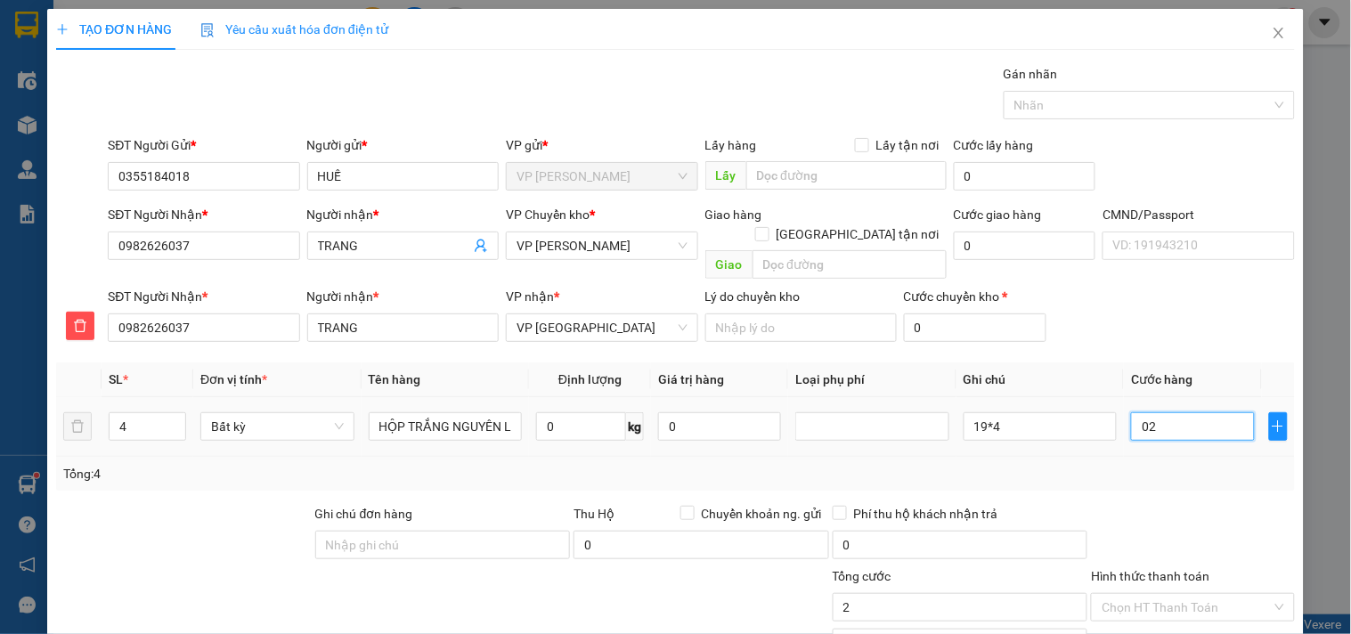
type input "20"
type input "0.200"
type input "200"
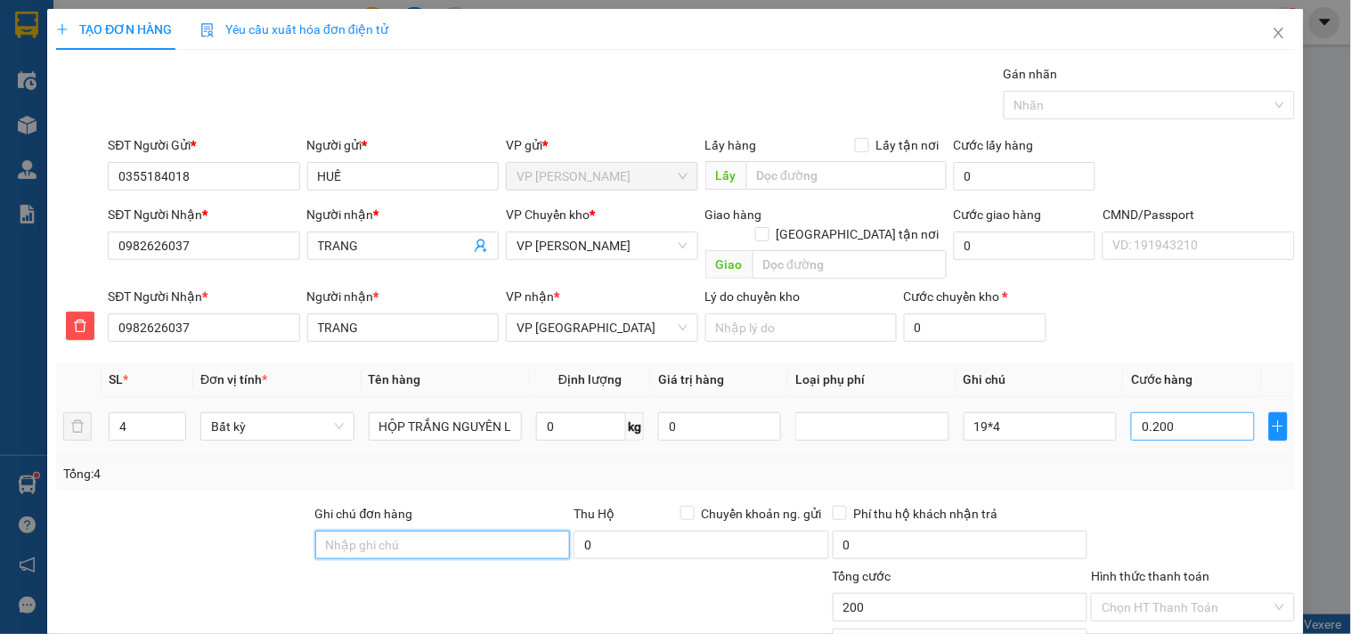
type input "200.000"
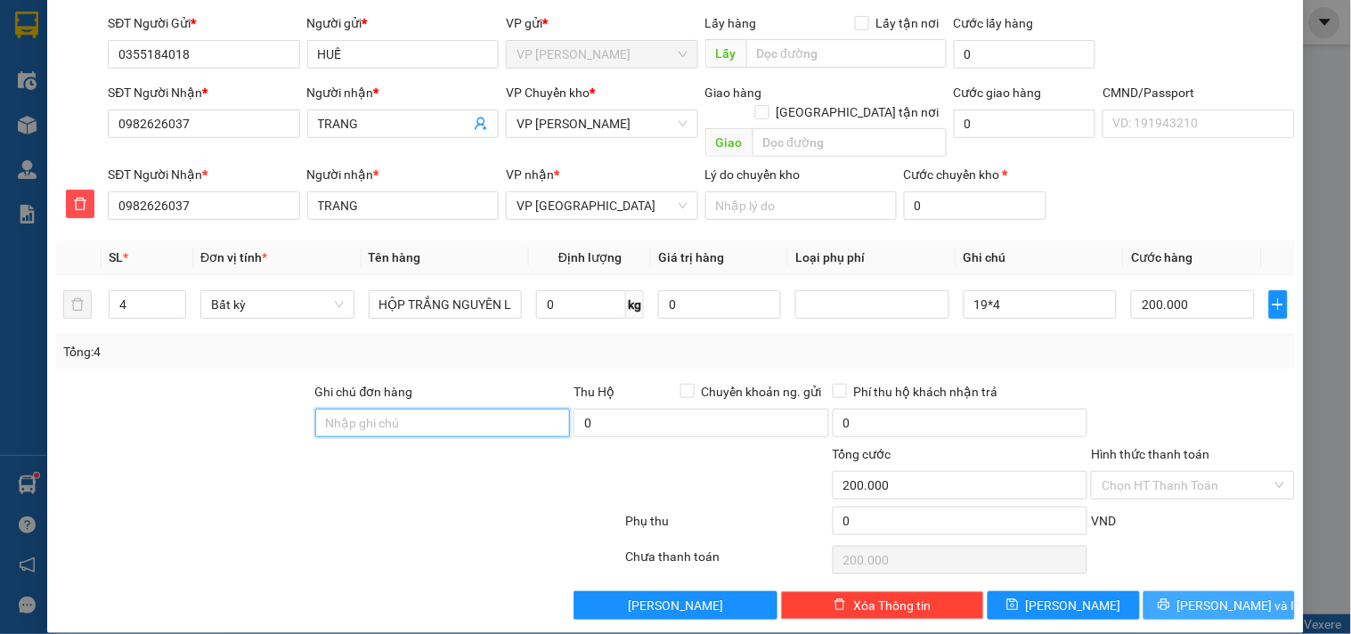
scroll to position [123, 0]
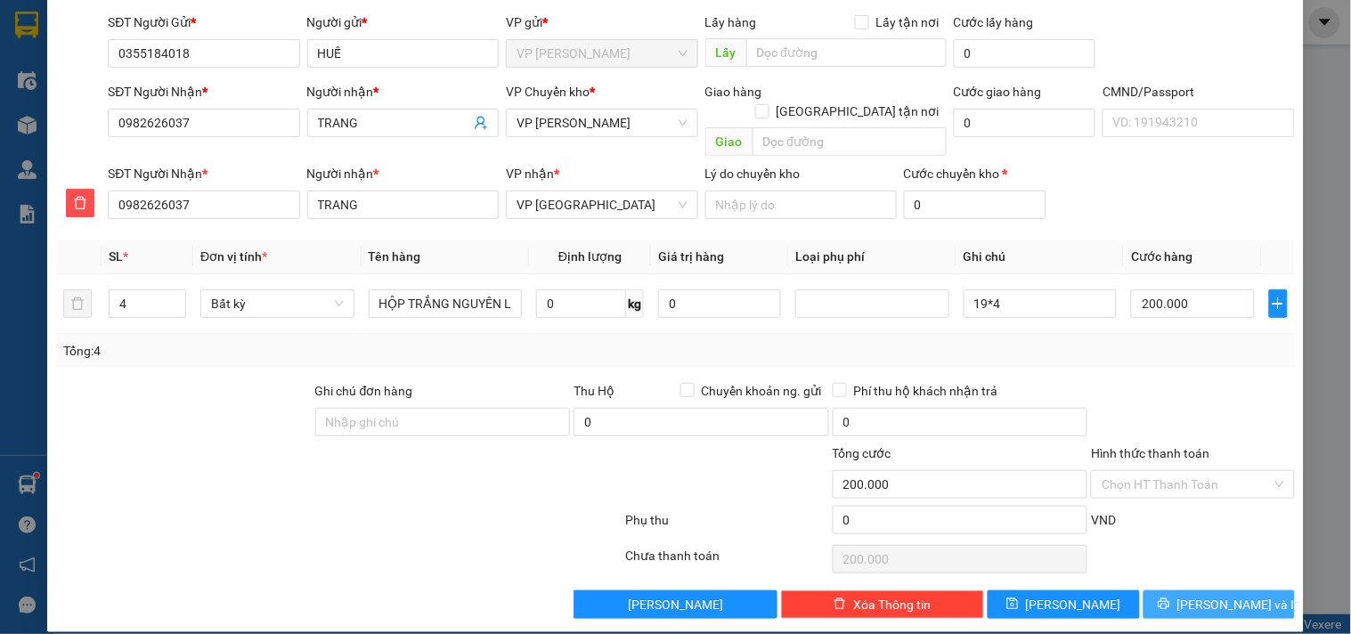
click at [1213, 591] on button "[PERSON_NAME] và In" at bounding box center [1219, 605] width 151 height 29
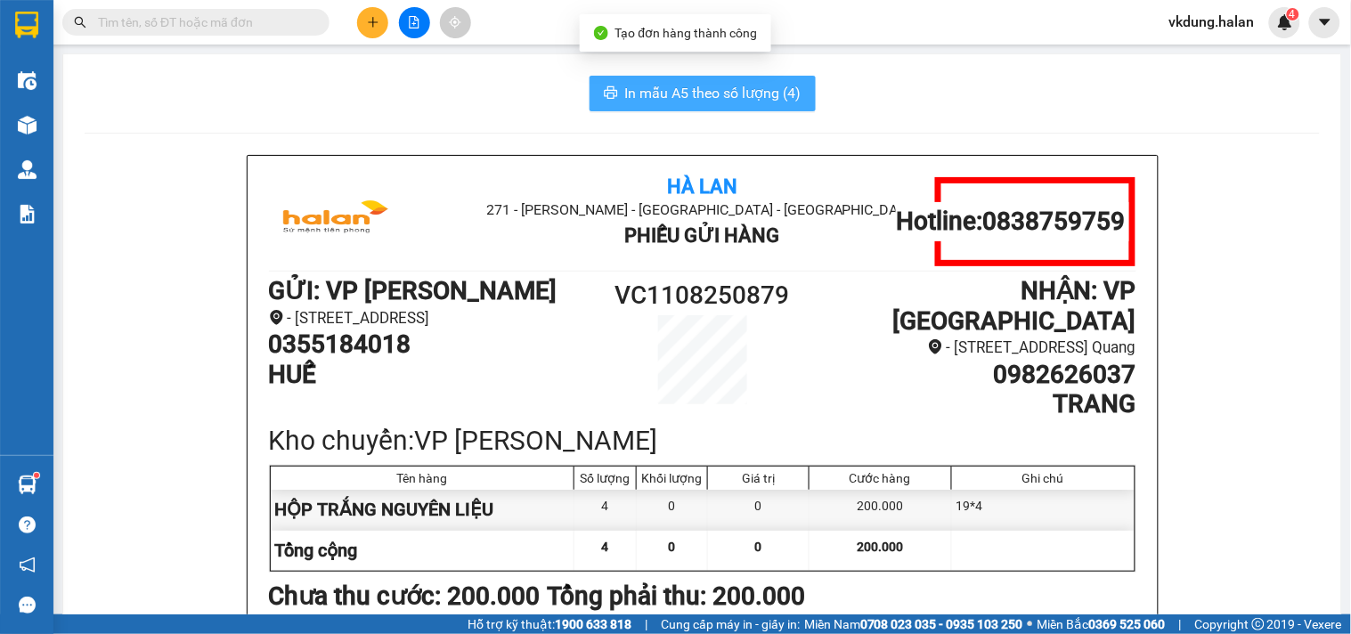
click at [724, 86] on span "In mẫu A5 theo số lượng (4)" at bounding box center [713, 93] width 176 height 22
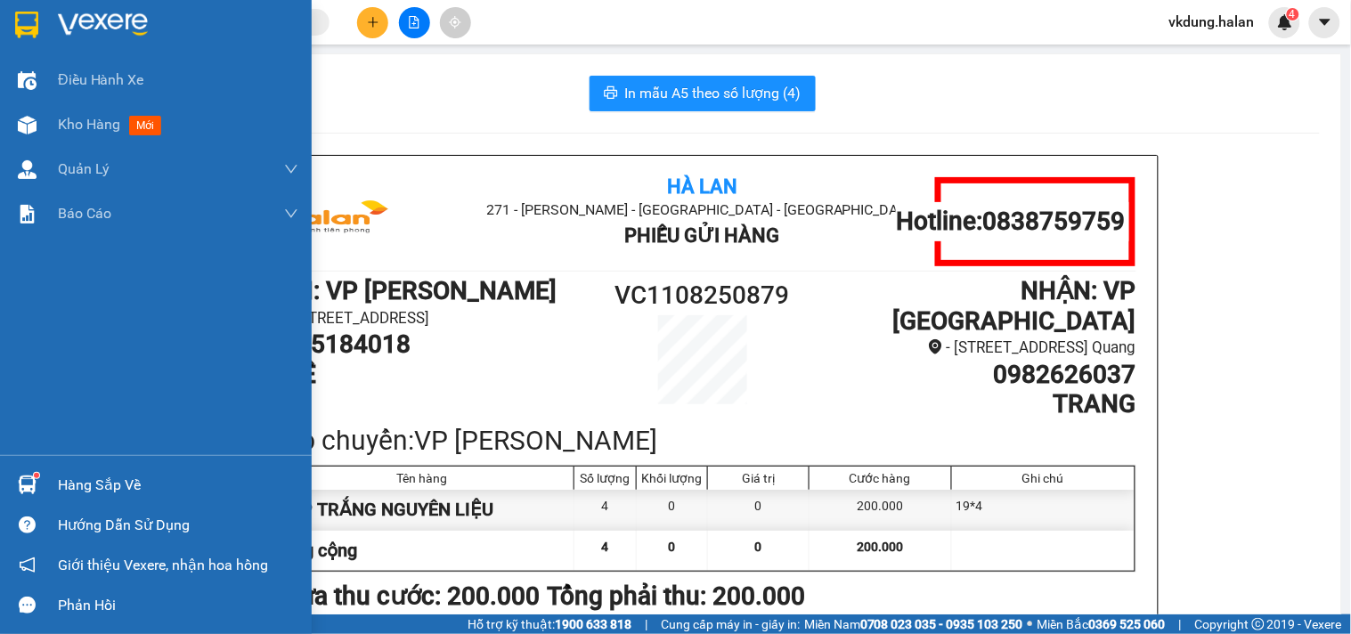
click at [128, 472] on div "Hàng sắp về" at bounding box center [178, 485] width 241 height 27
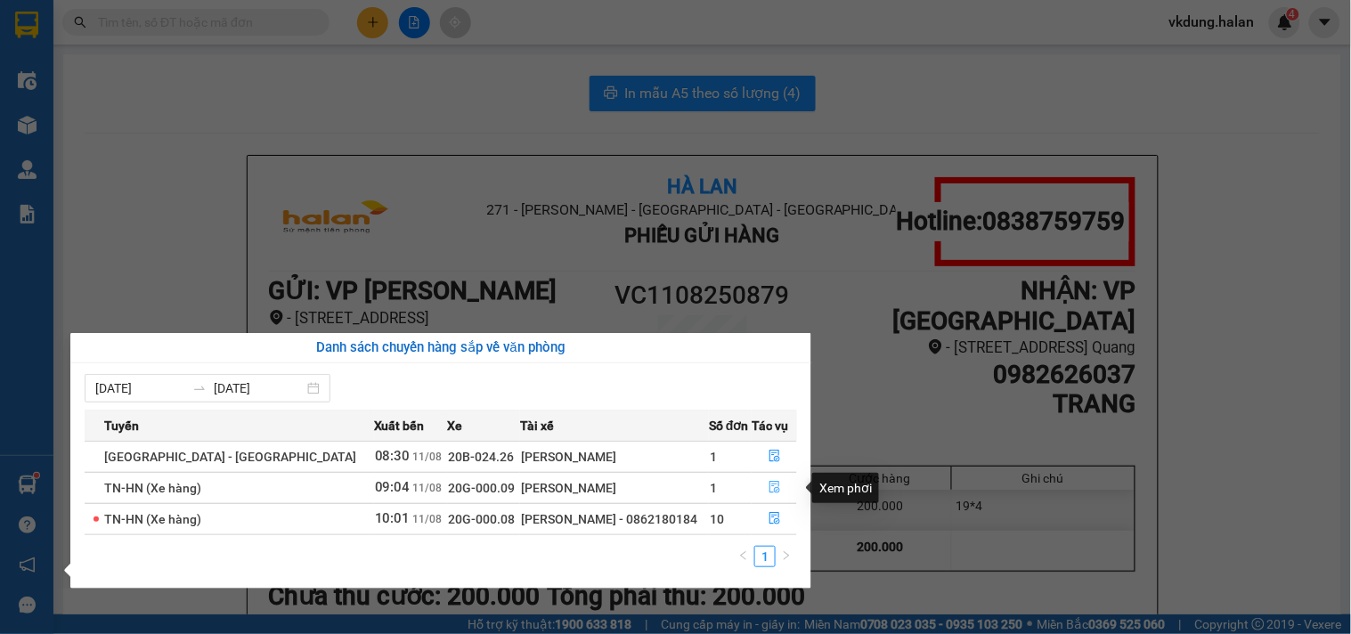
click at [770, 488] on icon "file-done" at bounding box center [775, 487] width 12 height 12
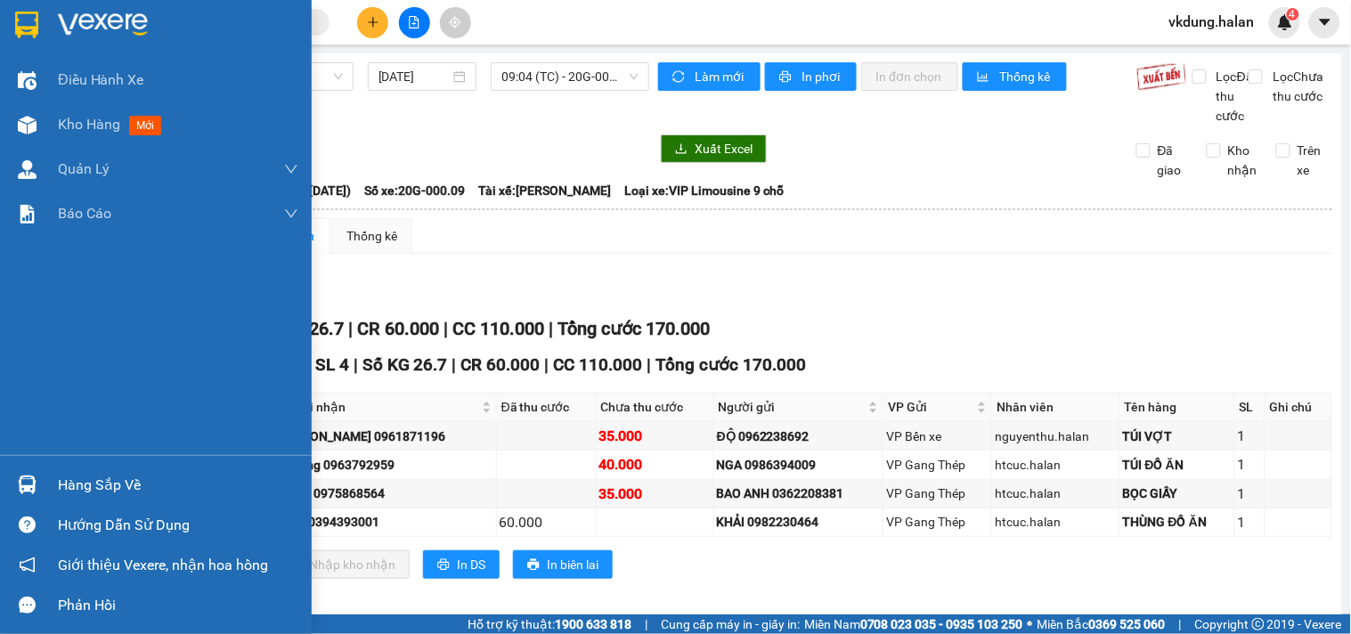
click at [86, 479] on div "Hàng sắp về" at bounding box center [178, 485] width 241 height 27
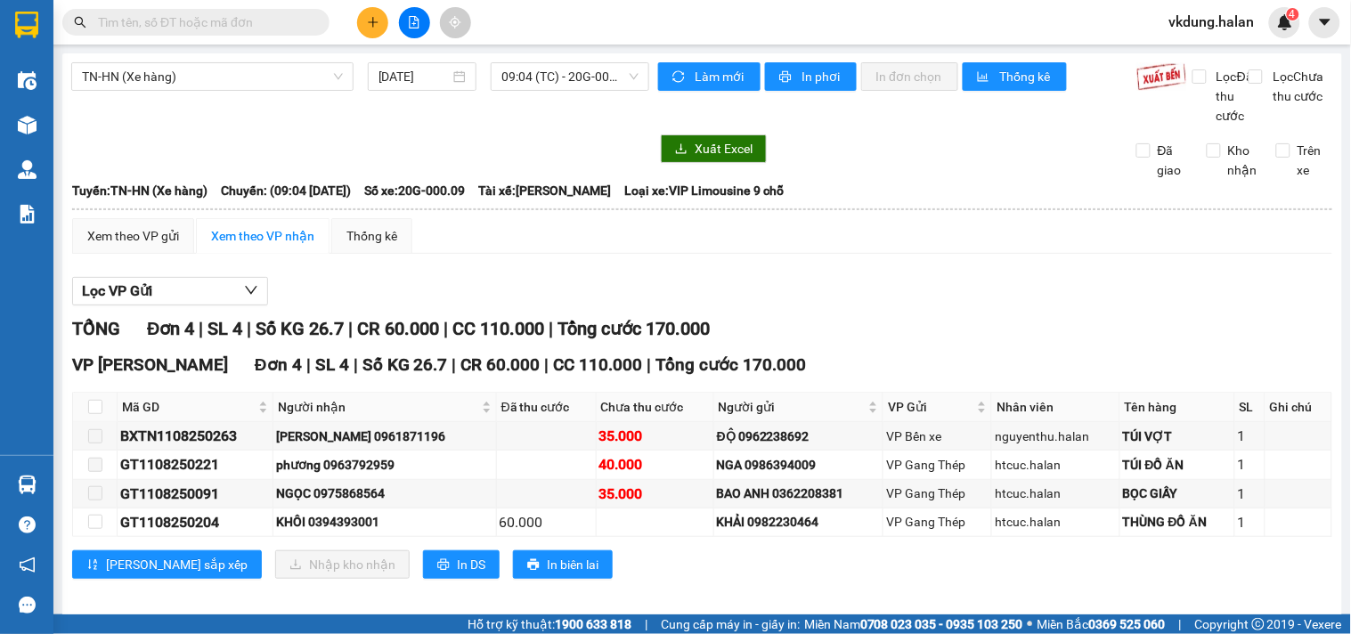
click at [922, 312] on section "Kết quả tìm kiếm ( 10 ) Bộ lọc Mã ĐH Trạng thái Món hàng Thu hộ Tổng cước Chưa …" at bounding box center [675, 317] width 1351 height 634
click at [1276, 158] on input "Trên xe" at bounding box center [1283, 150] width 14 height 14
checkbox input "true"
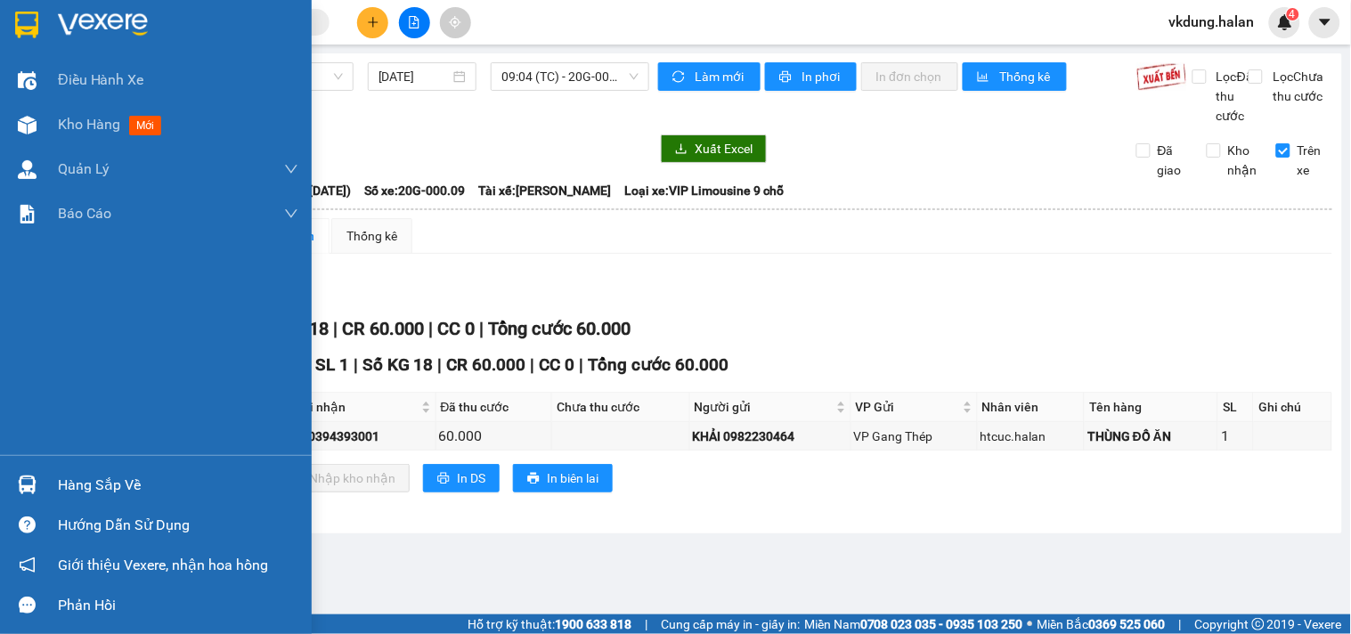
click at [64, 486] on div "Hàng sắp về" at bounding box center [178, 485] width 241 height 27
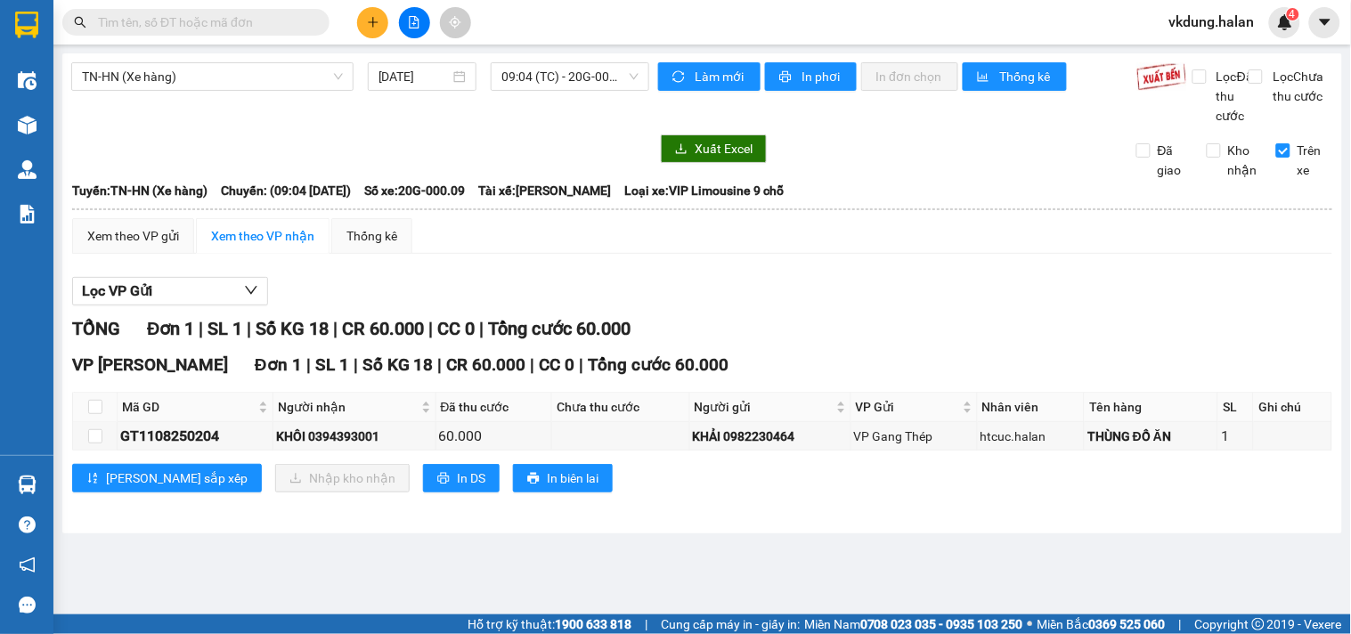
drag, startPoint x: 460, startPoint y: 139, endPoint x: 405, endPoint y: 98, distance: 68.1
click at [459, 137] on section "Kết quả tìm kiếm ( 10 ) Bộ lọc Mã ĐH Trạng thái Món hàng Thu hộ Tổng cước Chưa …" at bounding box center [675, 317] width 1351 height 634
click at [372, 11] on button at bounding box center [372, 22] width 31 height 31
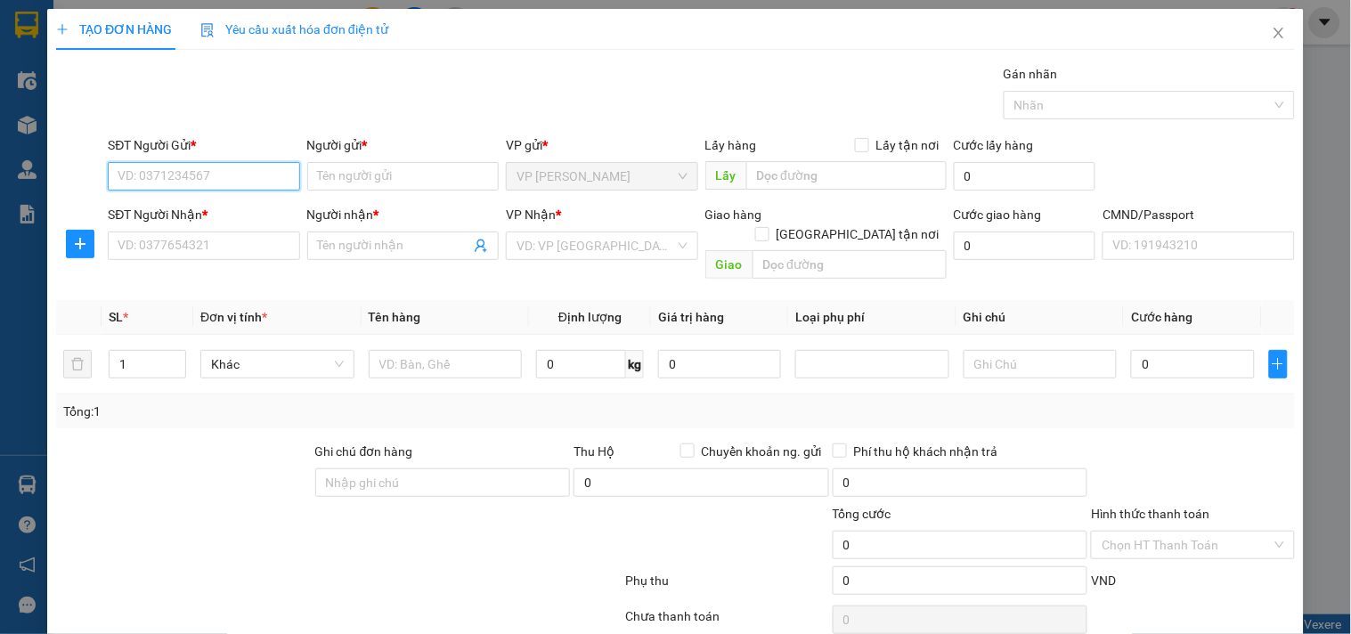
click at [232, 183] on input "SĐT Người Gửi *" at bounding box center [204, 176] width 192 height 29
type input "0968389895"
click at [216, 207] on div "0968389895 - THỦY" at bounding box center [202, 212] width 168 height 20
type input "THỦY"
type input "0968389895"
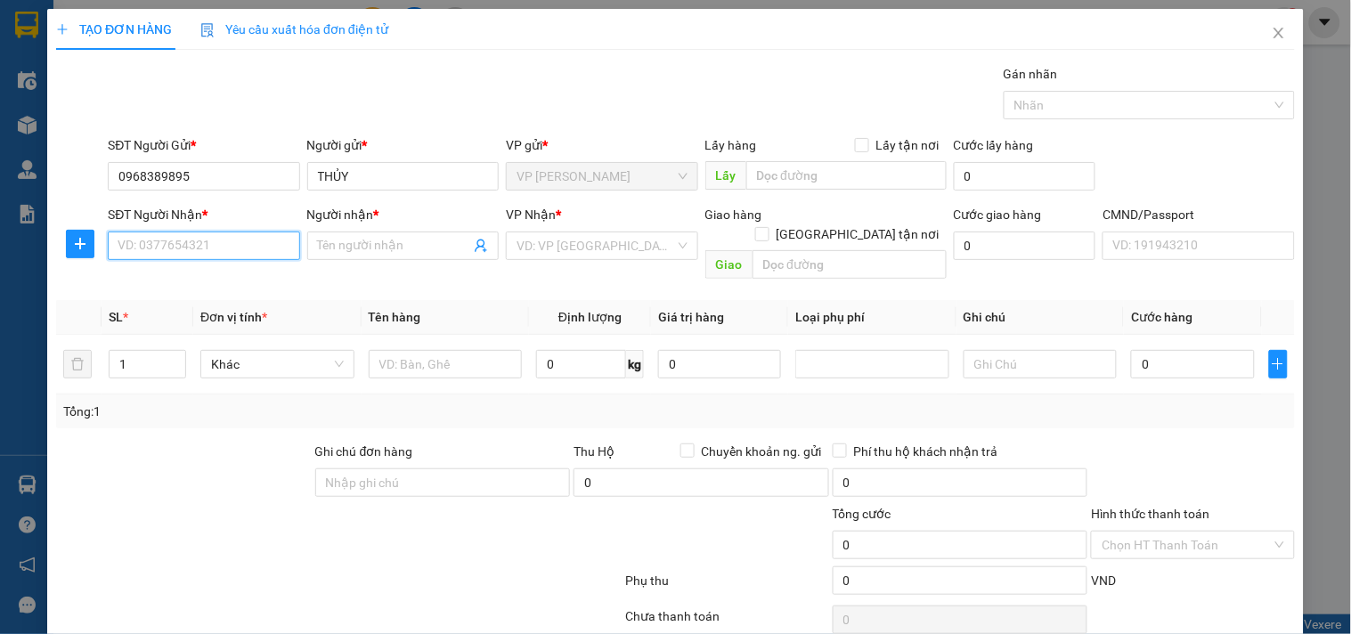
click at [220, 249] on input "SĐT Người Nhận *" at bounding box center [204, 246] width 192 height 29
click at [175, 288] on div "0982736909 - CHÚ THÔNG" at bounding box center [202, 282] width 168 height 20
type input "0982736909"
type input "CHÚ THÔNG"
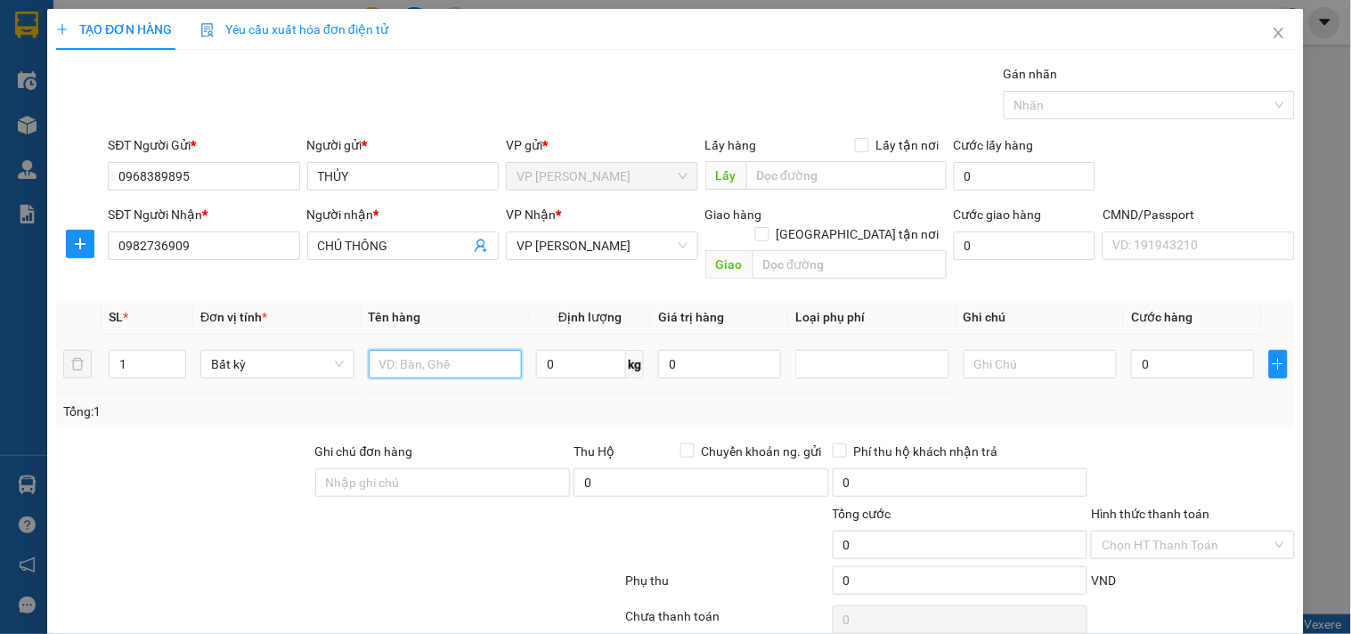
drag, startPoint x: 420, startPoint y: 358, endPoint x: 428, endPoint y: 351, distance: 11.4
click at [421, 355] on input "text" at bounding box center [446, 364] width 154 height 29
type input "BỌC ĐỎ QA"
type input "0.5"
type input "35.000"
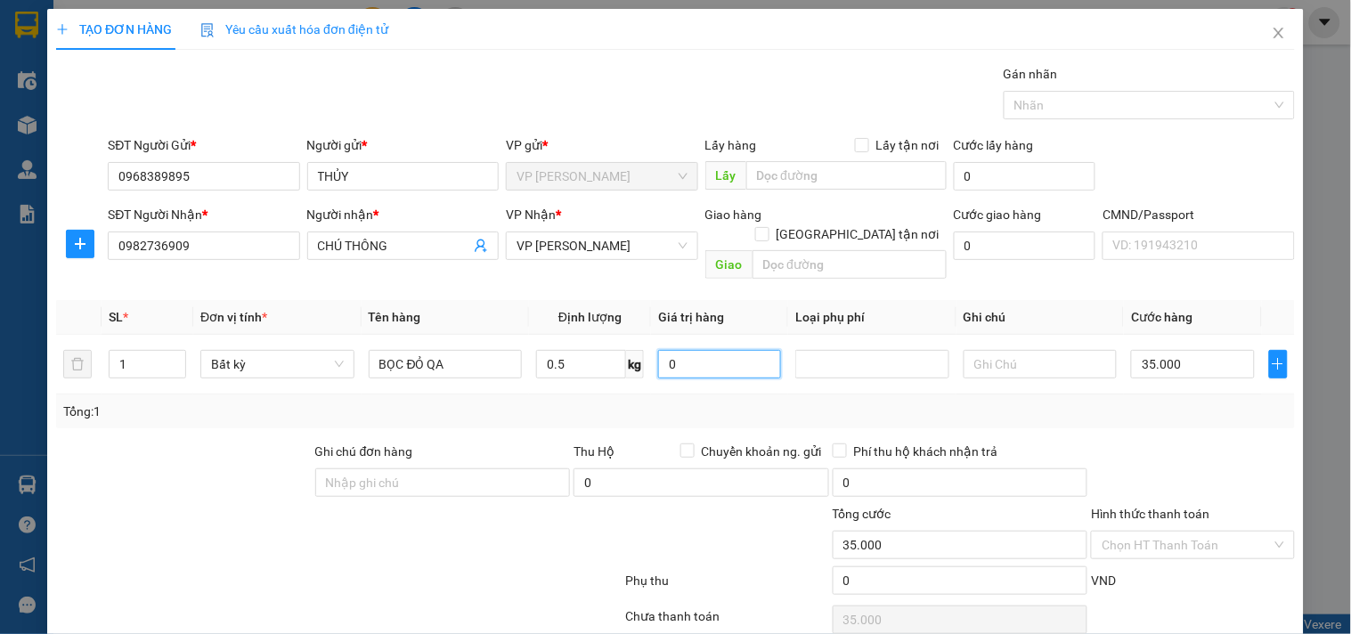
type input "35.000"
click at [656, 404] on div "Tổng: 1" at bounding box center [675, 412] width 1239 height 34
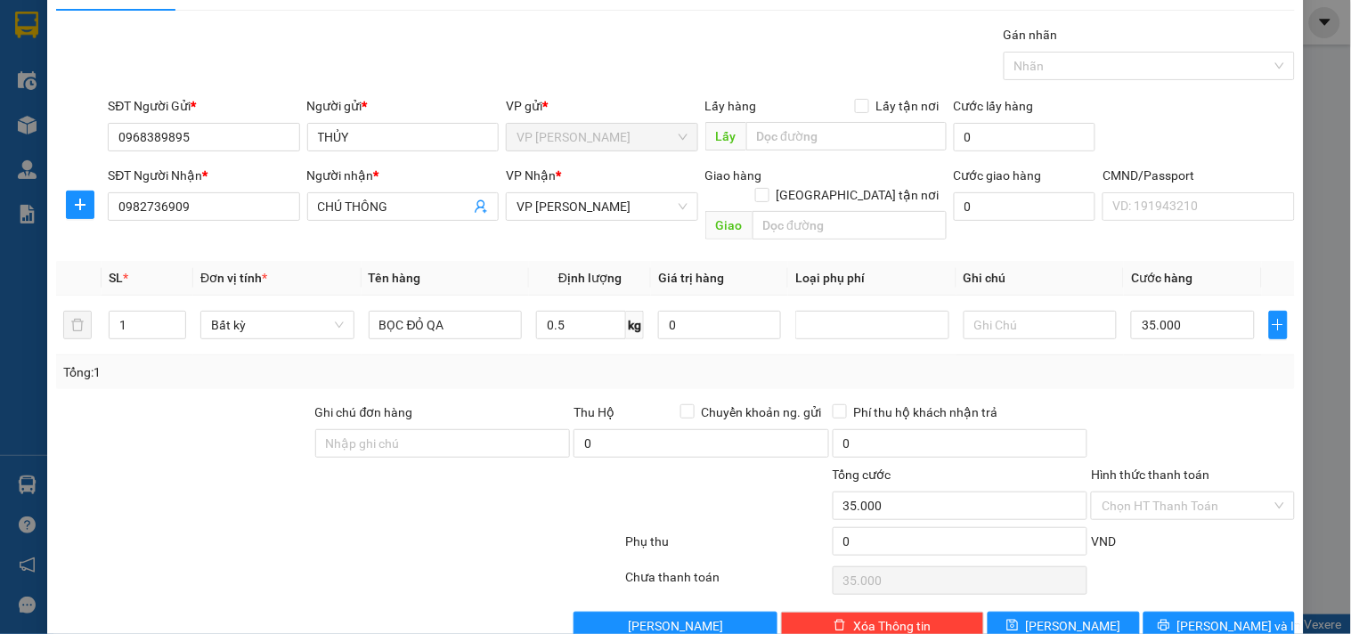
scroll to position [60, 0]
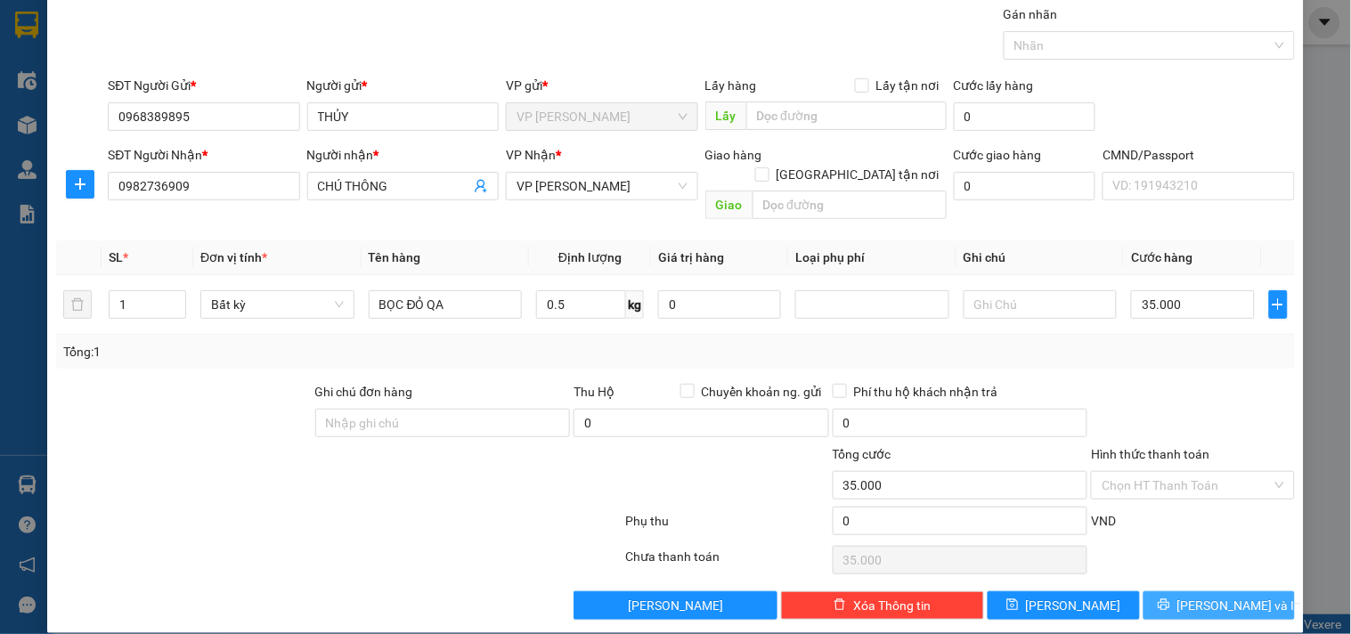
drag, startPoint x: 1215, startPoint y: 599, endPoint x: 1219, endPoint y: 588, distance: 11.3
click at [1215, 597] on button "[PERSON_NAME] và In" at bounding box center [1219, 605] width 151 height 29
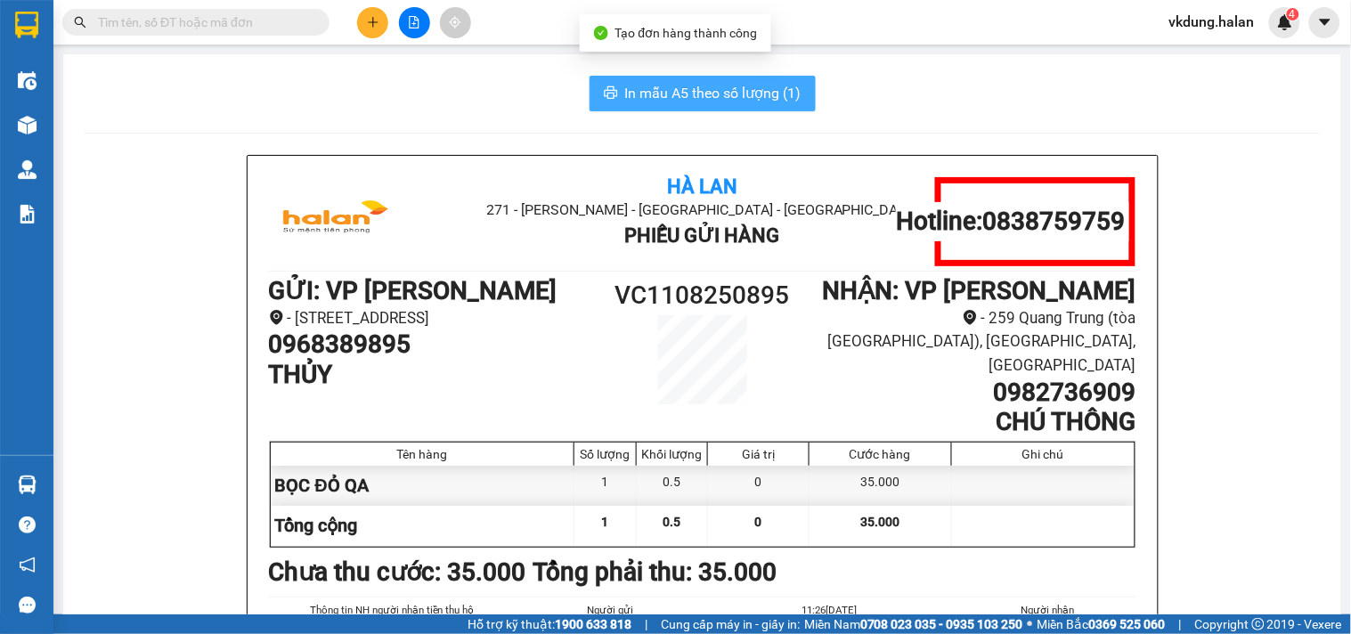
click at [639, 95] on span "In mẫu A5 theo số lượng (1)" at bounding box center [713, 93] width 176 height 22
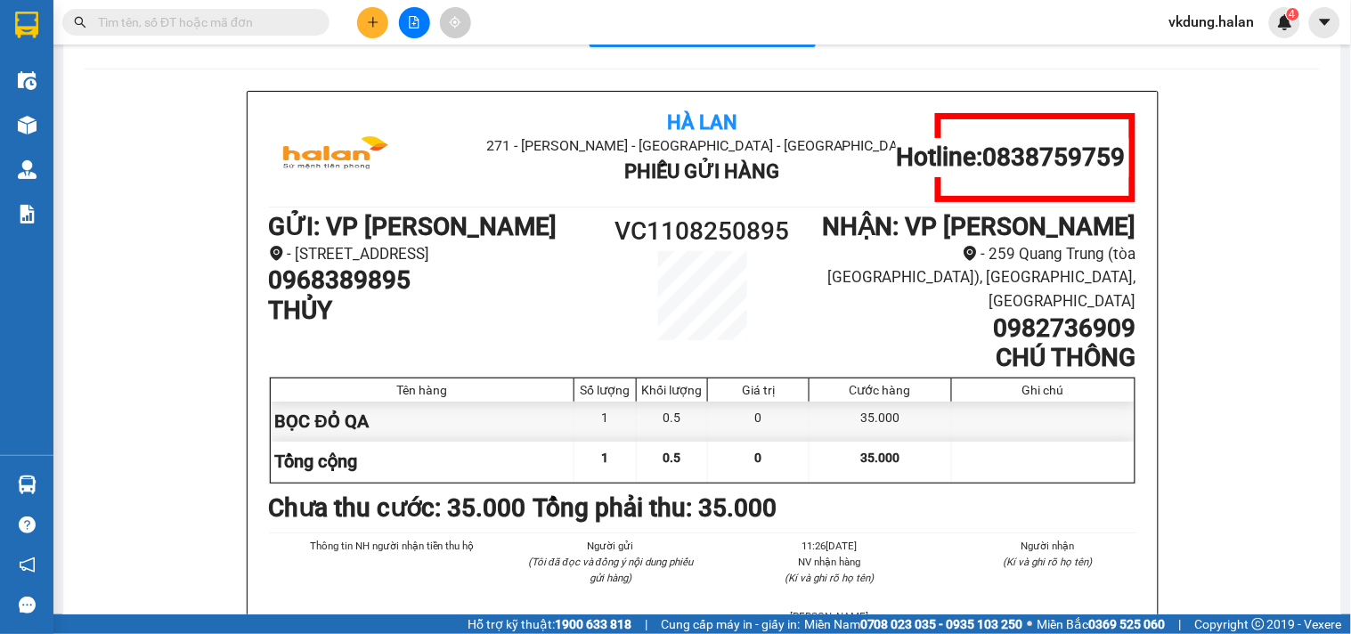
scroll to position [99, 0]
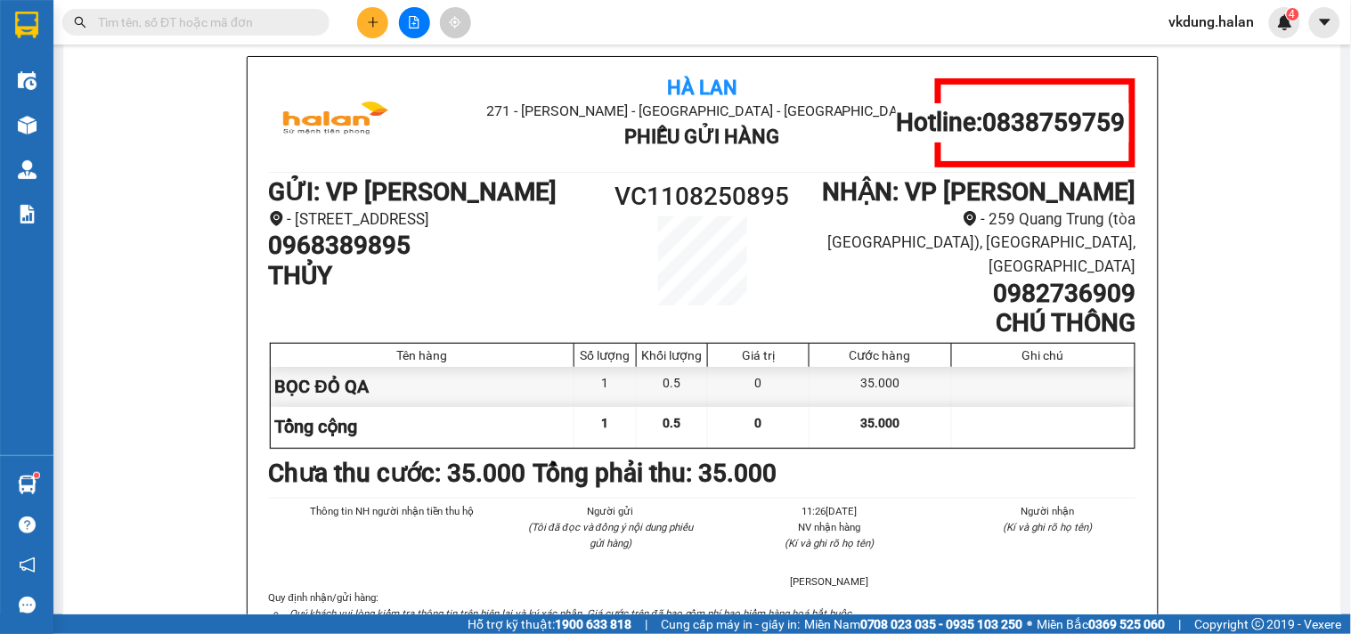
click at [226, 12] on input "text" at bounding box center [203, 22] width 210 height 20
paste input "0968344877"
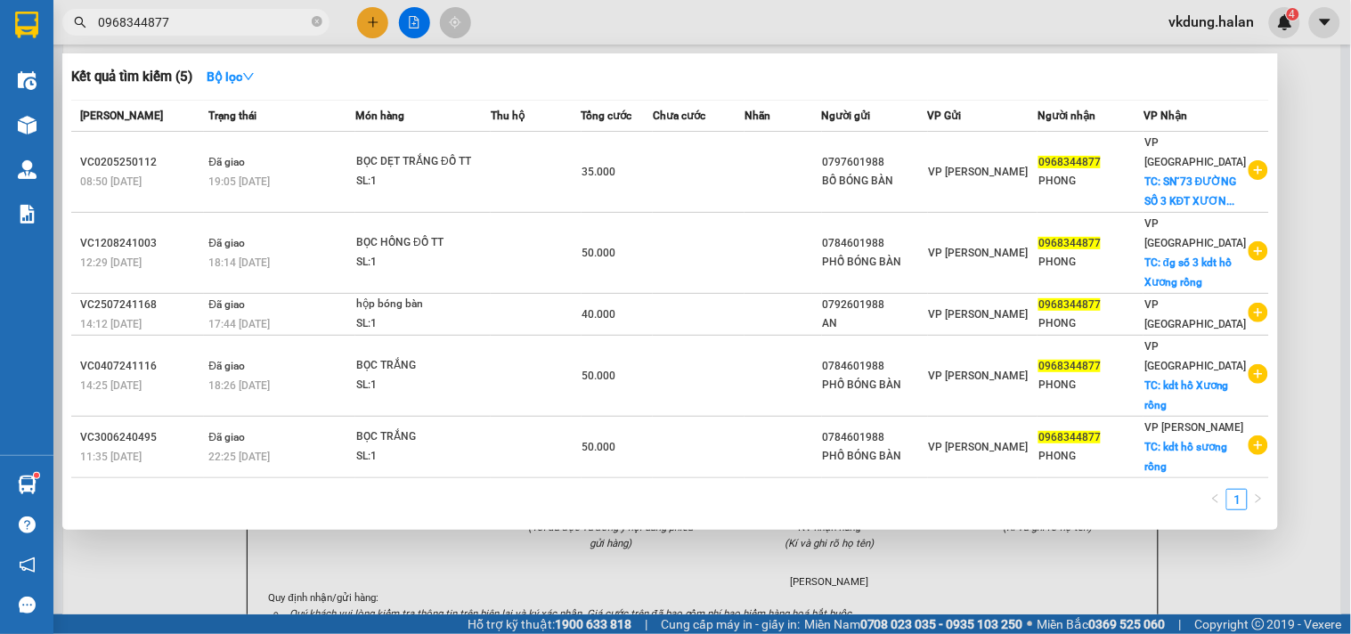
type input "0968344877"
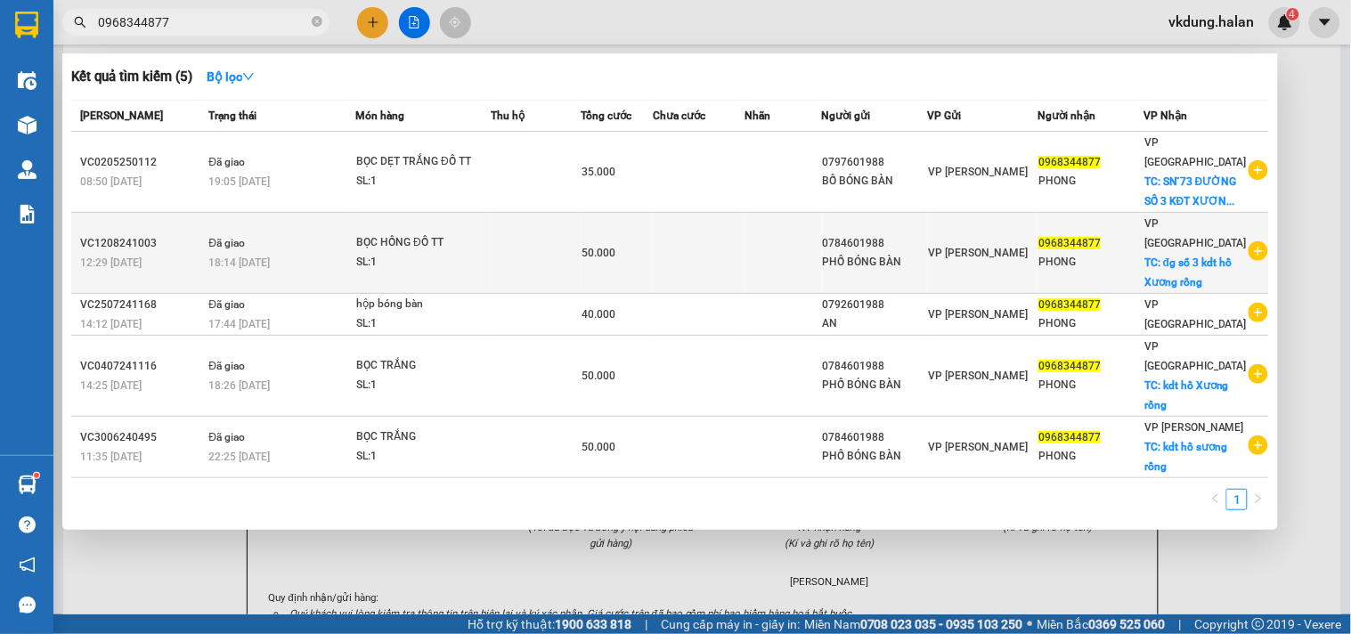
click at [675, 251] on td at bounding box center [699, 253] width 92 height 81
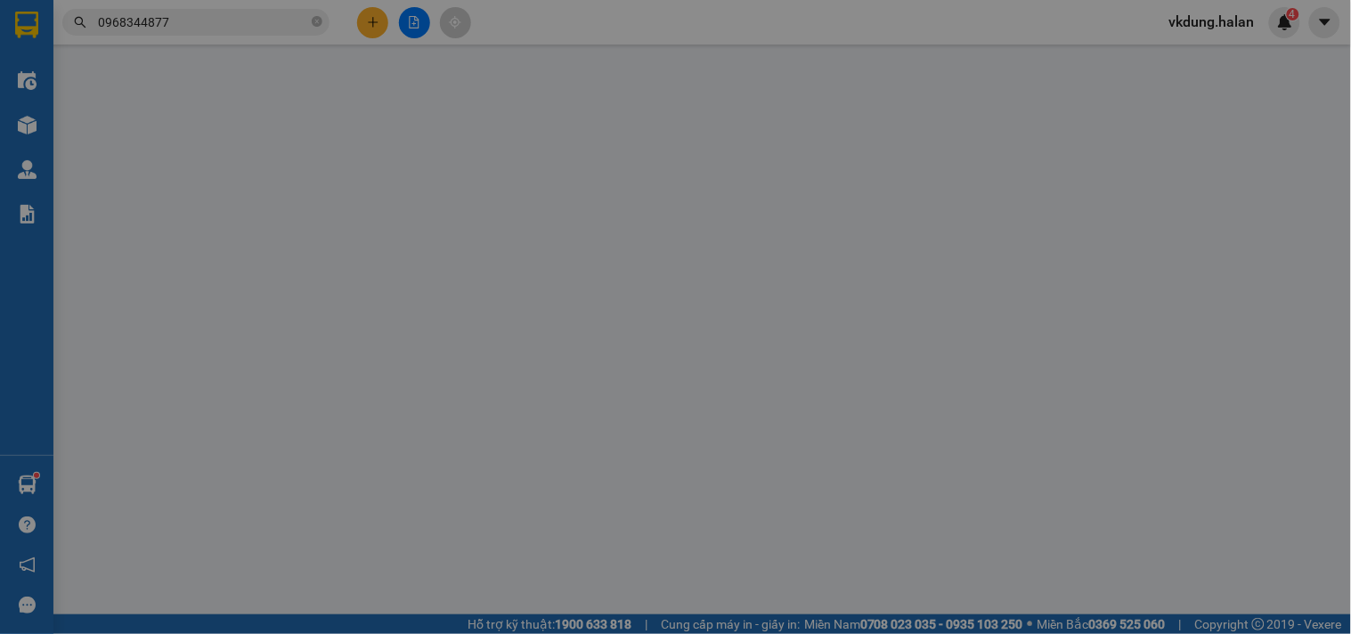
type input "0784601988"
type input "0968344877"
checkbox input "true"
type input "đg số 3 kdt hồ Xương rồng"
type input "50.000"
